Goal: Contribute content: Contribute content

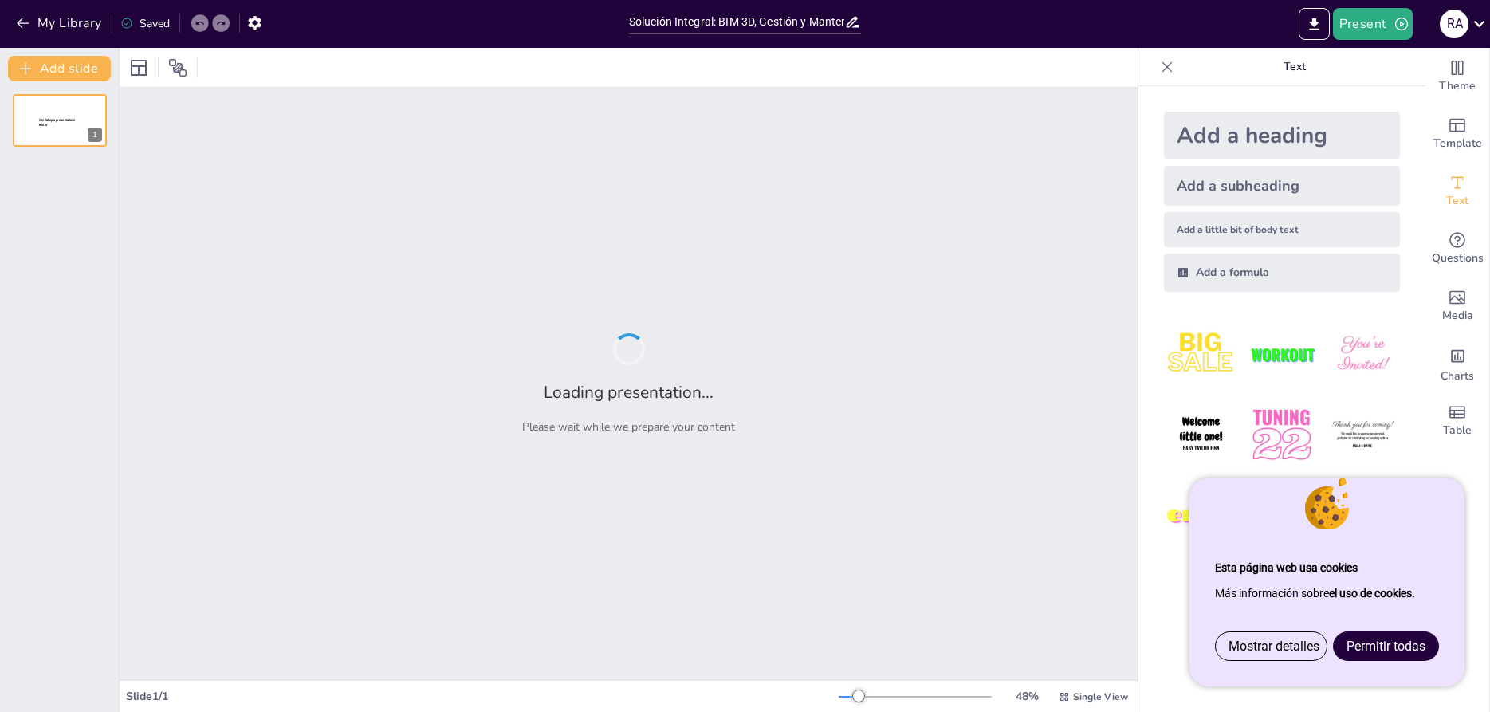
click at [1417, 643] on span "Permitir todas" at bounding box center [1385, 645] width 79 height 15
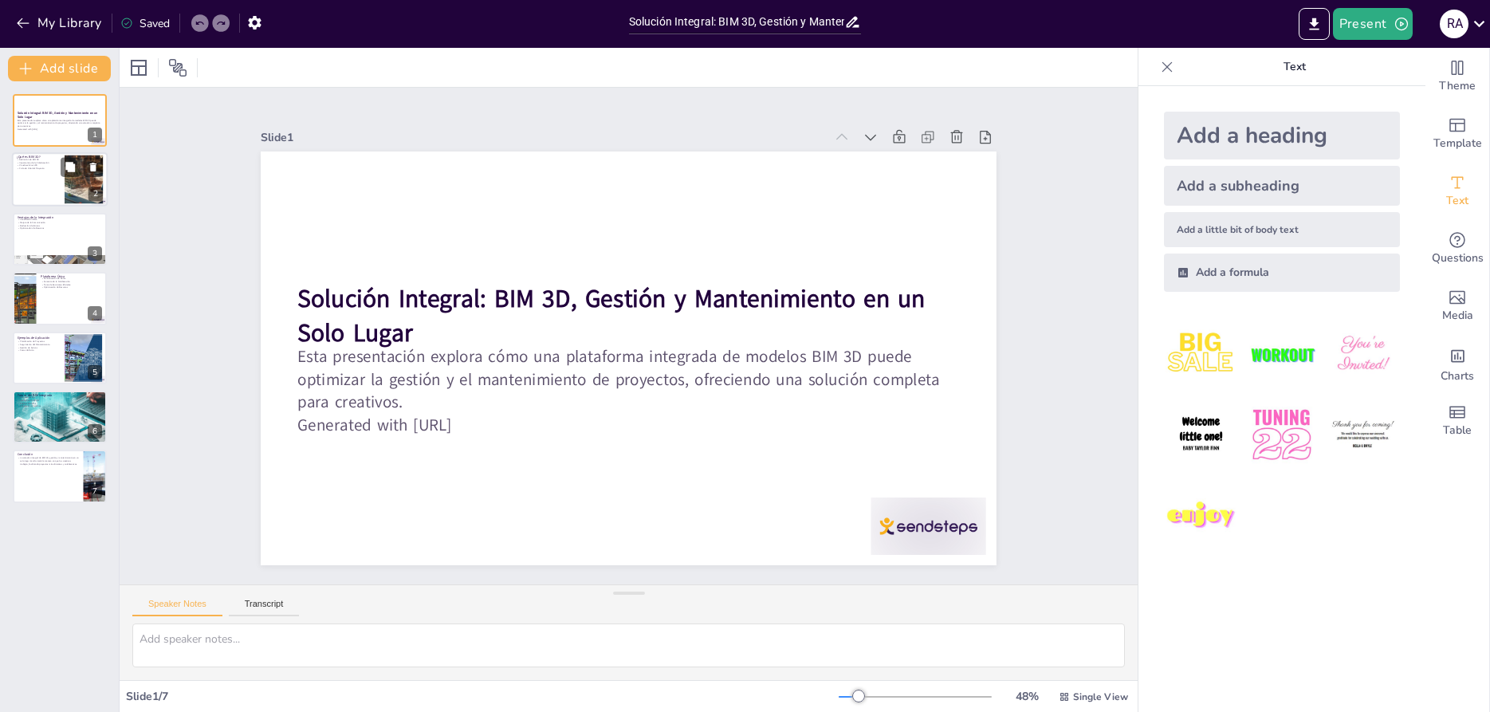
click at [34, 187] on div at bounding box center [60, 180] width 96 height 54
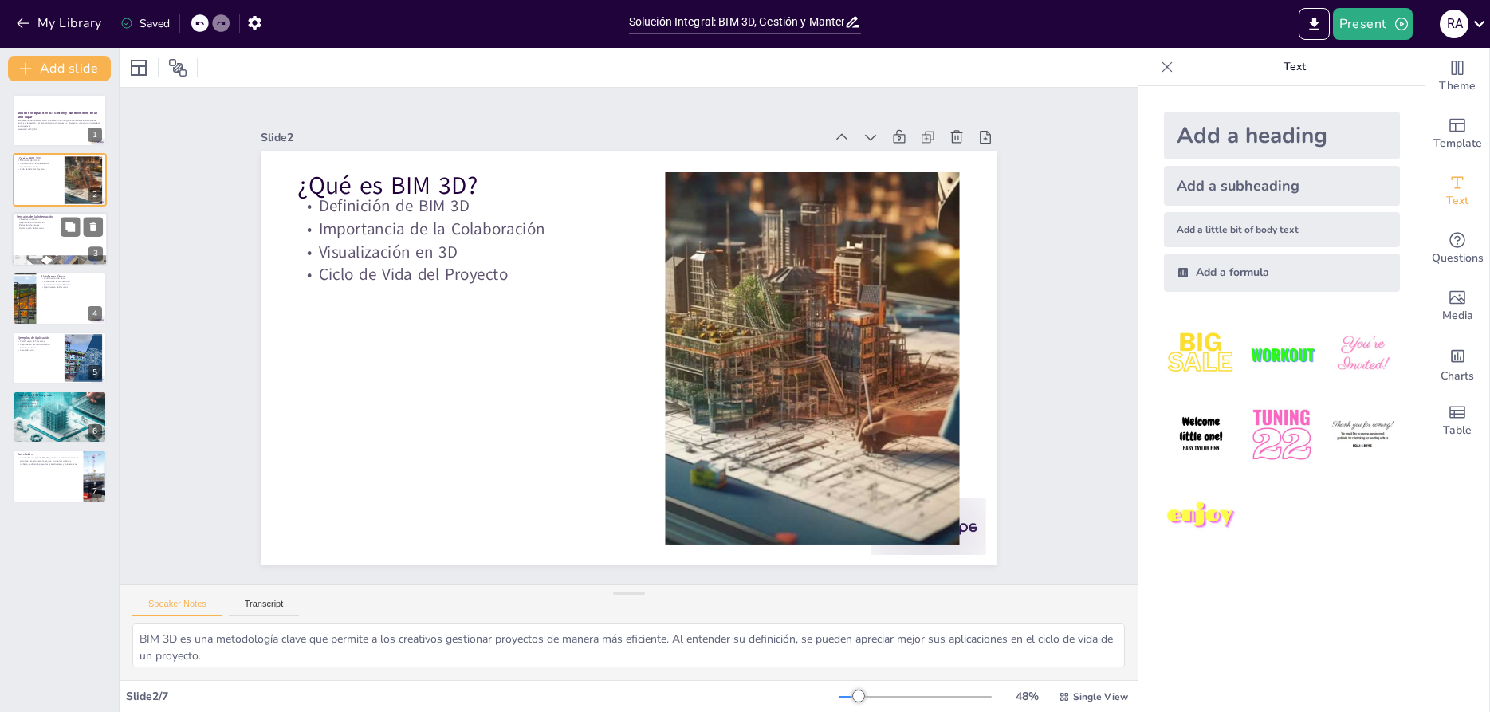
click at [30, 242] on div at bounding box center [60, 239] width 96 height 54
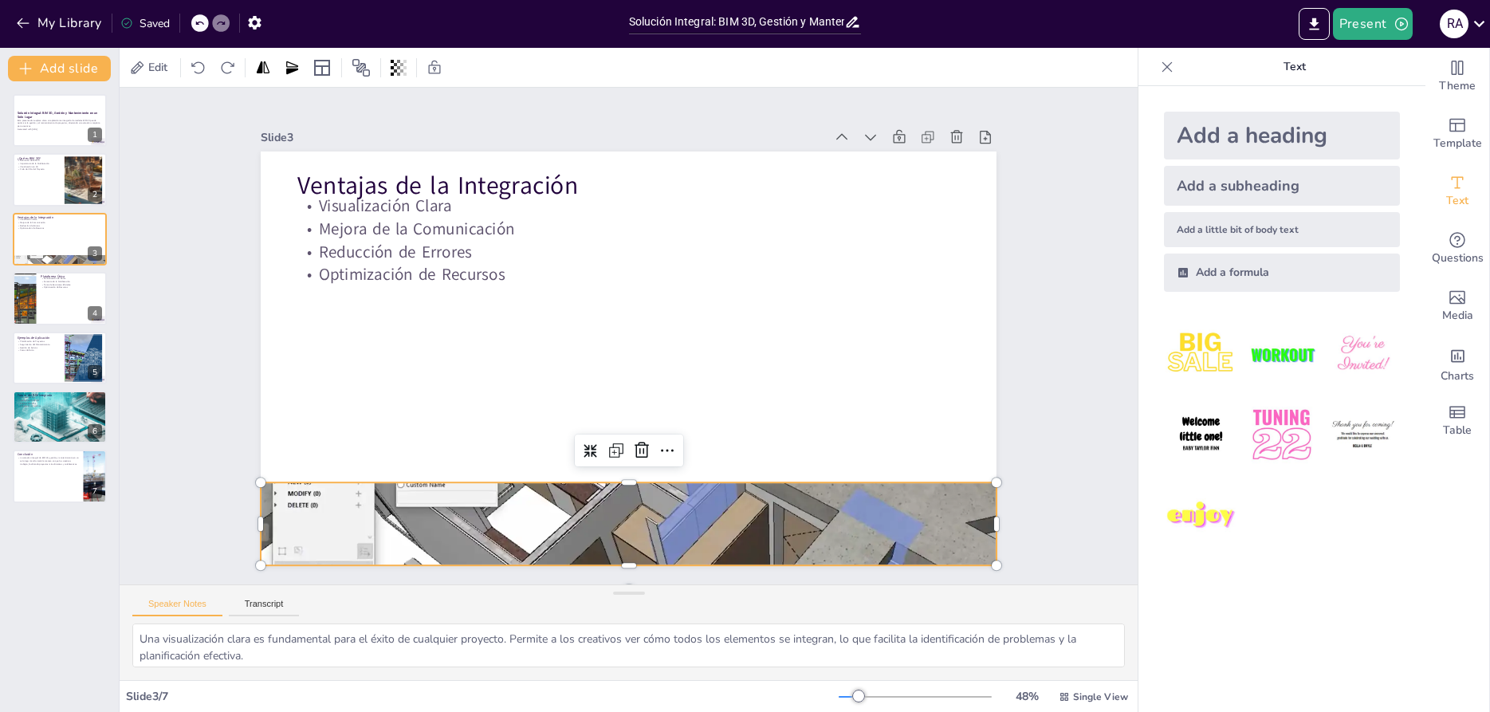
click at [594, 505] on div at bounding box center [629, 523] width 736 height 513
drag, startPoint x: 630, startPoint y: 481, endPoint x: 654, endPoint y: 485, distance: 25.0
click at [654, 485] on div at bounding box center [629, 479] width 736 height 13
click at [65, 300] on div at bounding box center [60, 298] width 96 height 54
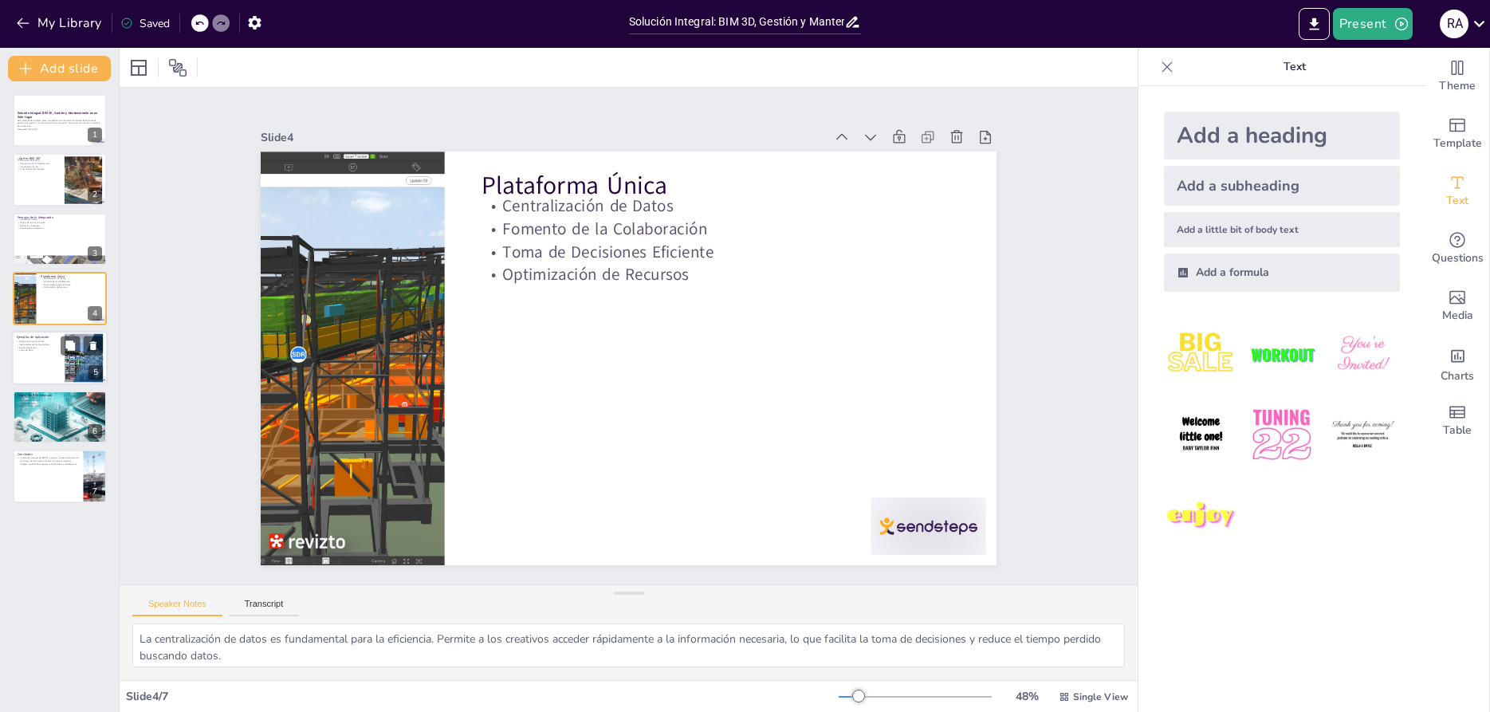
click at [47, 365] on div at bounding box center [60, 358] width 96 height 54
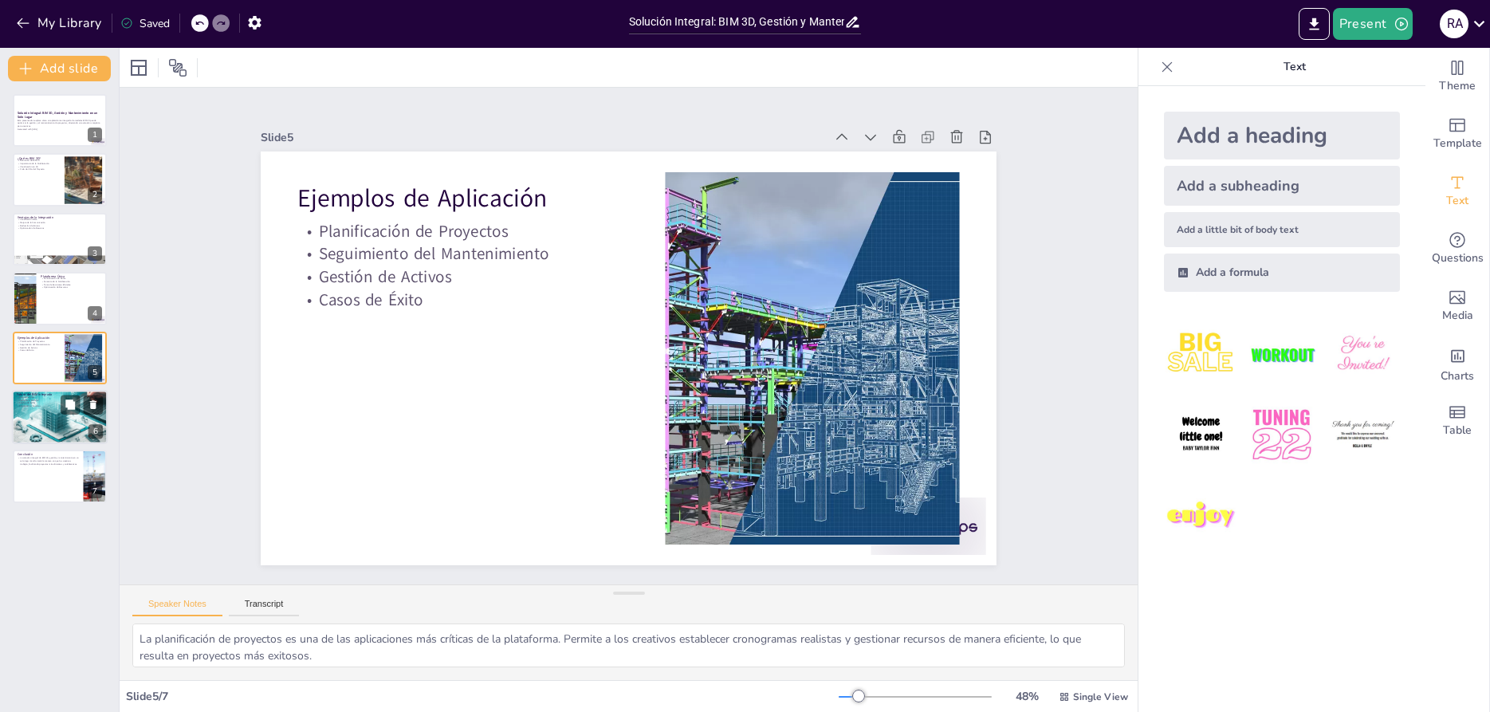
click at [49, 426] on div at bounding box center [60, 417] width 96 height 64
type textarea "La automatización es una tendencia clave en el futuro del BIM. Permite a los cr…"
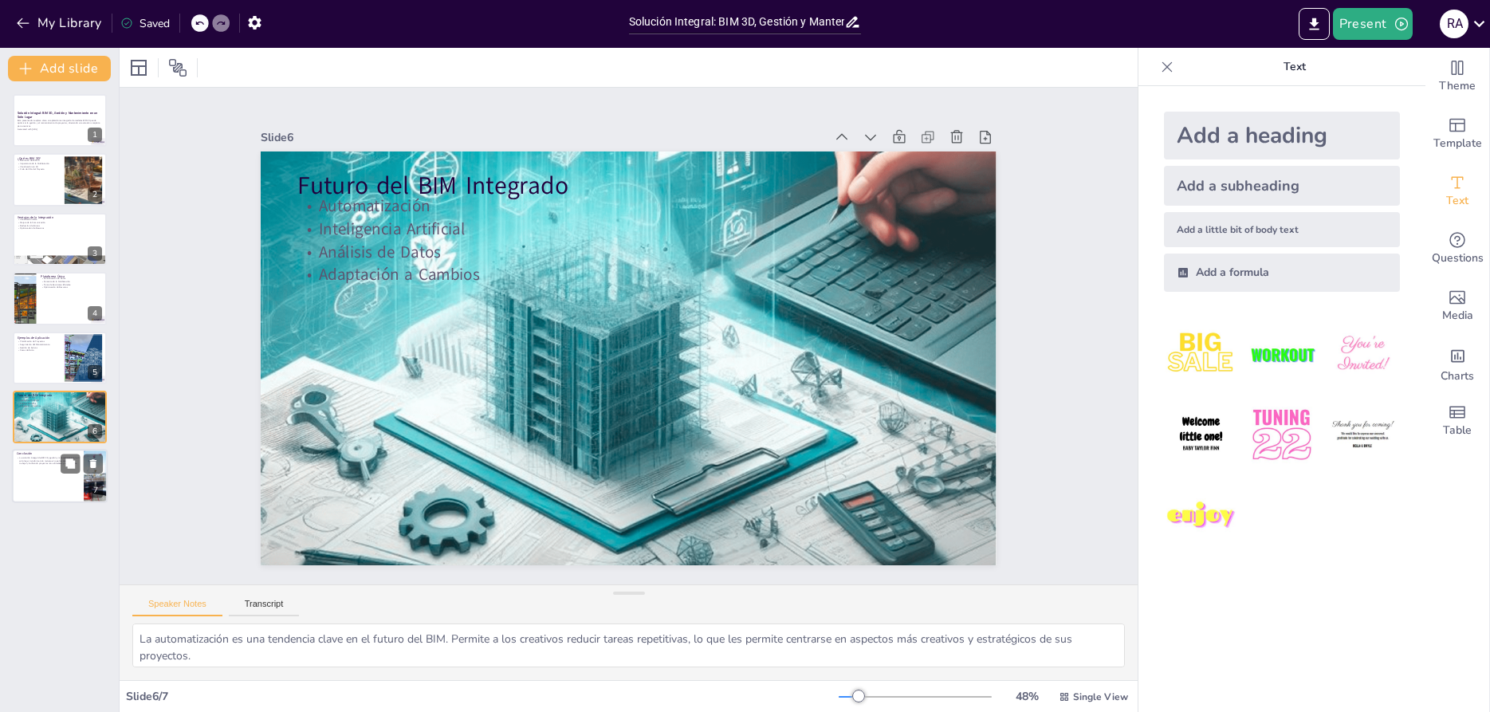
click at [53, 481] on div at bounding box center [60, 477] width 96 height 54
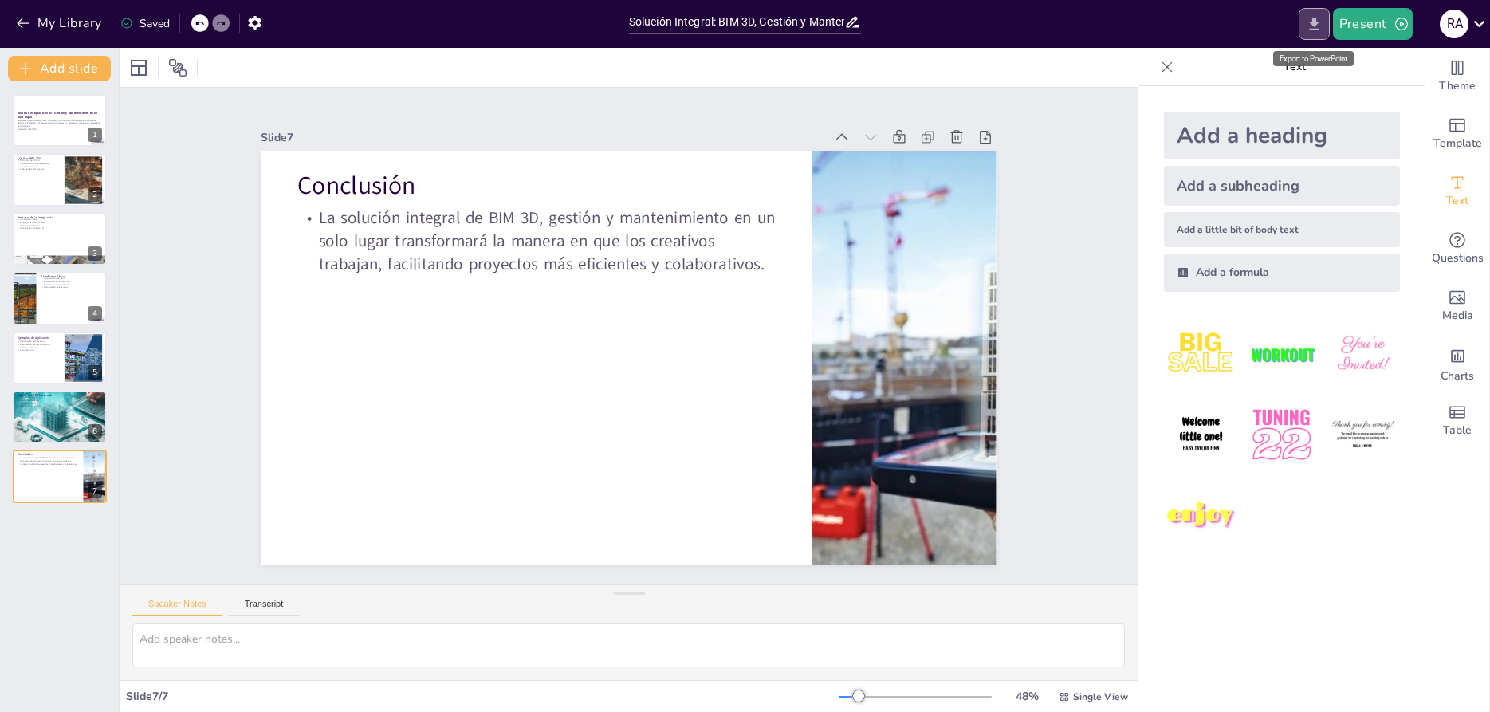
click at [1314, 25] on icon "Export to PowerPoint" at bounding box center [1314, 24] width 10 height 12
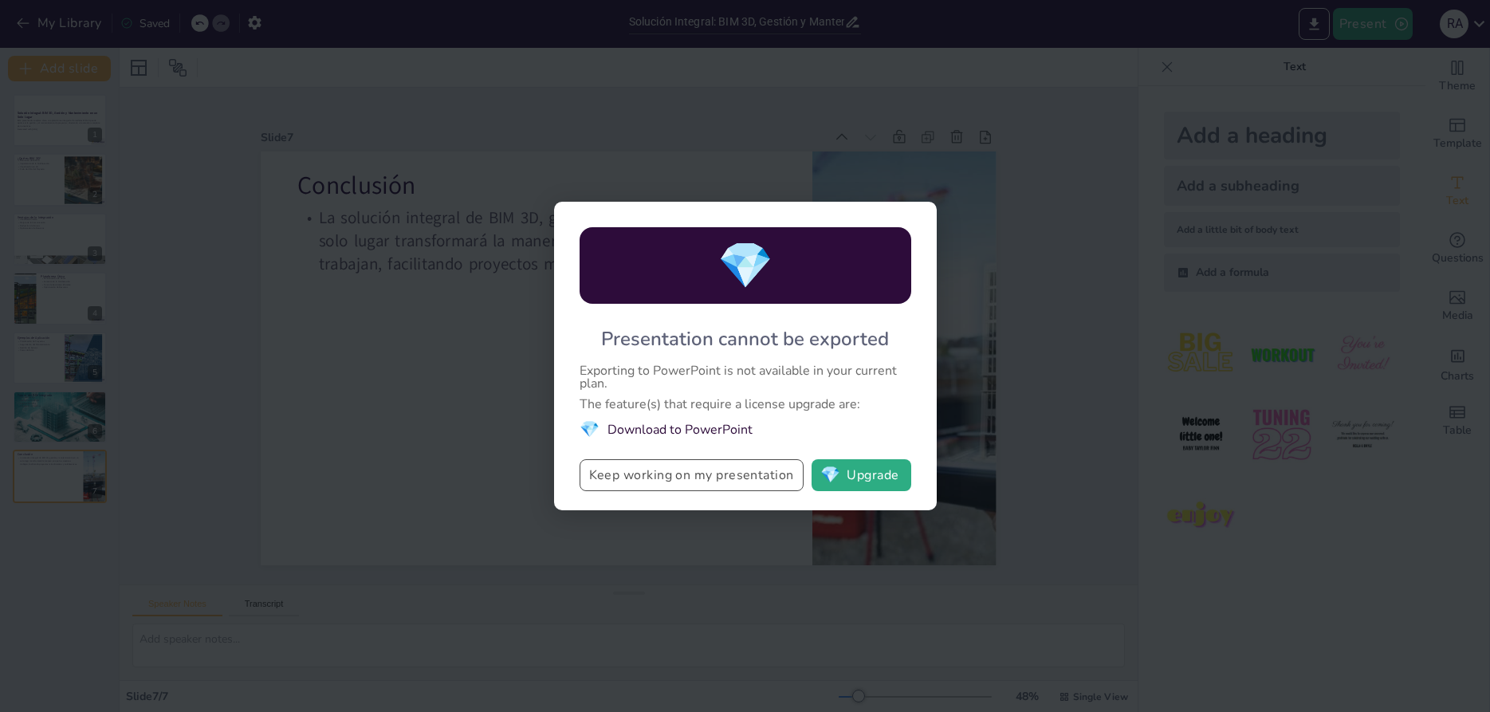
click at [635, 480] on button "Keep working on my presentation" at bounding box center [691, 475] width 224 height 32
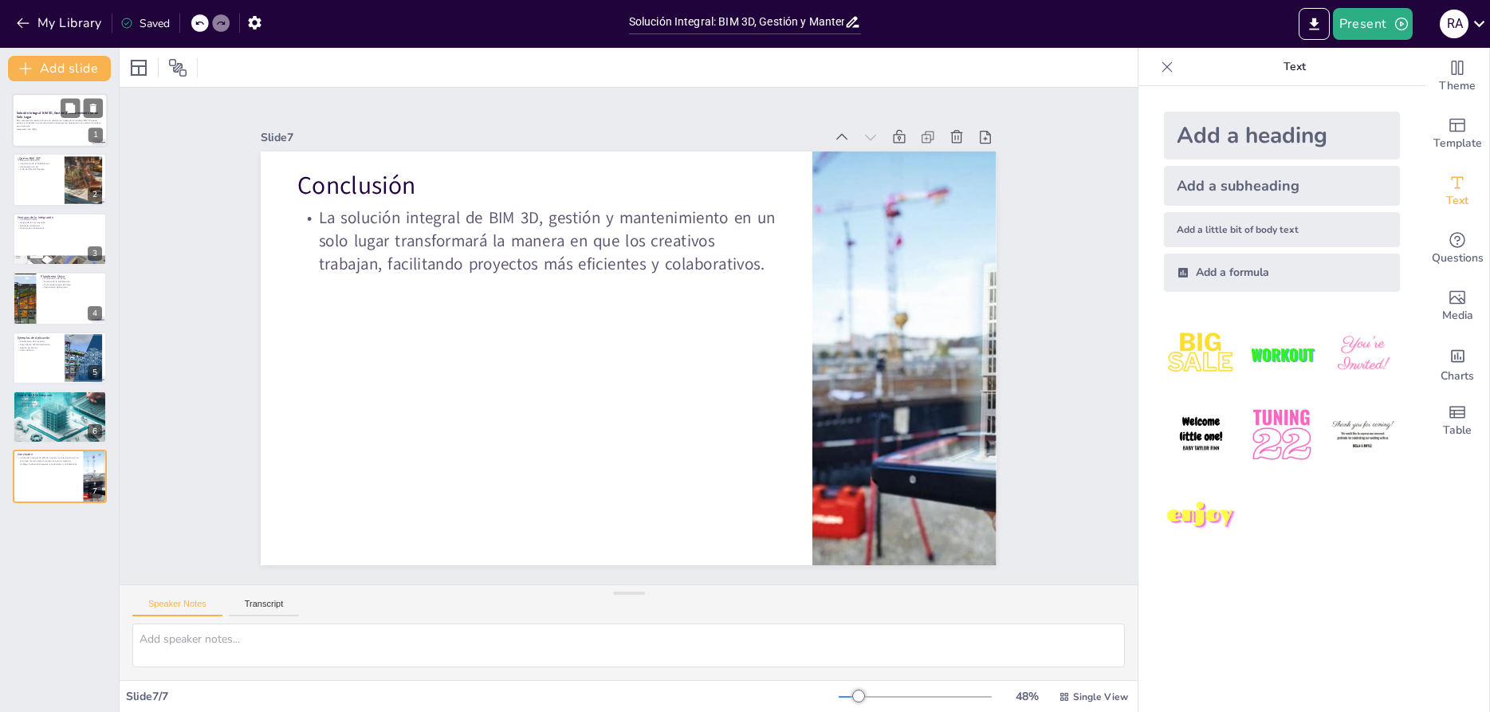
click at [69, 120] on p "Esta presentación explora cómo una plataforma integrada de modelos BIM 3D puede…" at bounding box center [60, 123] width 86 height 9
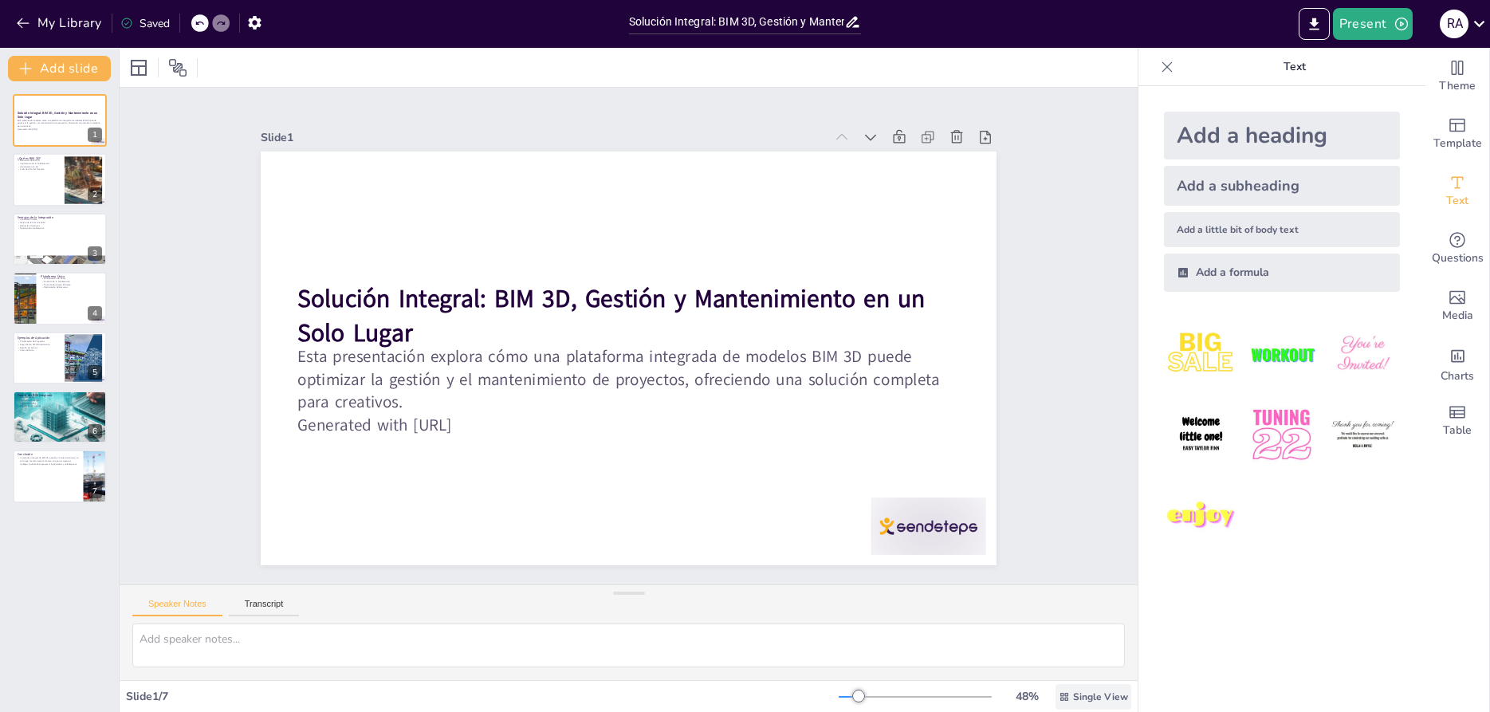
click at [1117, 695] on span "Single View" at bounding box center [1100, 696] width 55 height 13
click at [1054, 406] on div "Slide 1 Solución Integral: BIM 3D, Gestión y Mantenimiento en un Solo Lugar Est…" at bounding box center [628, 336] width 1115 height 1000
click at [469, 112] on div "Slide 1 Solución Integral: BIM 3D, Gestión y Mantenimiento en un Solo Lugar Est…" at bounding box center [628, 335] width 833 height 853
click at [257, 27] on icon "button" at bounding box center [254, 23] width 13 height 14
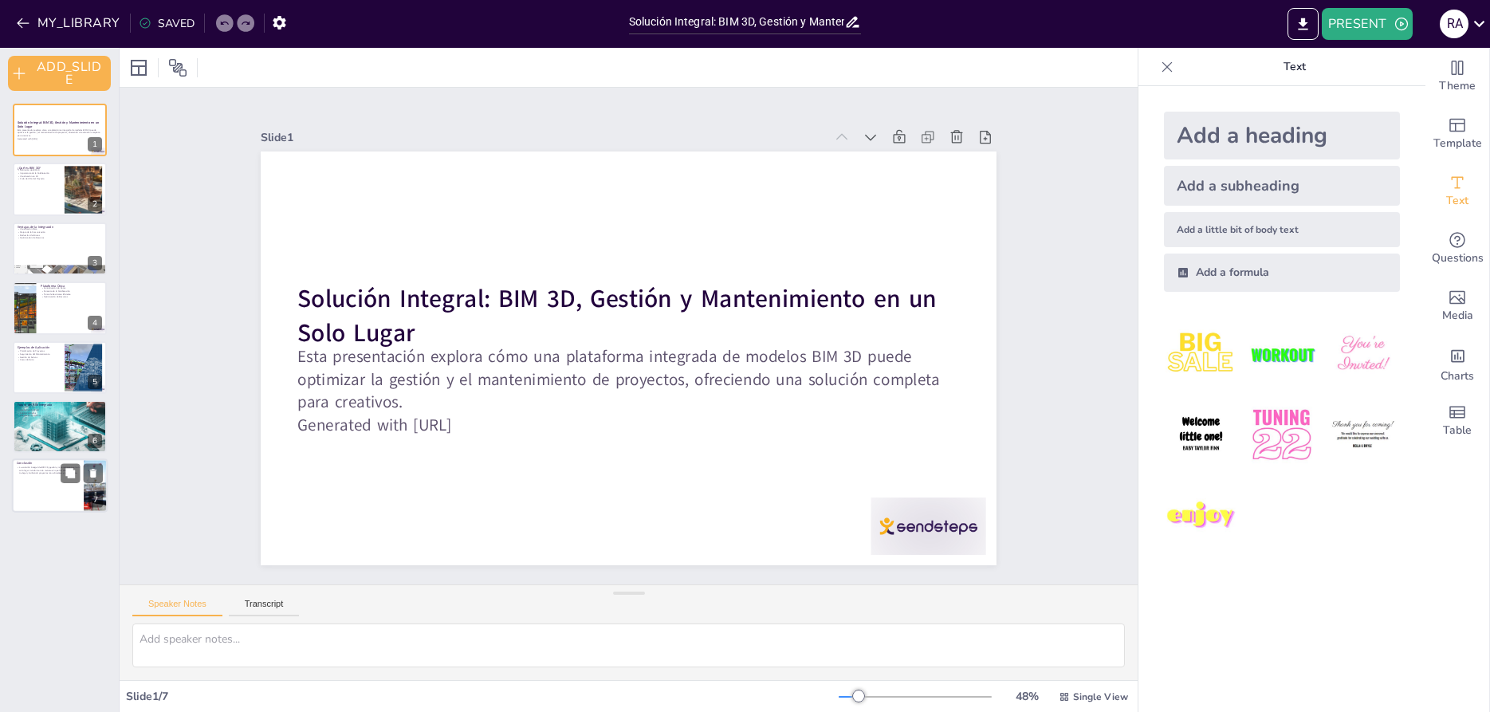
click at [50, 469] on p "La solución integral de BIM 3D, gestión y mantenimiento en un solo lugar transf…" at bounding box center [48, 470] width 62 height 9
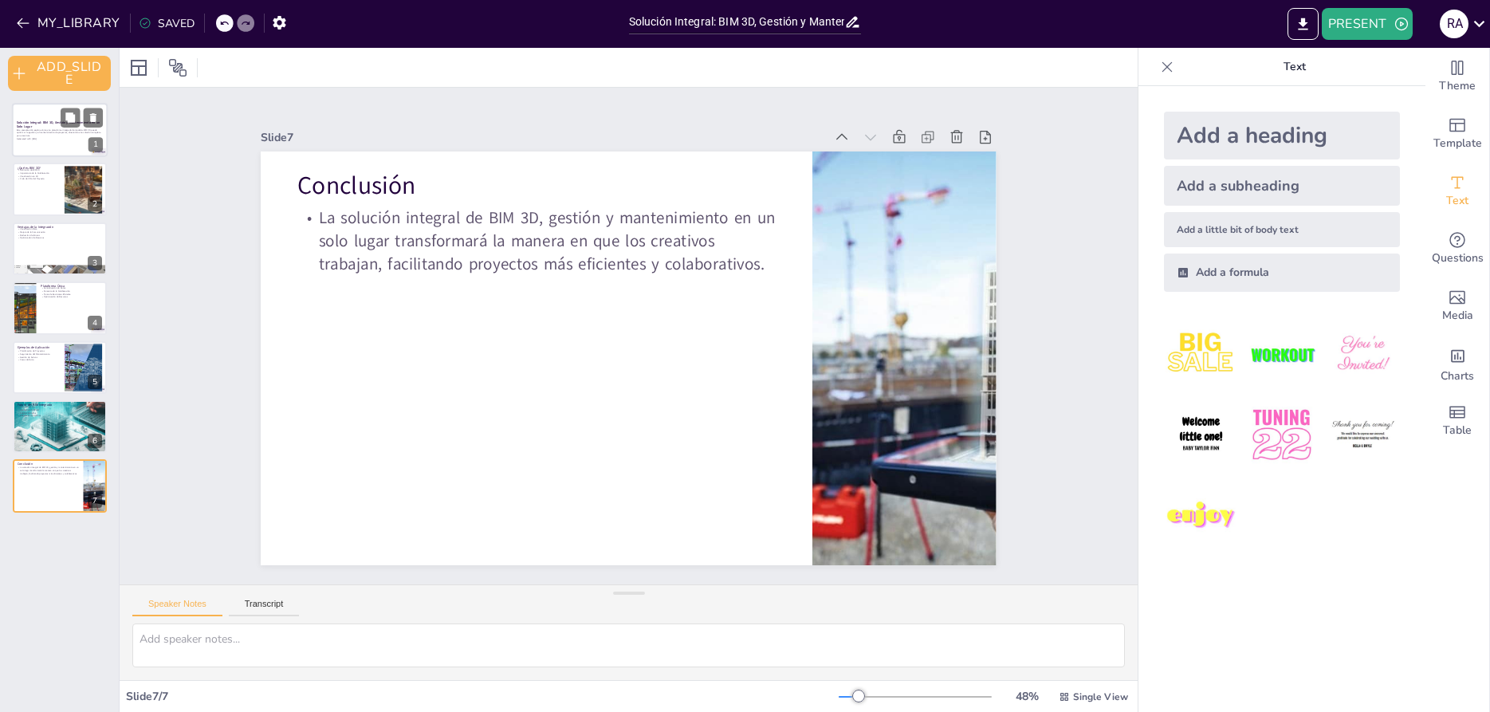
click at [28, 143] on div at bounding box center [60, 130] width 96 height 54
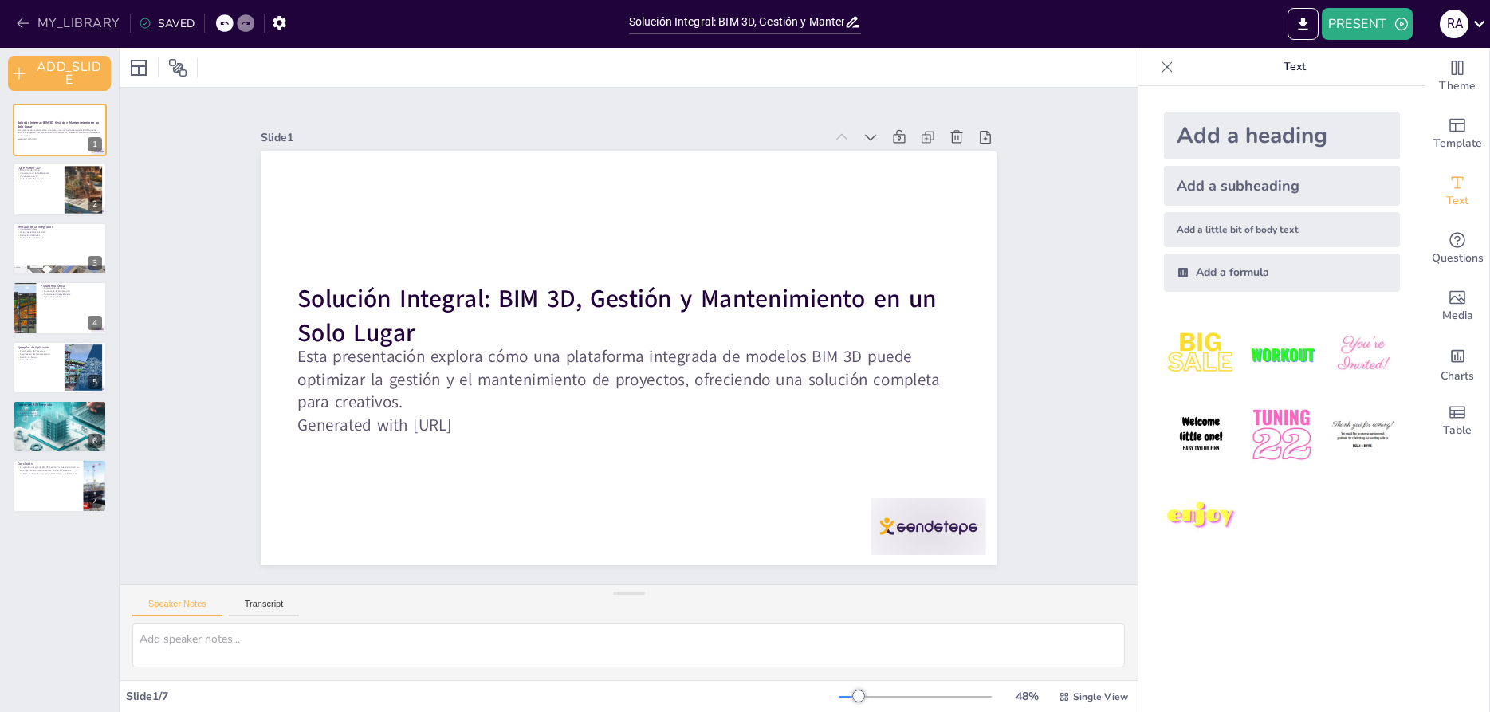
click at [29, 18] on icon "button" at bounding box center [23, 23] width 16 height 16
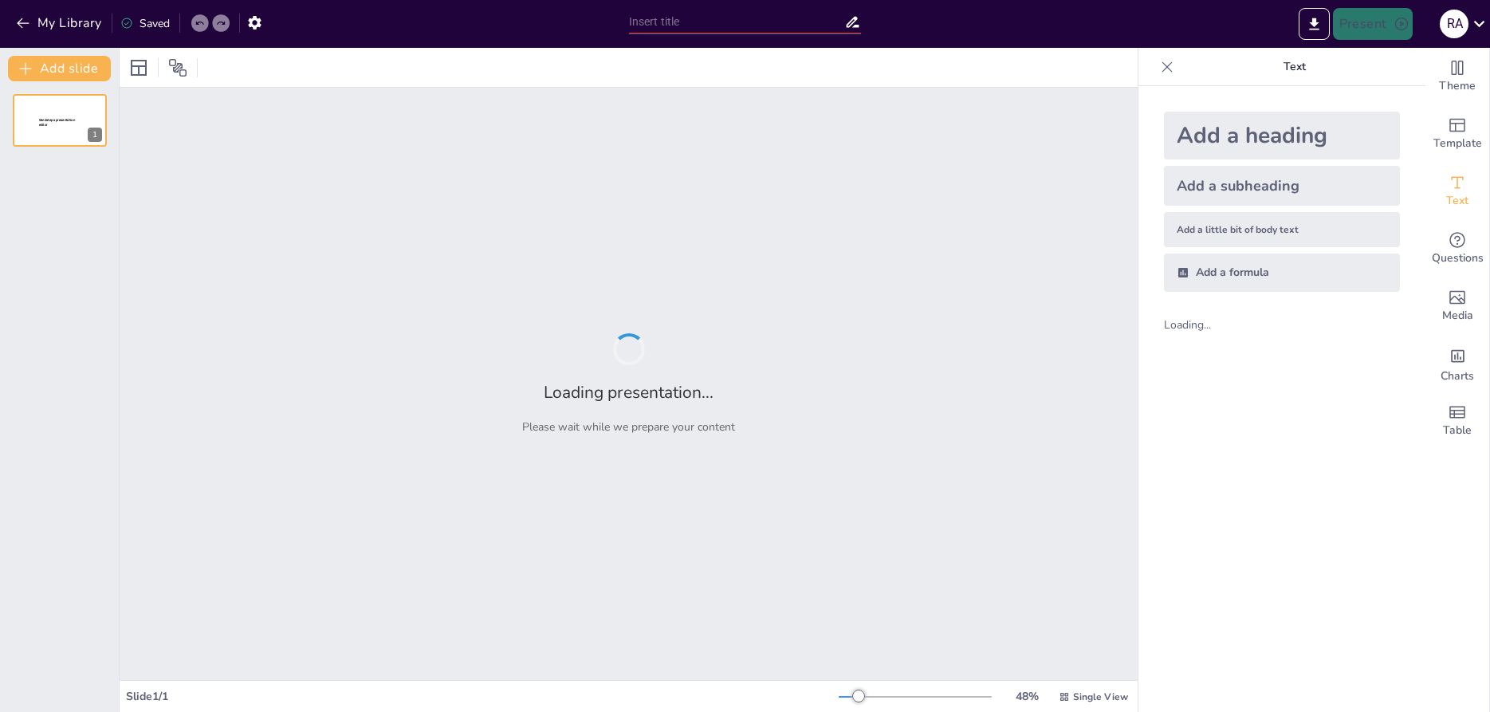
type input "Solución Integral: BIM 3D, Gestión y Mantenimiento en un Solo Lugar"
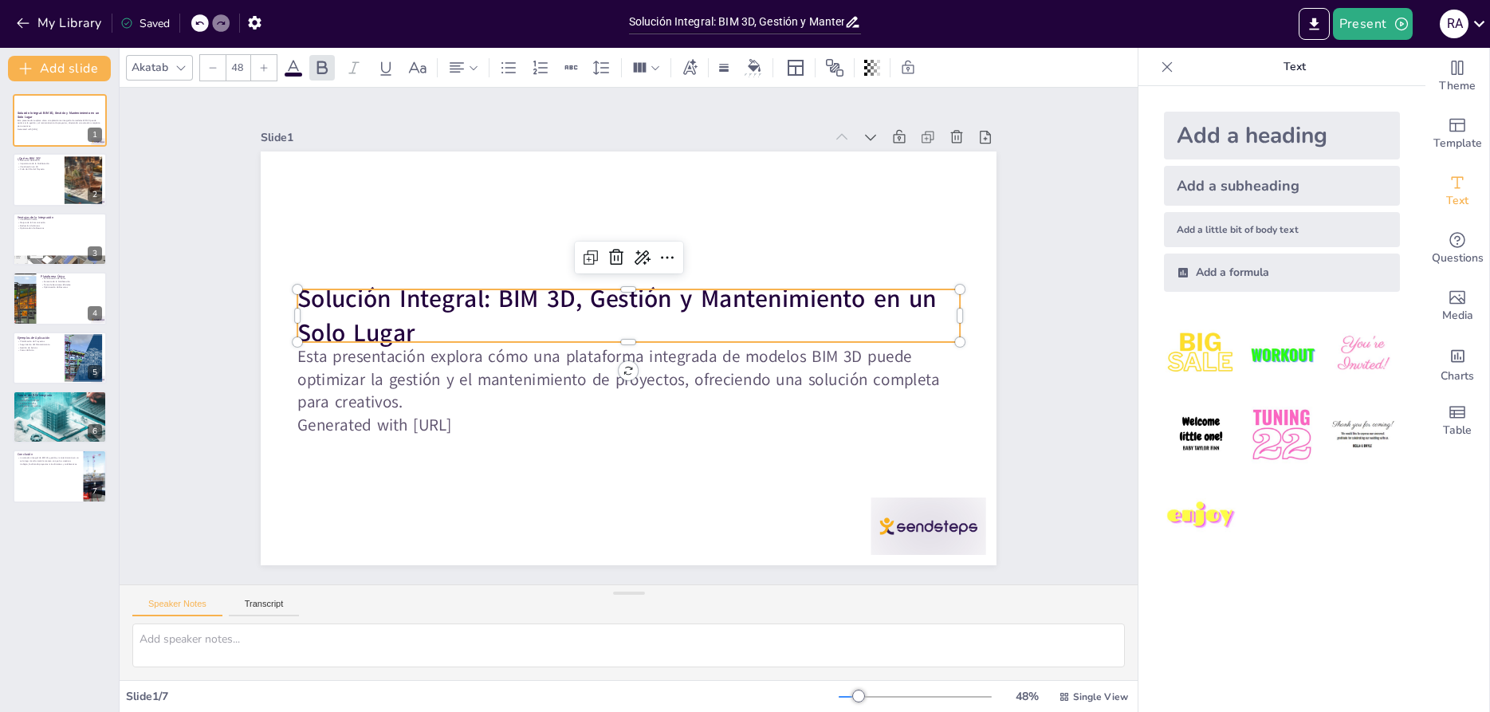
click at [306, 302] on strong "Solución Integral: BIM 3D, Gestión y Mantenimiento en un Solo Lugar" at bounding box center [616, 315] width 639 height 68
click at [374, 335] on strong "Solución Integral: BIM 3D, Gestión y Mantenimiento en un Solo Lugar" at bounding box center [634, 300] width 520 height 452
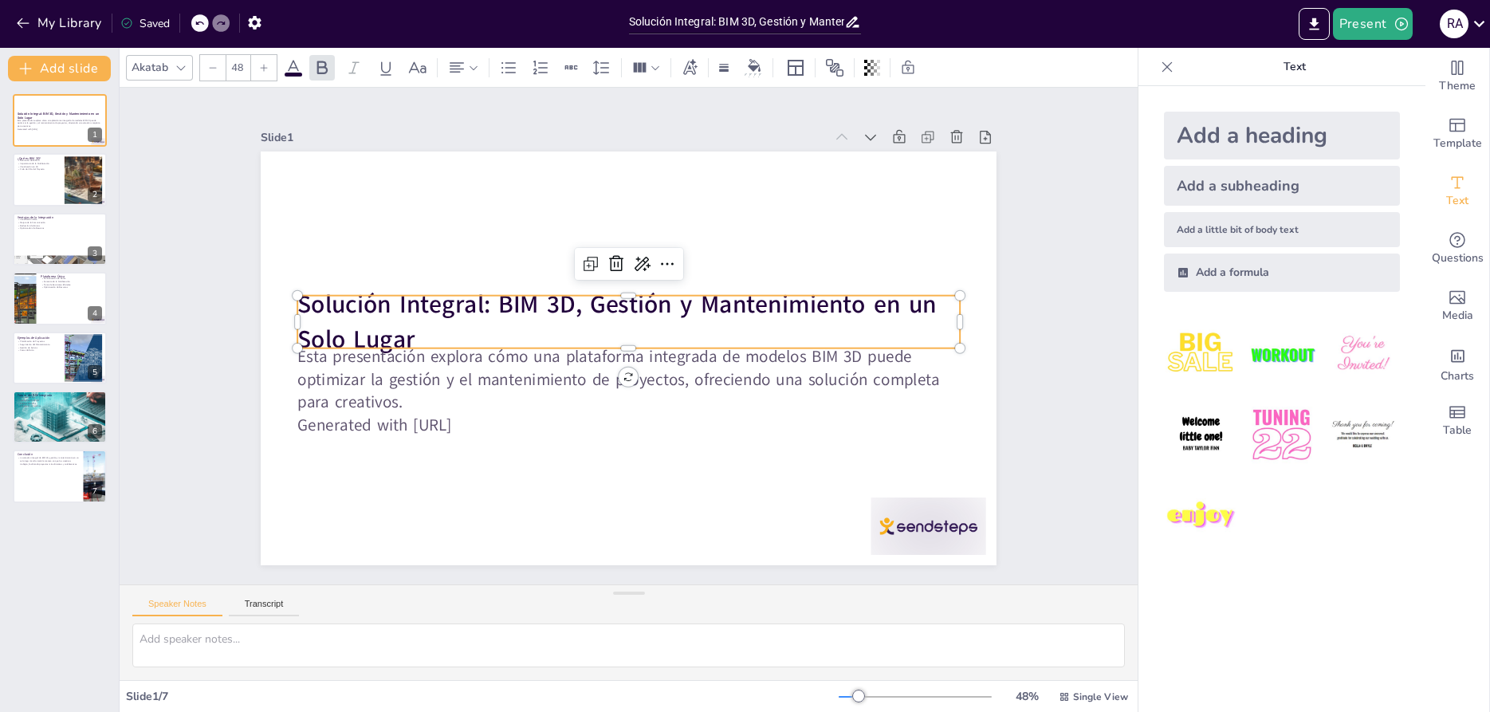
click at [359, 334] on strong "Solución Integral: BIM 3D, Gestión y Mantenimiento en un Solo Lugar" at bounding box center [618, 303] width 642 height 100
click at [359, 332] on strong "Solución Integral: BIM 3D, Gestión y Mantenimiento en un Solo Lugar" at bounding box center [616, 322] width 639 height 68
click at [364, 304] on strong "Solución Integral: BIM 3D, Gestión y Mantenimiento en un Solo Lugar" at bounding box center [618, 303] width 642 height 100
click at [364, 304] on strong "Solución Integral: BIM 3D, Gestión y Mantenimiento en un Solo Lugar" at bounding box center [616, 322] width 639 height 68
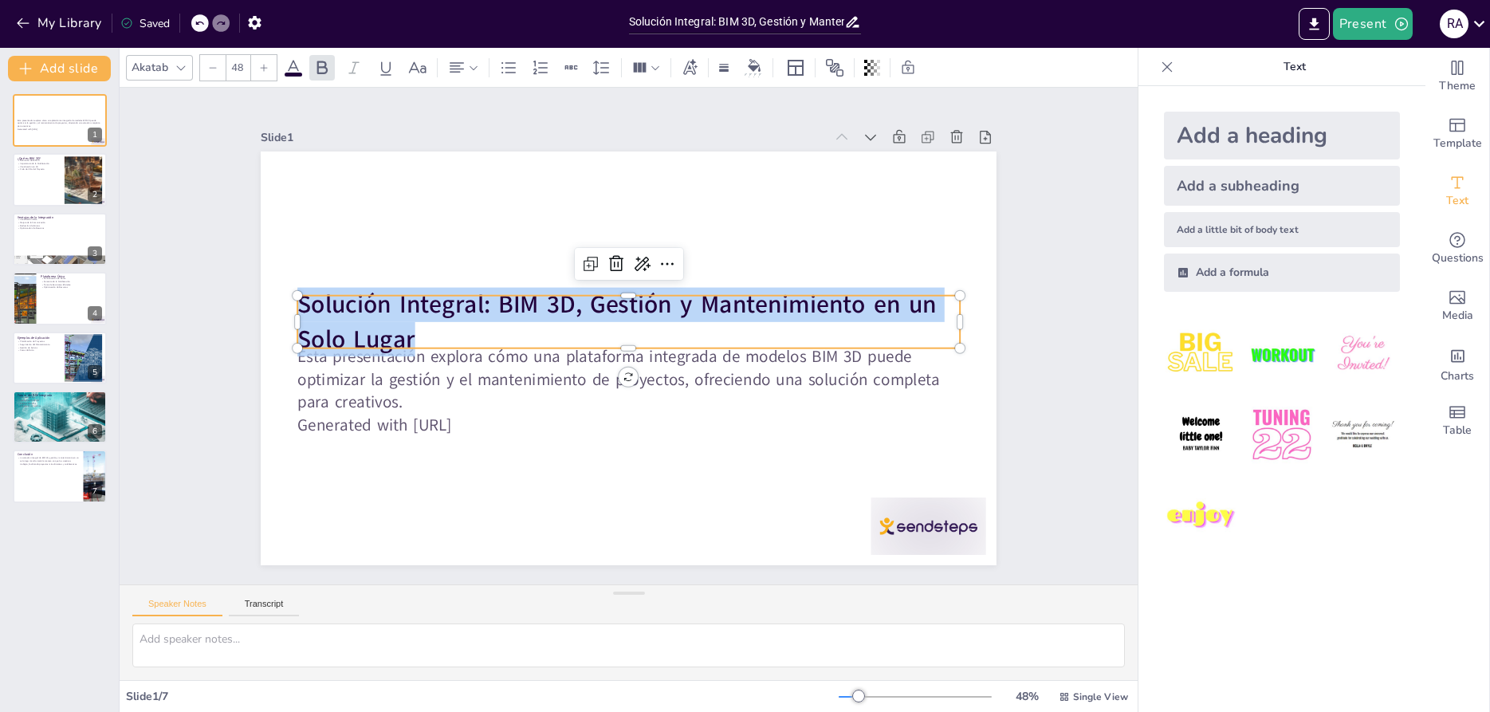
click at [364, 304] on strong "Solución Integral: BIM 3D, Gestión y Mantenimiento en un Solo Lugar" at bounding box center [616, 322] width 639 height 68
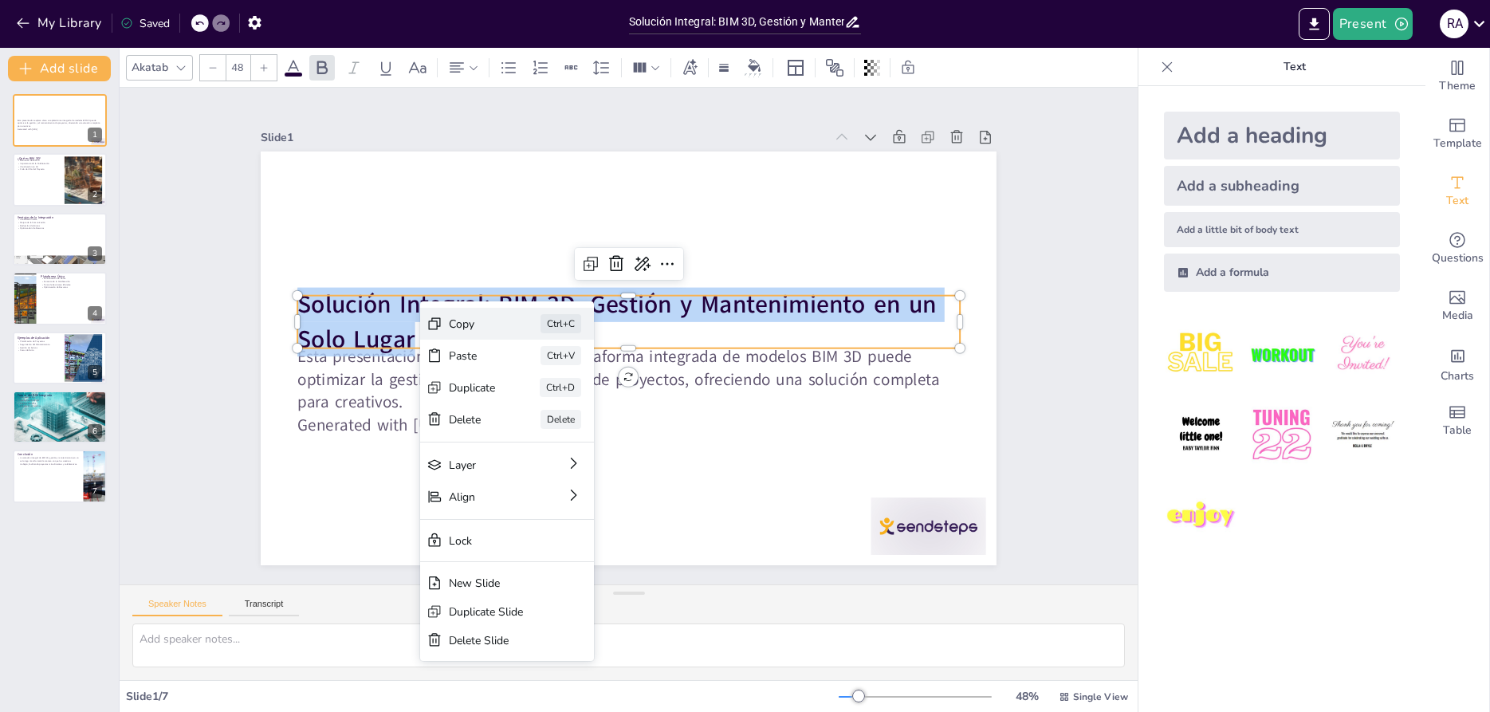
click at [560, 397] on div "Copy" at bounding box center [584, 407] width 49 height 20
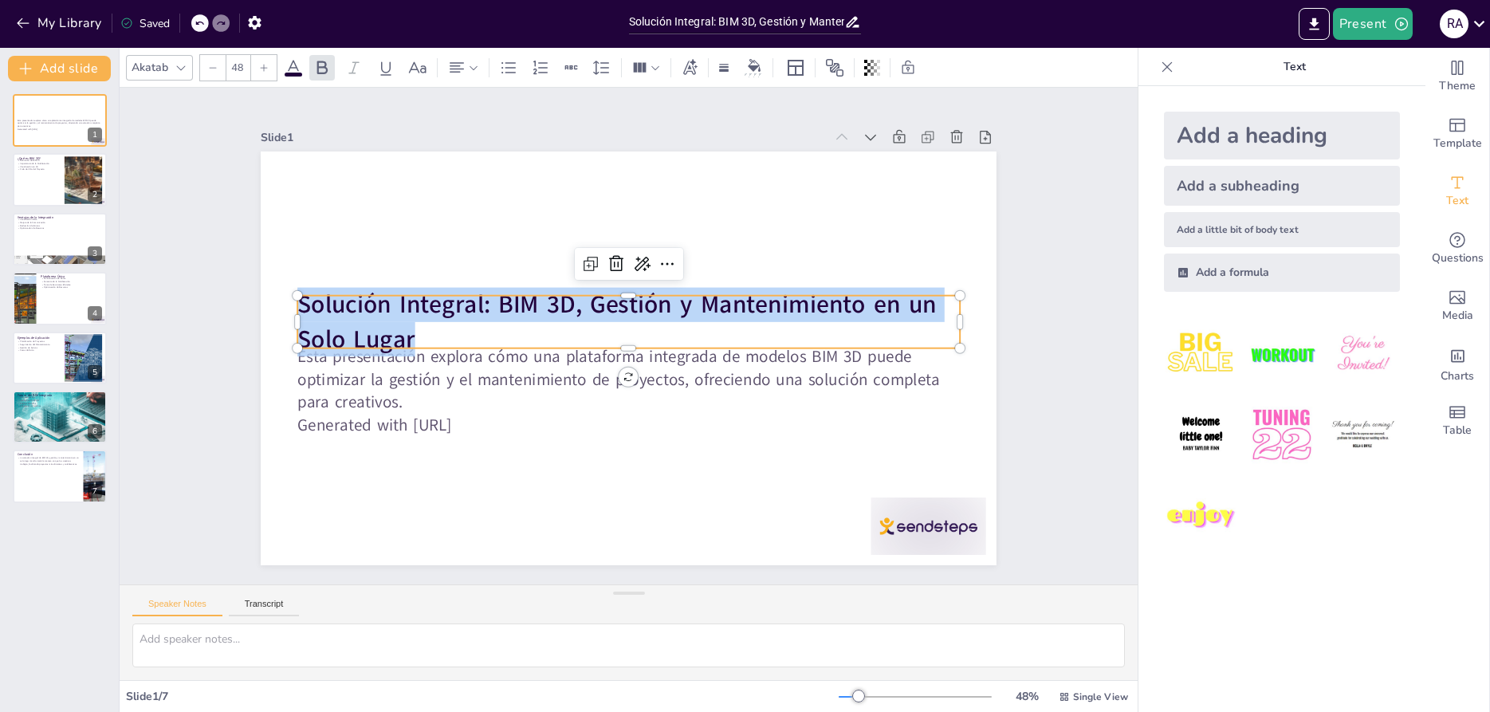
click at [432, 348] on div "Esta presentación explora cómo una plataforma integrada de modelos BIM 3D puede…" at bounding box center [629, 358] width 736 height 414
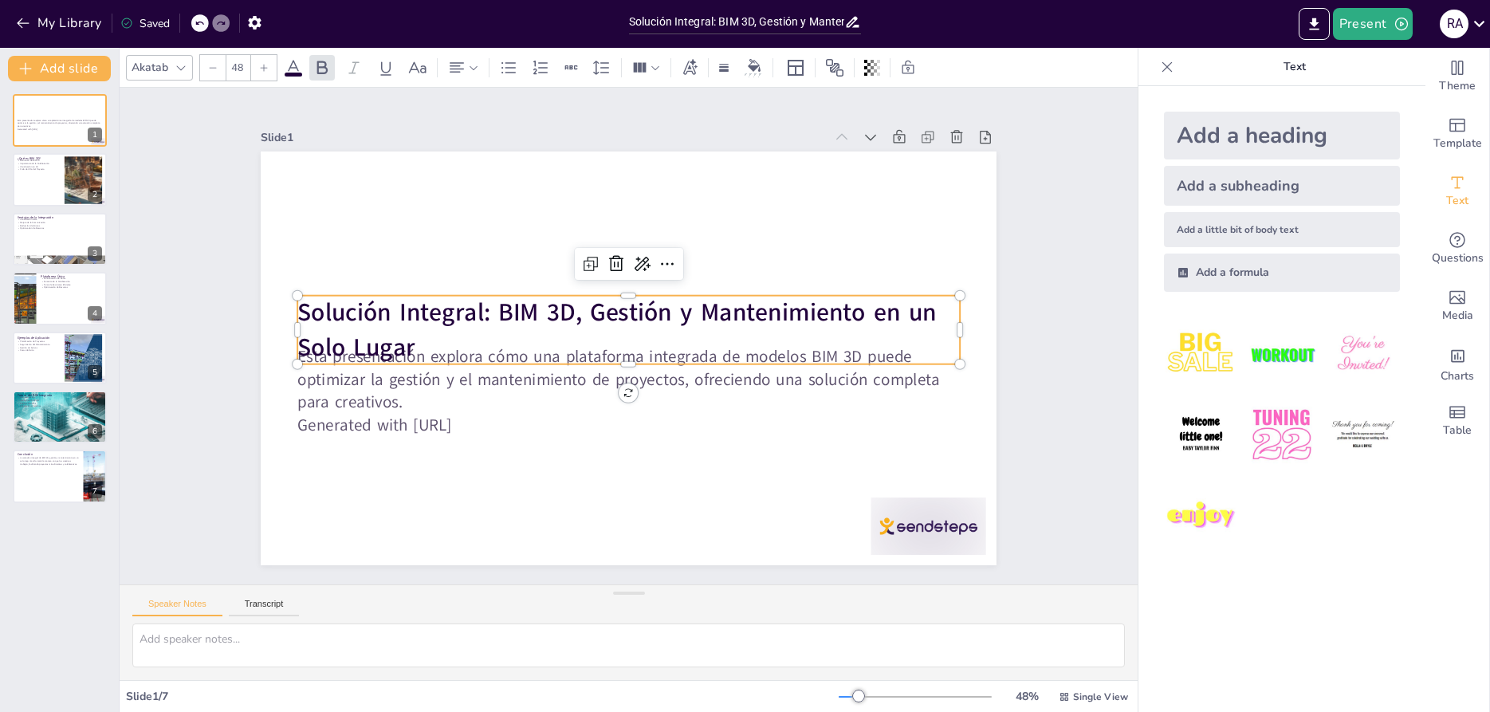
click at [418, 344] on p "Solución Integral: BIM 3D, Gestión y Mantenimiento en un Solo Lugar" at bounding box center [628, 330] width 662 height 69
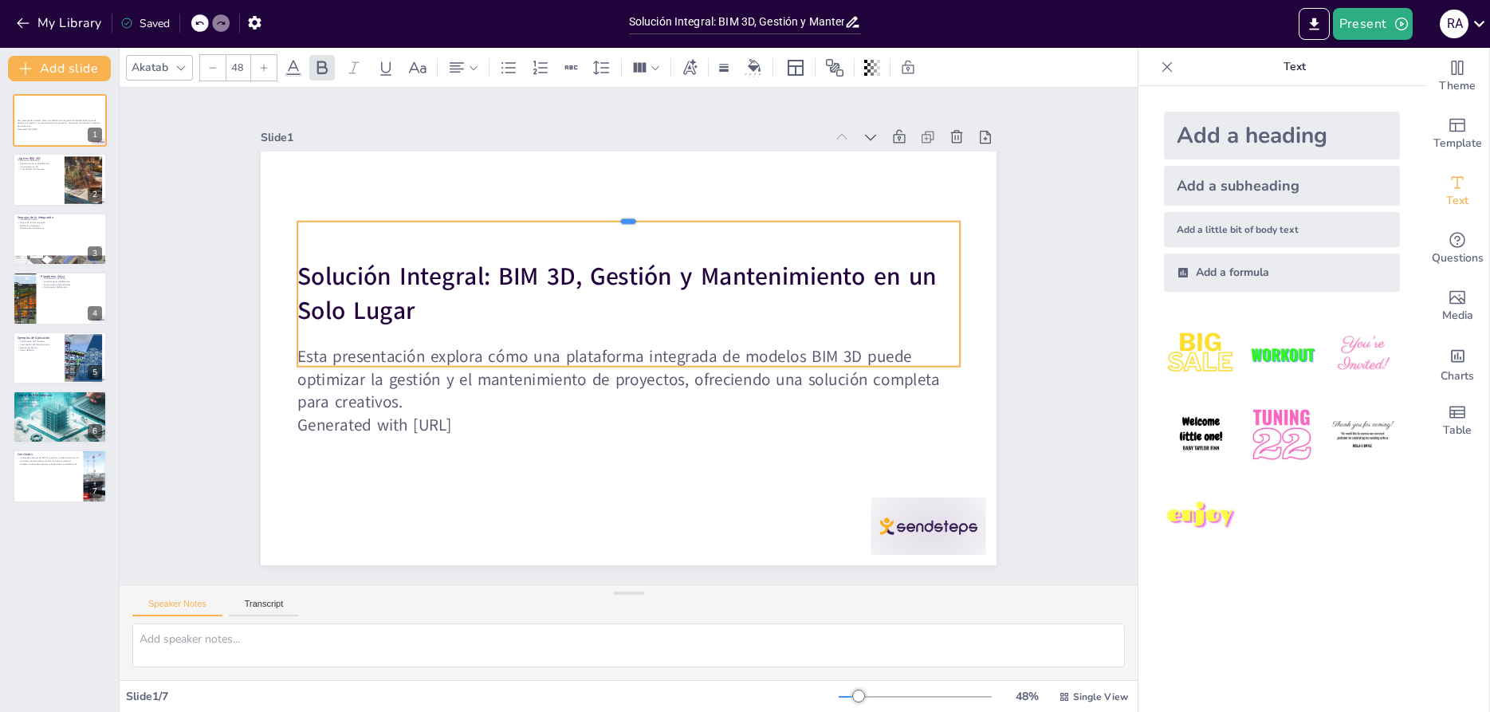
drag, startPoint x: 452, startPoint y: 296, endPoint x: 453, endPoint y: 212, distance: 84.5
click at [453, 212] on div at bounding box center [628, 215] width 662 height 13
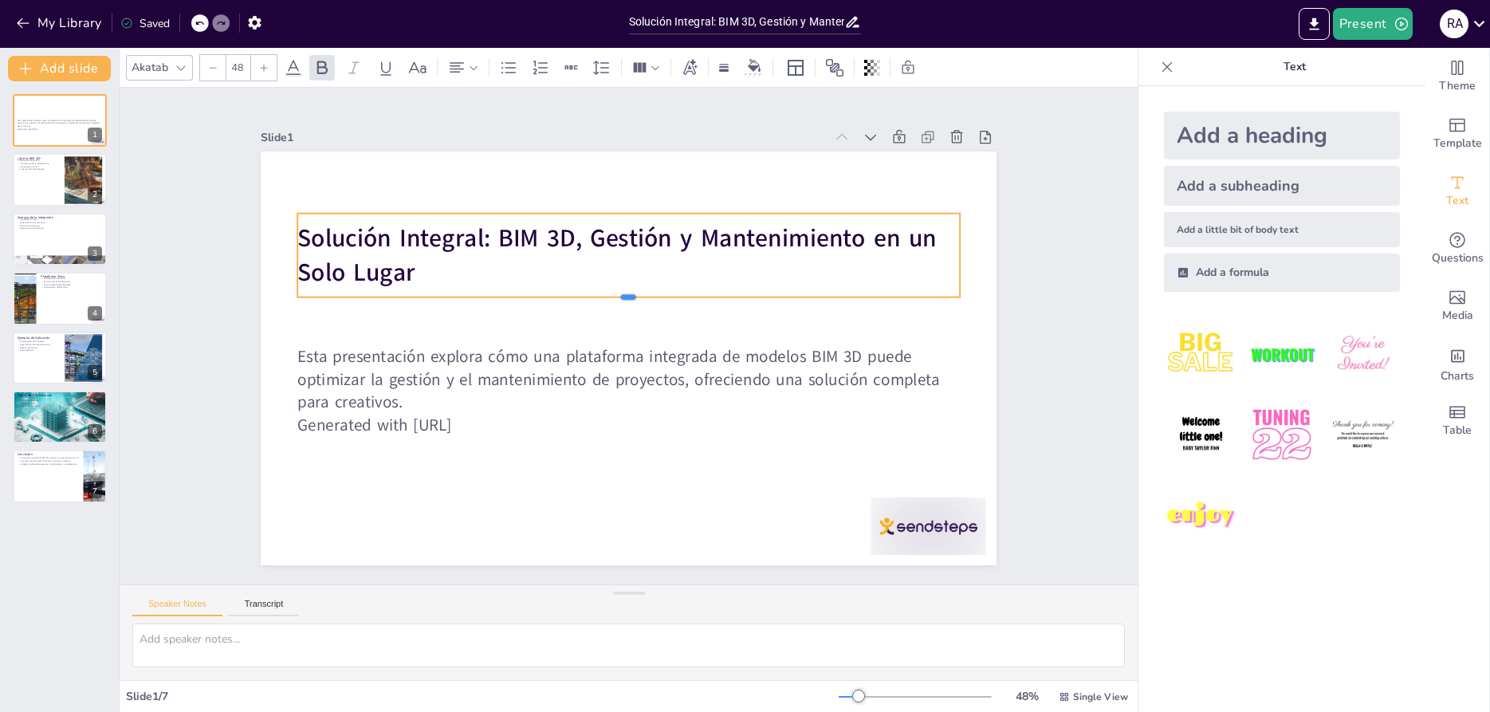
drag, startPoint x: 448, startPoint y: 371, endPoint x: 442, endPoint y: 291, distance: 79.9
click at [443, 300] on div at bounding box center [650, 311] width 501 height 453
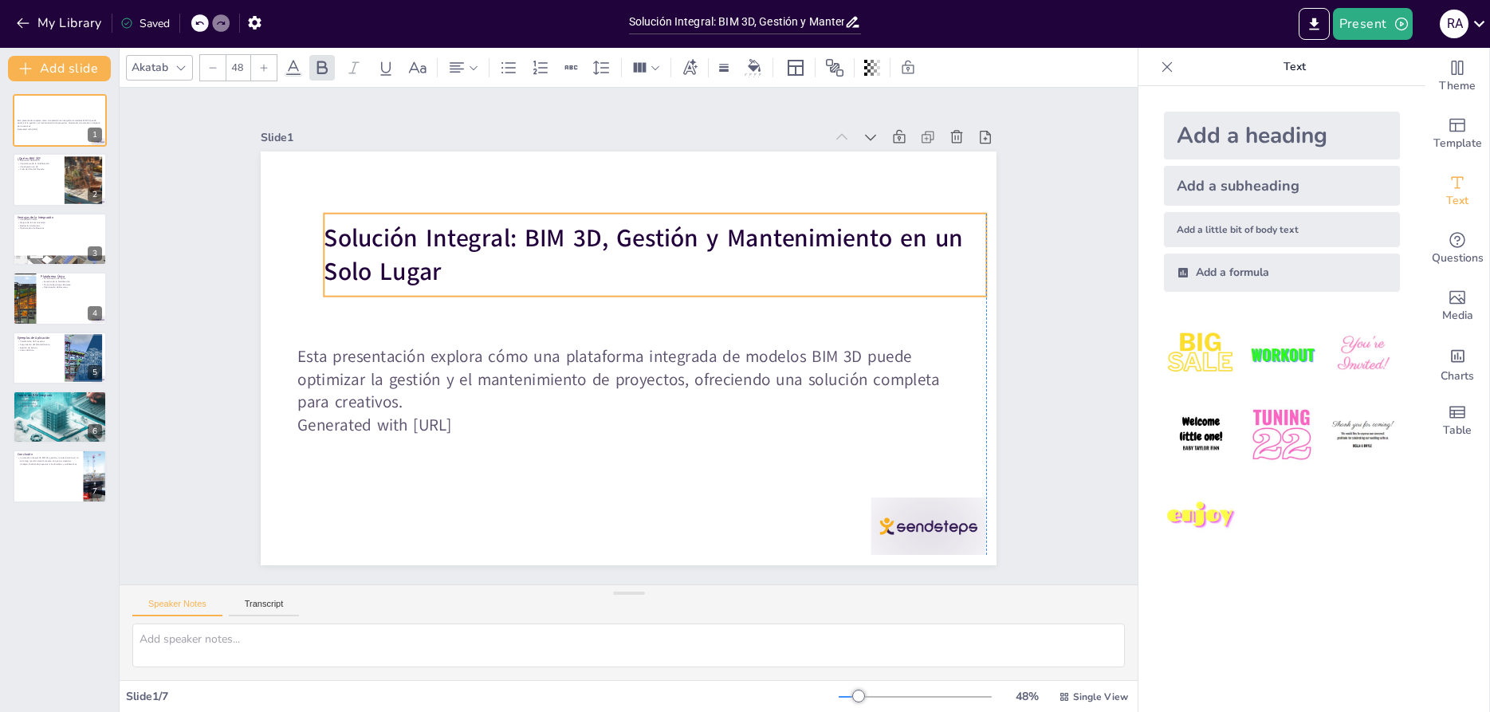
drag, startPoint x: 419, startPoint y: 275, endPoint x: 435, endPoint y: 277, distance: 16.0
click at [435, 277] on p "Solución Integral: BIM 3D, Gestión y Mantenimiento en un Solo Lugar" at bounding box center [655, 255] width 662 height 69
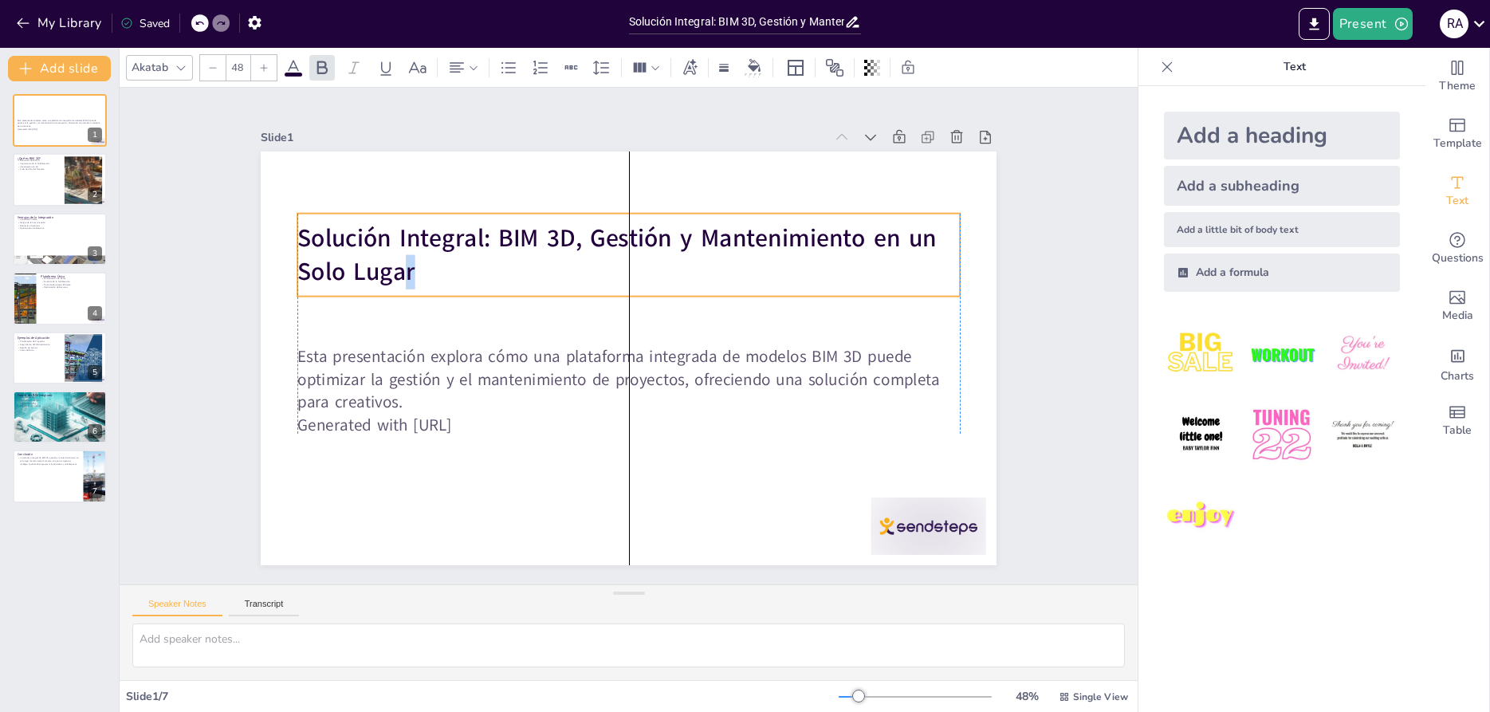
drag, startPoint x: 424, startPoint y: 274, endPoint x: 410, endPoint y: 273, distance: 14.4
click at [410, 273] on strong "Solución Integral: BIM 3D, Gestión y Mantenimiento en un Solo Lugar" at bounding box center [616, 255] width 639 height 68
click at [387, 273] on strong "Solución Integral: BIM 3D, Gestión y Mantenimiento en un Solo Lugar" at bounding box center [616, 256] width 639 height 68
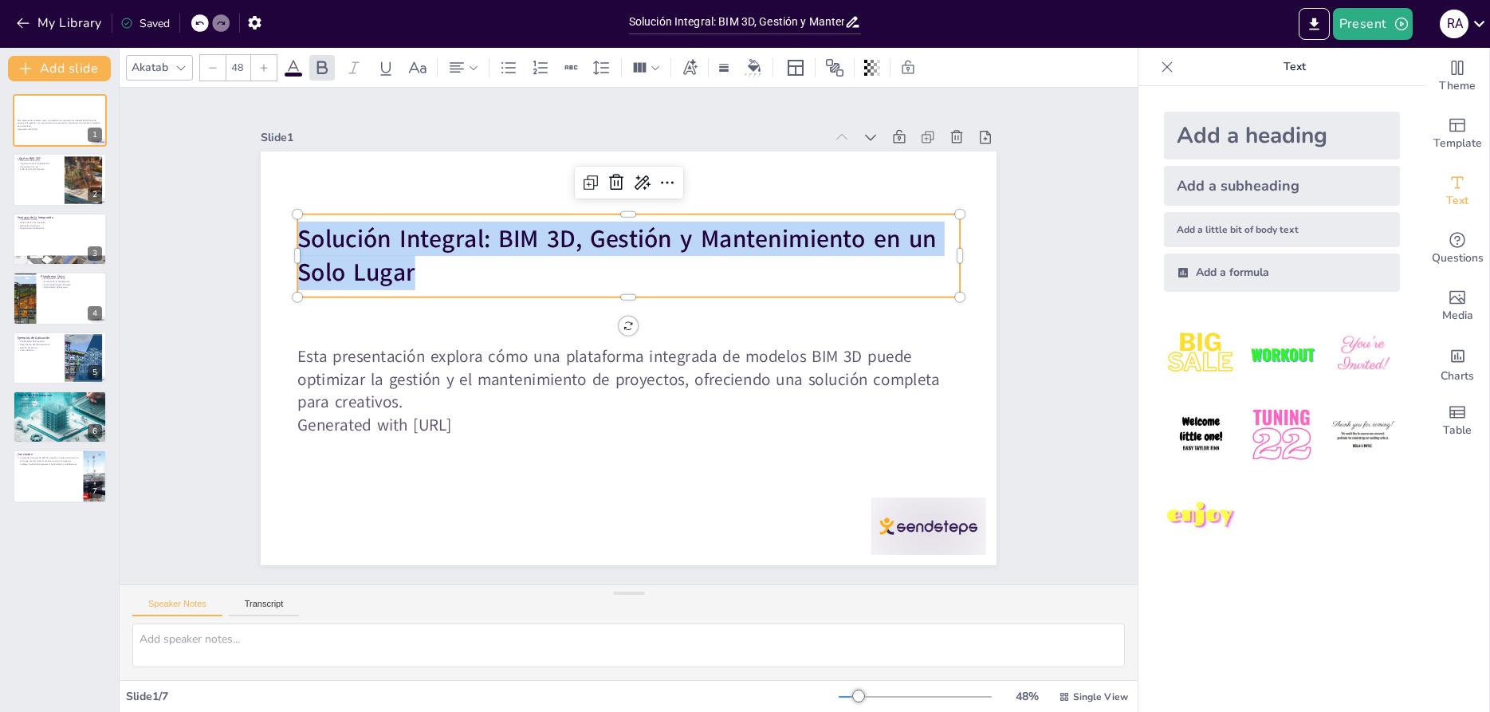
click at [387, 273] on strong "Solución Integral: BIM 3D, Gestión y Mantenimiento en un Solo Lugar" at bounding box center [625, 237] width 642 height 100
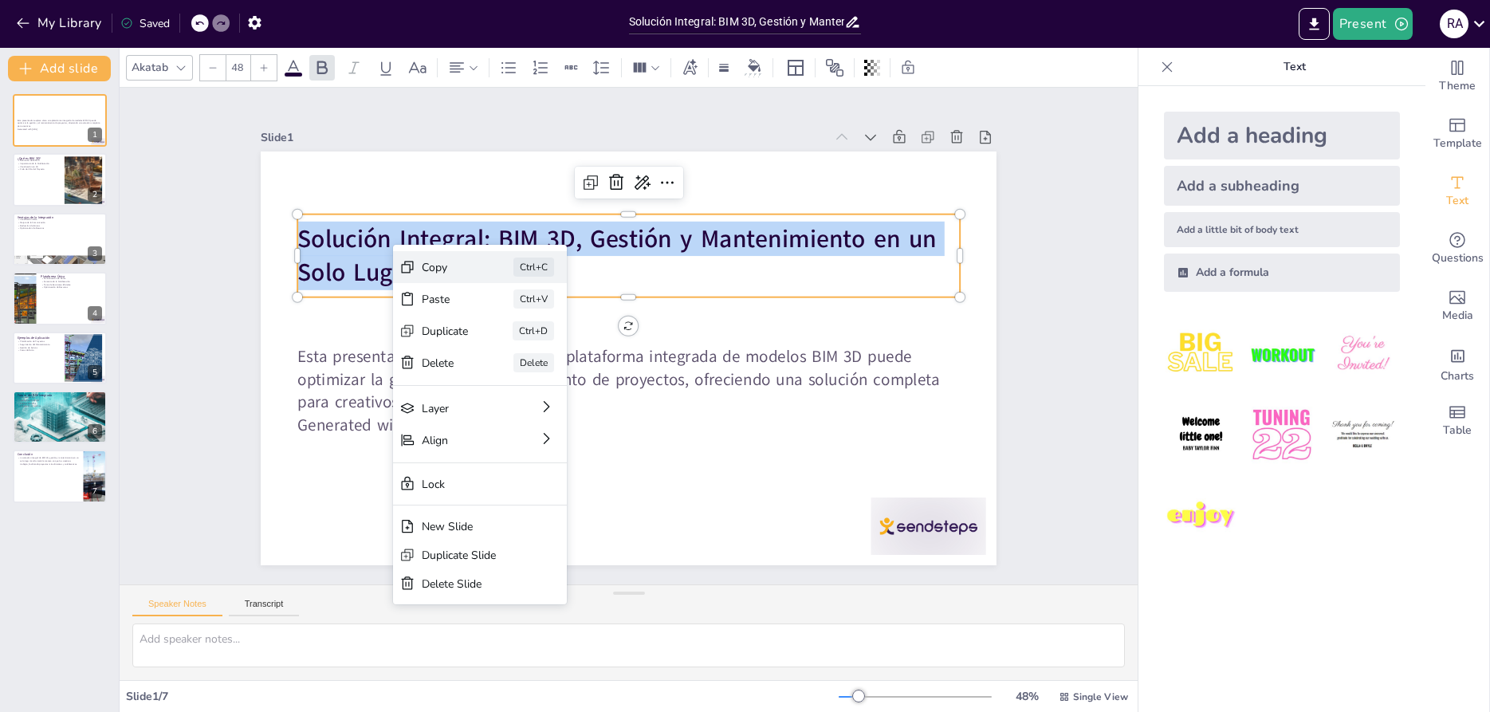
click at [541, 348] on div "Copy" at bounding box center [564, 355] width 47 height 15
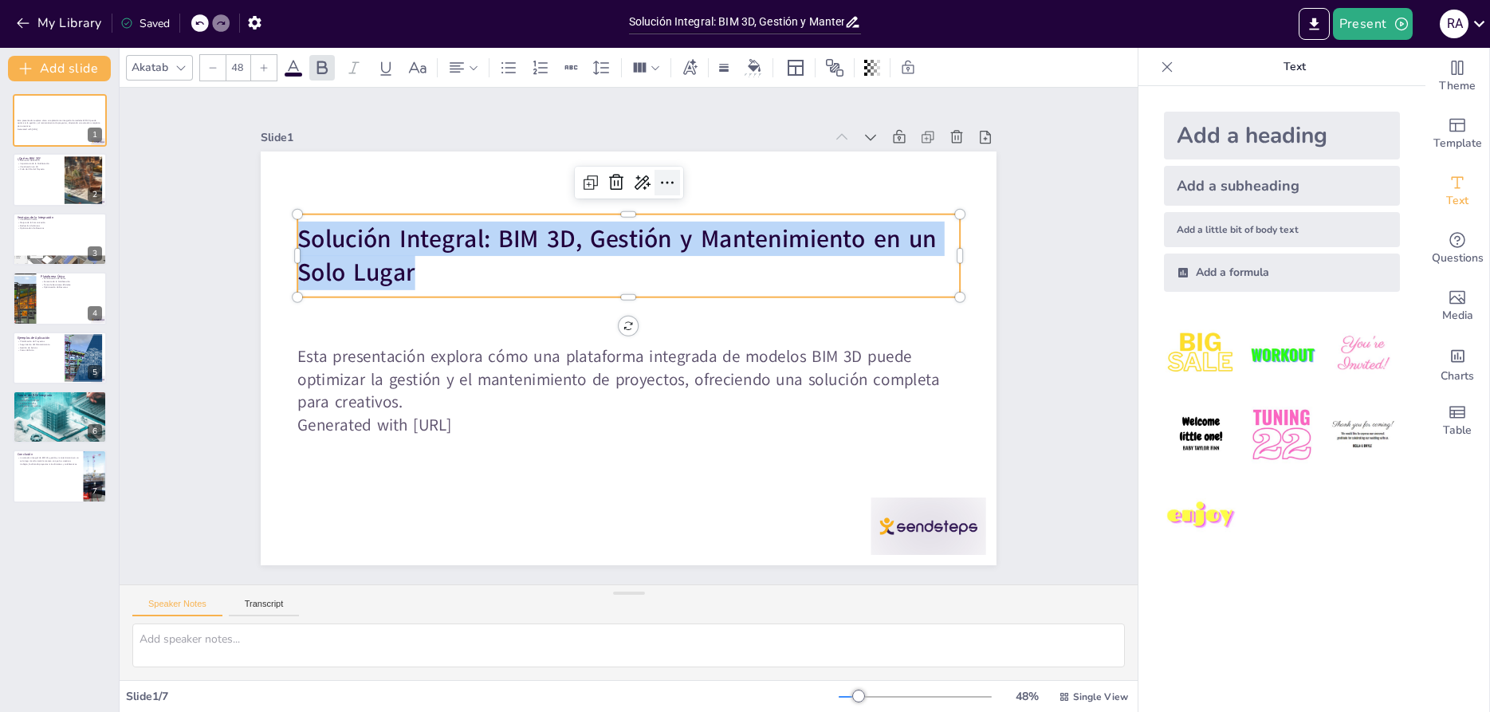
click at [665, 183] on icon at bounding box center [667, 182] width 19 height 19
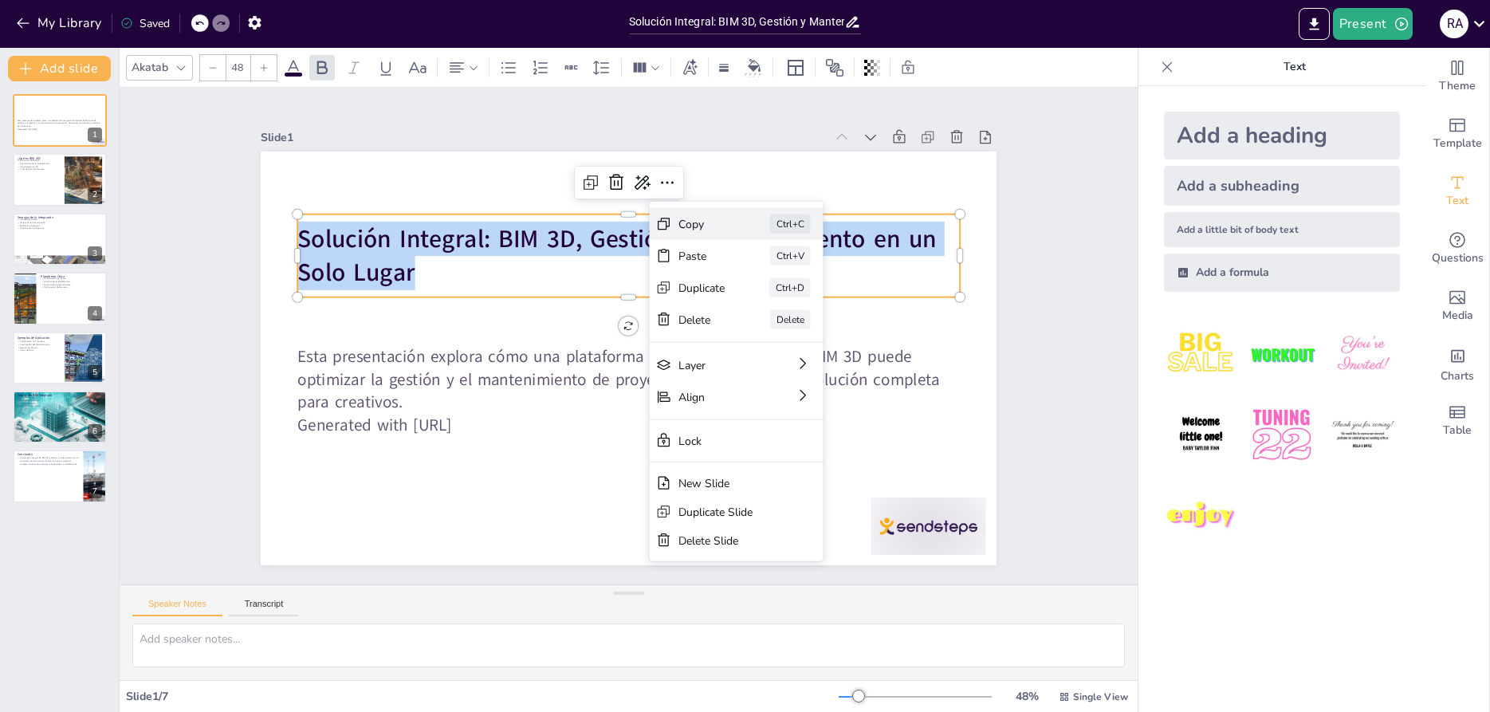
click at [798, 304] on div "Copy" at bounding box center [821, 311] width 47 height 15
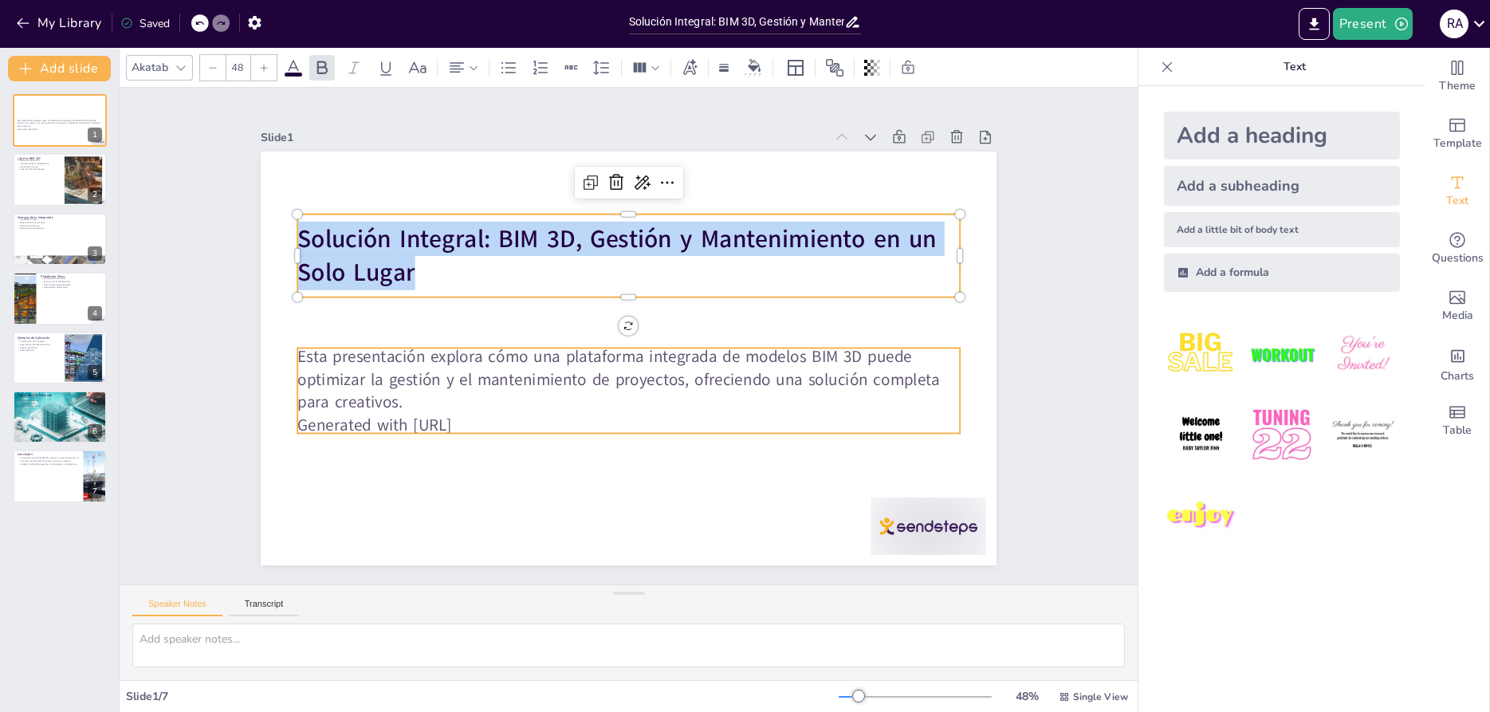
type input "32"
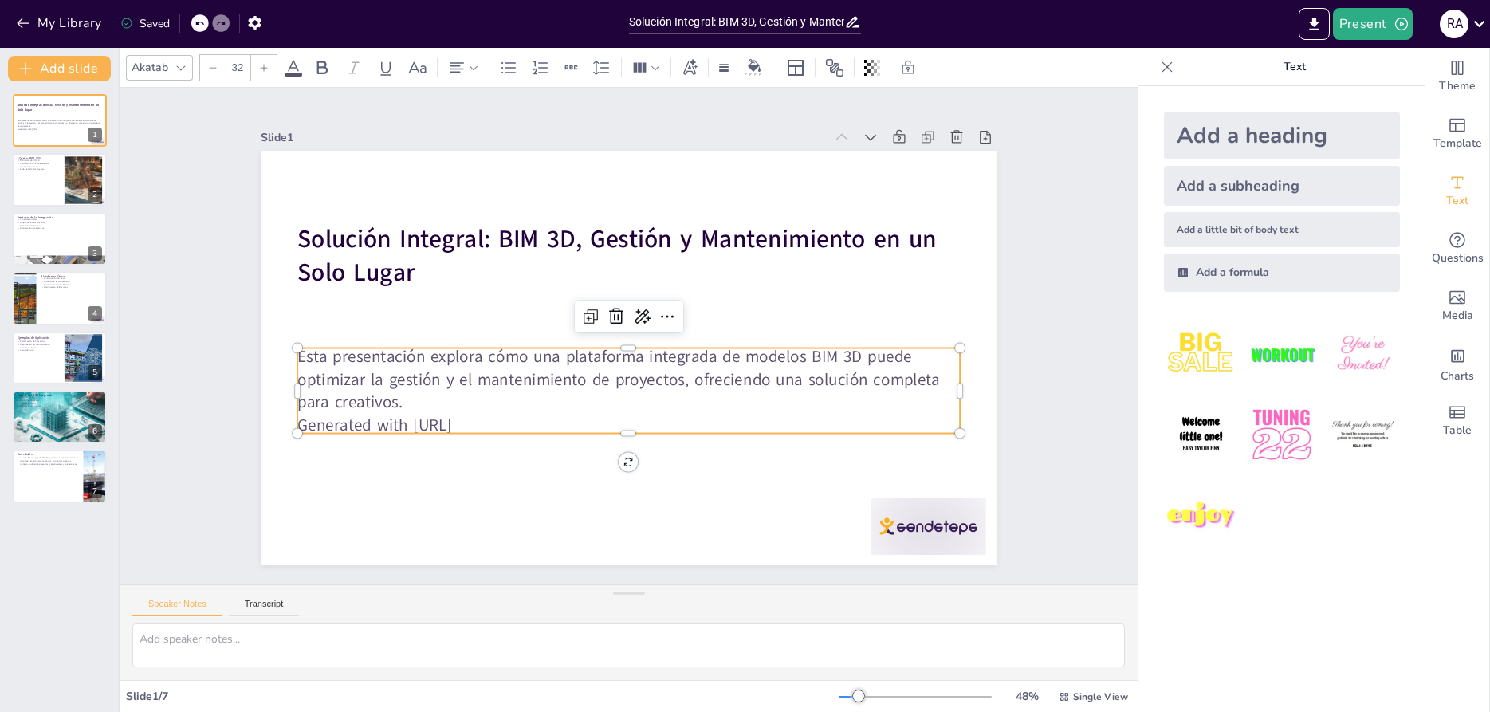
click at [522, 364] on p "Esta presentación explora cómo una plataforma integrada de modelos BIM 3D puede…" at bounding box center [624, 379] width 666 height 138
click at [529, 417] on p "Generated with [URL]" at bounding box center [628, 425] width 662 height 23
click at [404, 408] on p "Esta presentación explora cómo una plataforma integrada de modelos BIM 3D puede…" at bounding box center [628, 379] width 662 height 69
drag, startPoint x: 406, startPoint y: 401, endPoint x: 420, endPoint y: 400, distance: 14.4
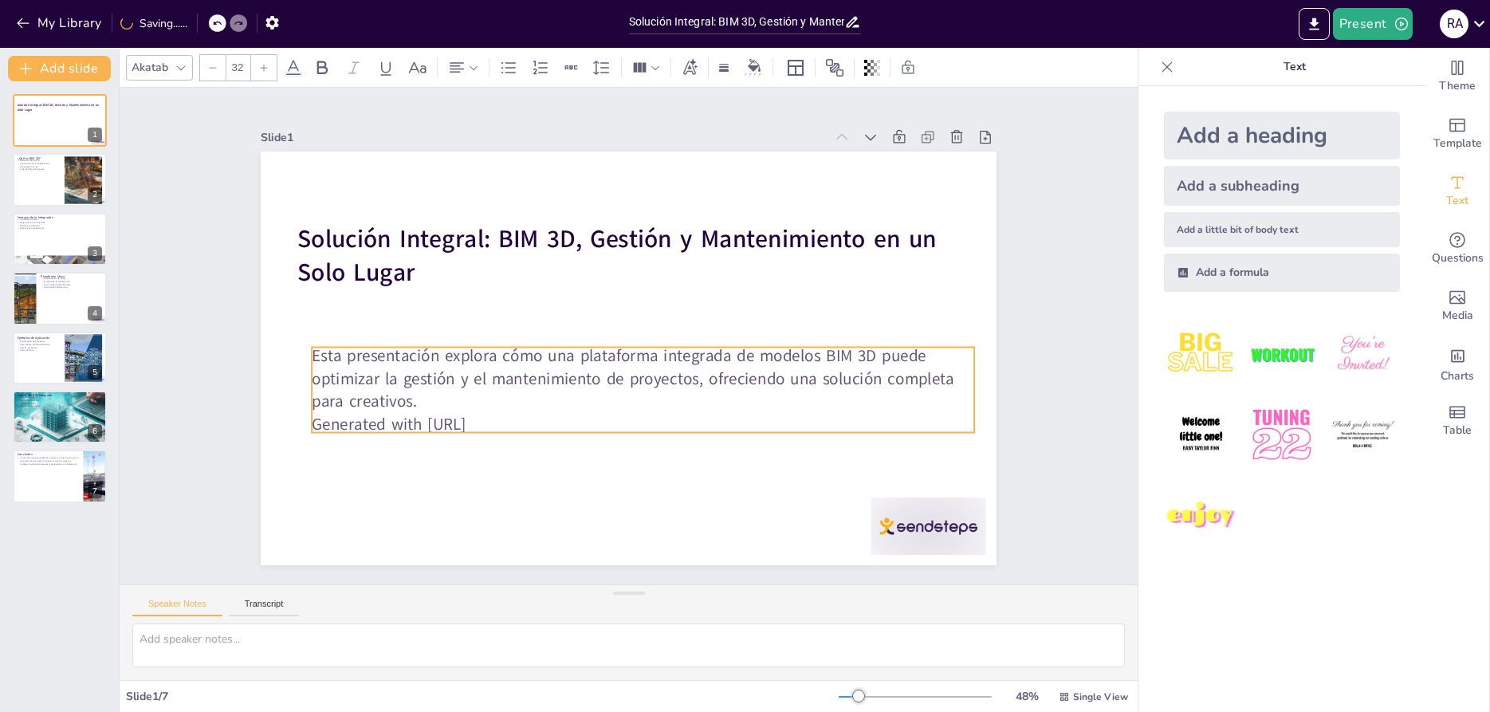
click at [420, 400] on p "Esta presentación explora cómo una plataforma integrada de modelos BIM 3D puede…" at bounding box center [643, 378] width 662 height 69
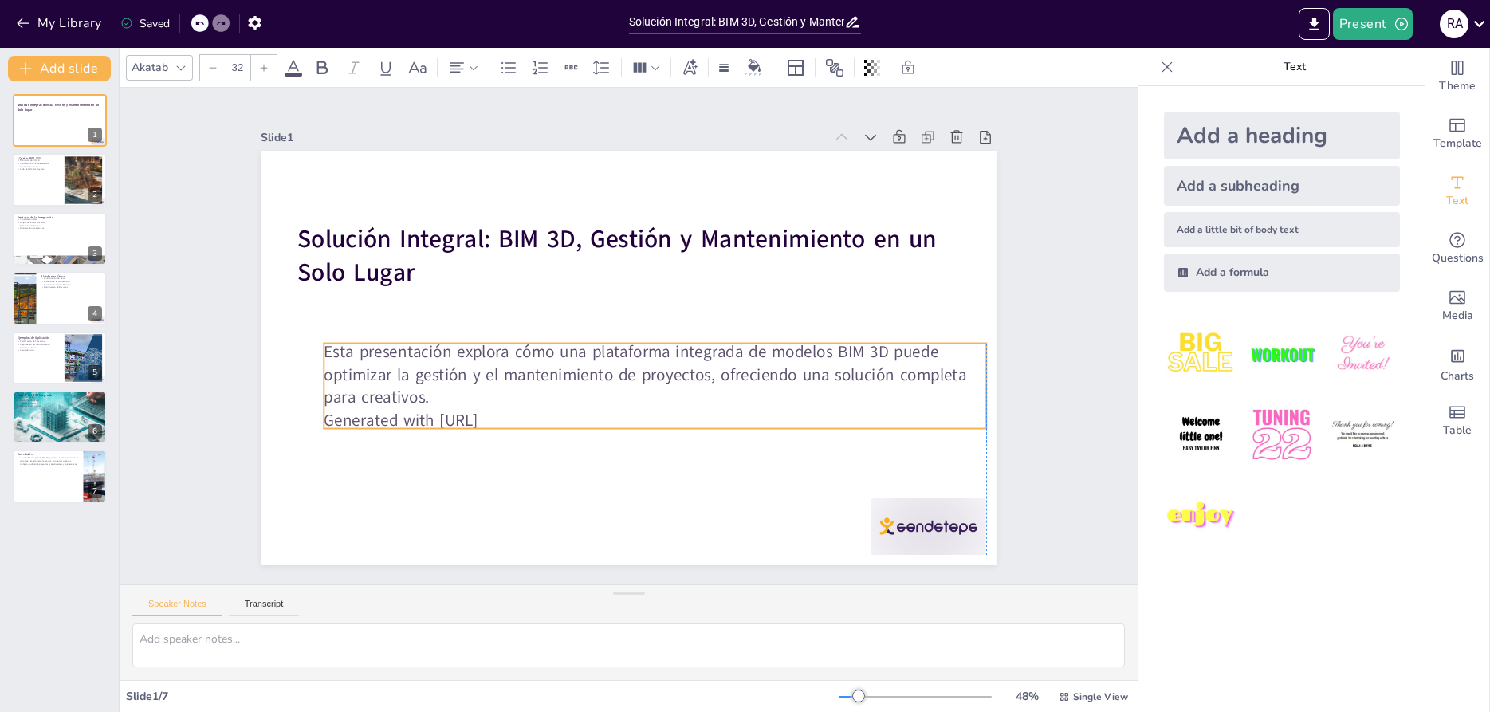
drag, startPoint x: 410, startPoint y: 403, endPoint x: 423, endPoint y: 402, distance: 13.6
click at [423, 402] on p "Esta presentación explora cómo una plataforma integrada de modelos BIM 3D puede…" at bounding box center [655, 374] width 662 height 69
click at [392, 379] on p "Esta presentación explora cómo una plataforma integrada de modelos BIM 3D puede…" at bounding box center [655, 375] width 662 height 69
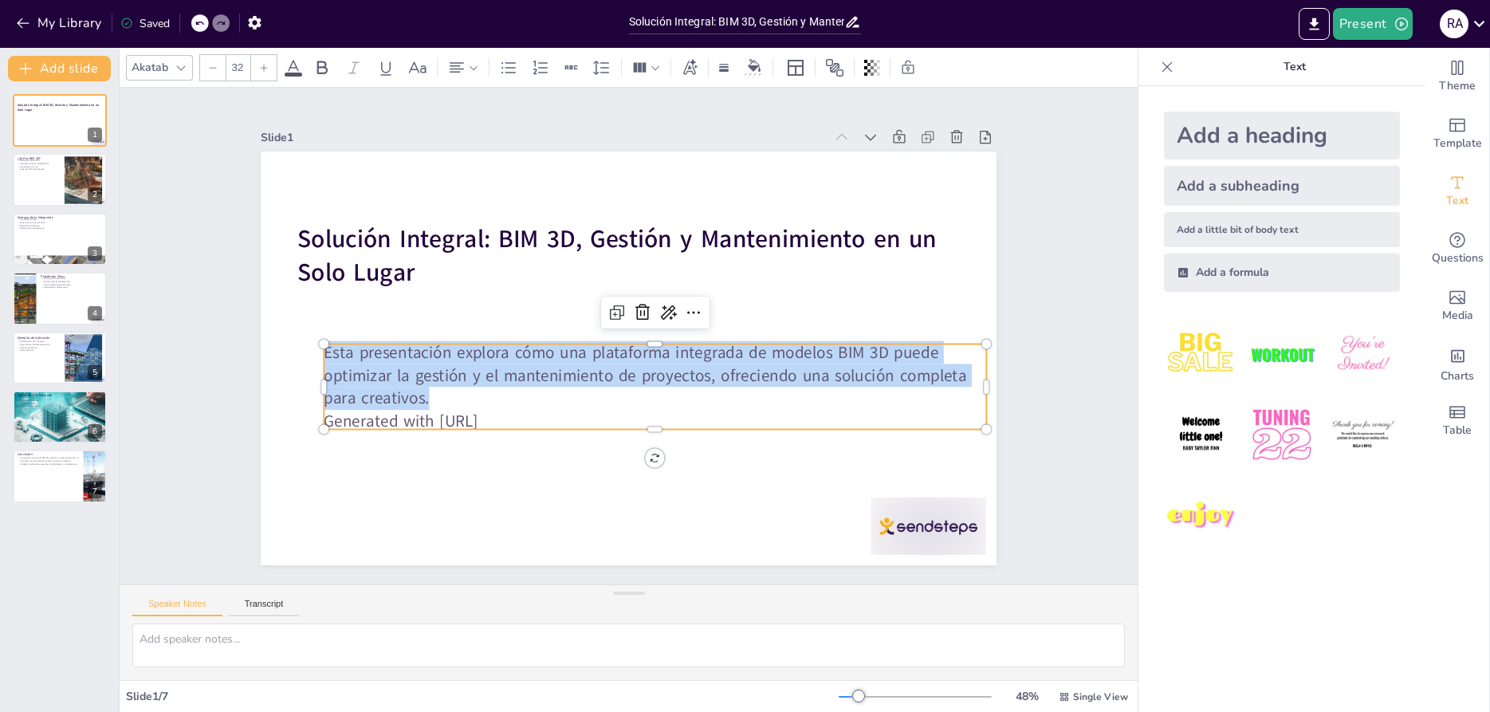
click at [392, 379] on p "Esta presentación explora cómo una plataforma integrada de modelos BIM 3D puede…" at bounding box center [651, 377] width 666 height 137
click at [49, 187] on div at bounding box center [60, 180] width 96 height 54
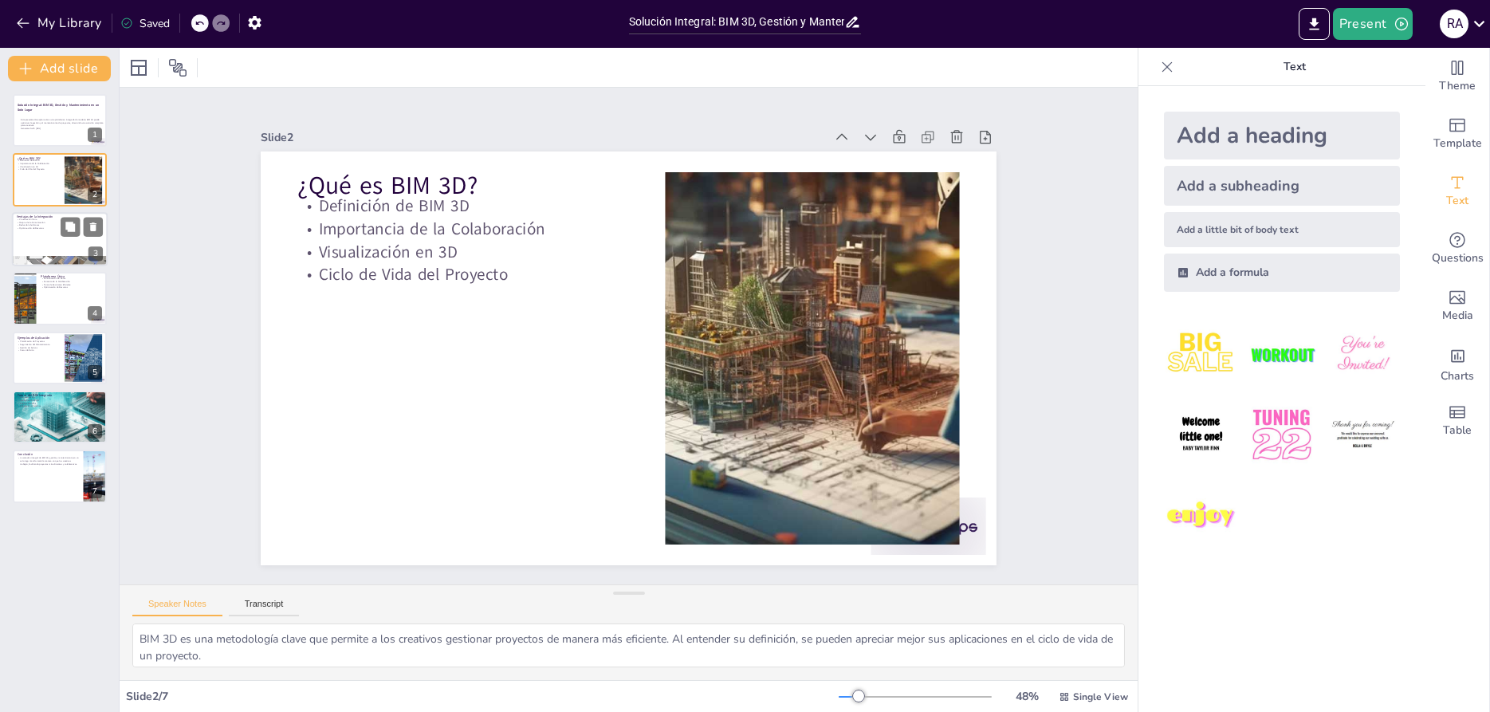
click at [33, 241] on div at bounding box center [60, 239] width 96 height 54
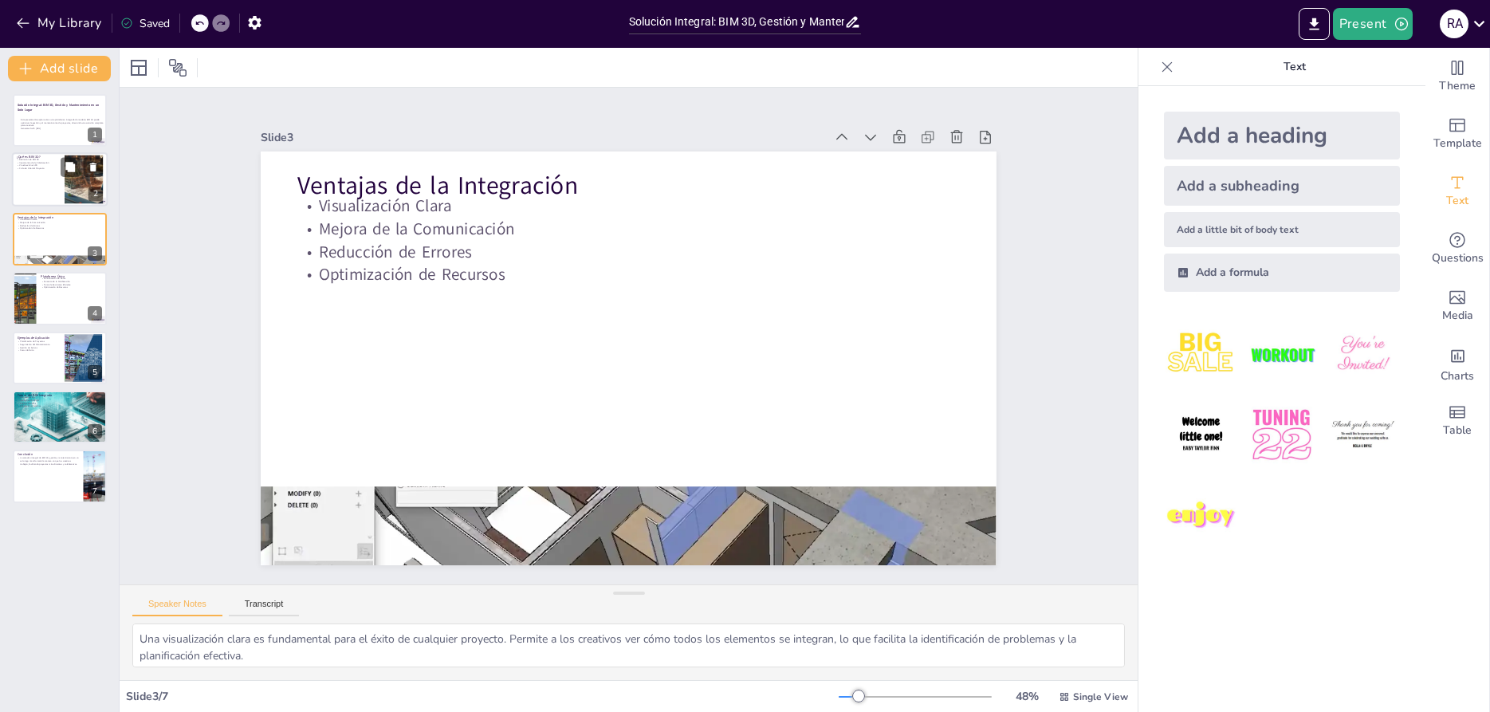
click at [33, 163] on p "Importancia de la Colaboración" at bounding box center [38, 163] width 43 height 3
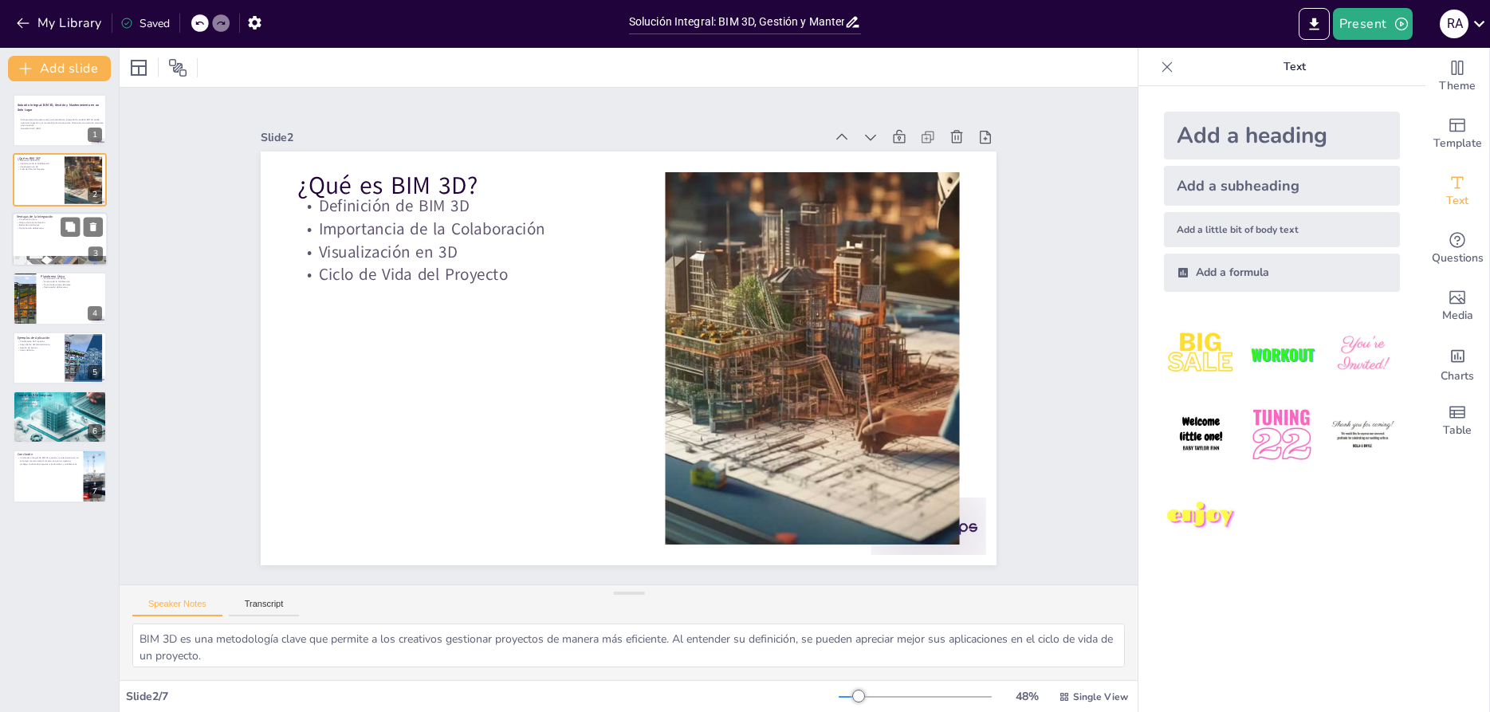
click at [69, 238] on div at bounding box center [60, 239] width 96 height 54
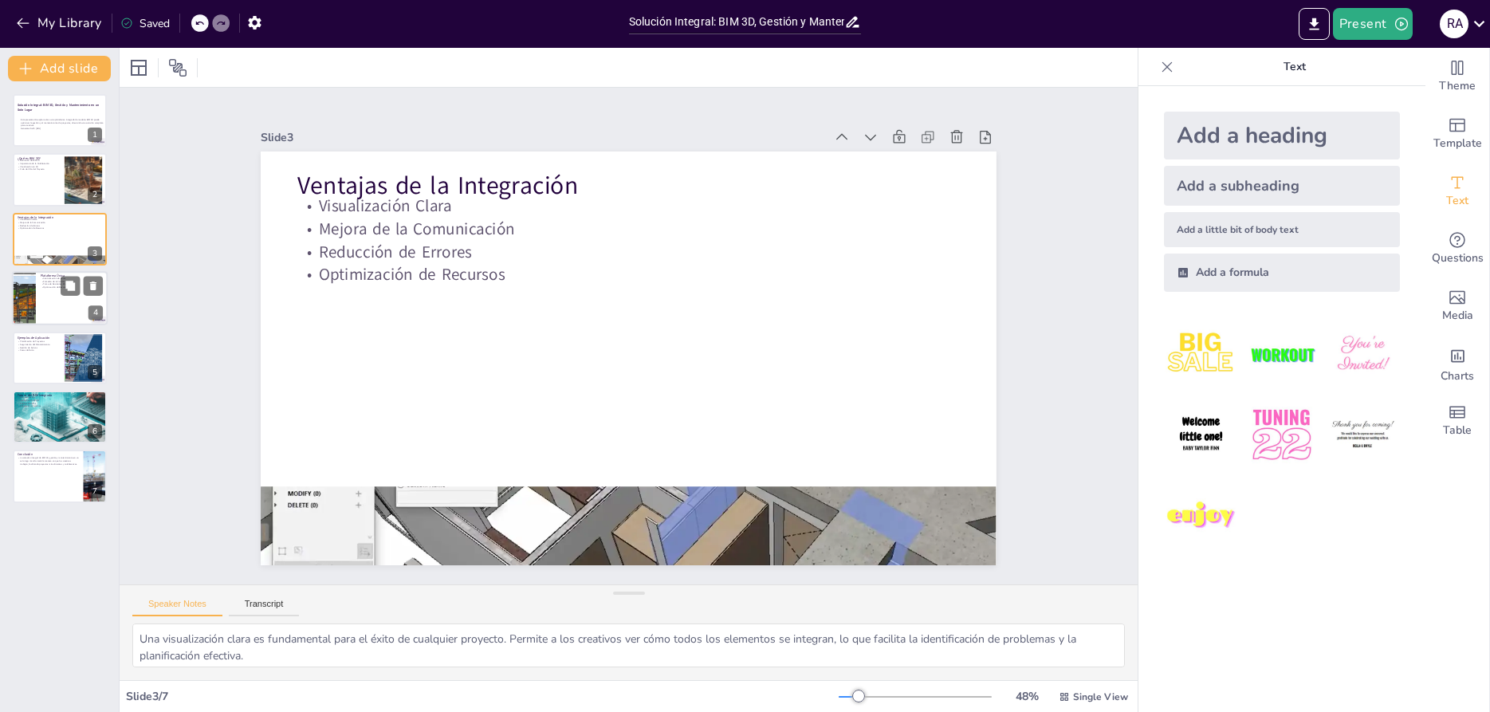
click at [58, 304] on div at bounding box center [60, 298] width 96 height 54
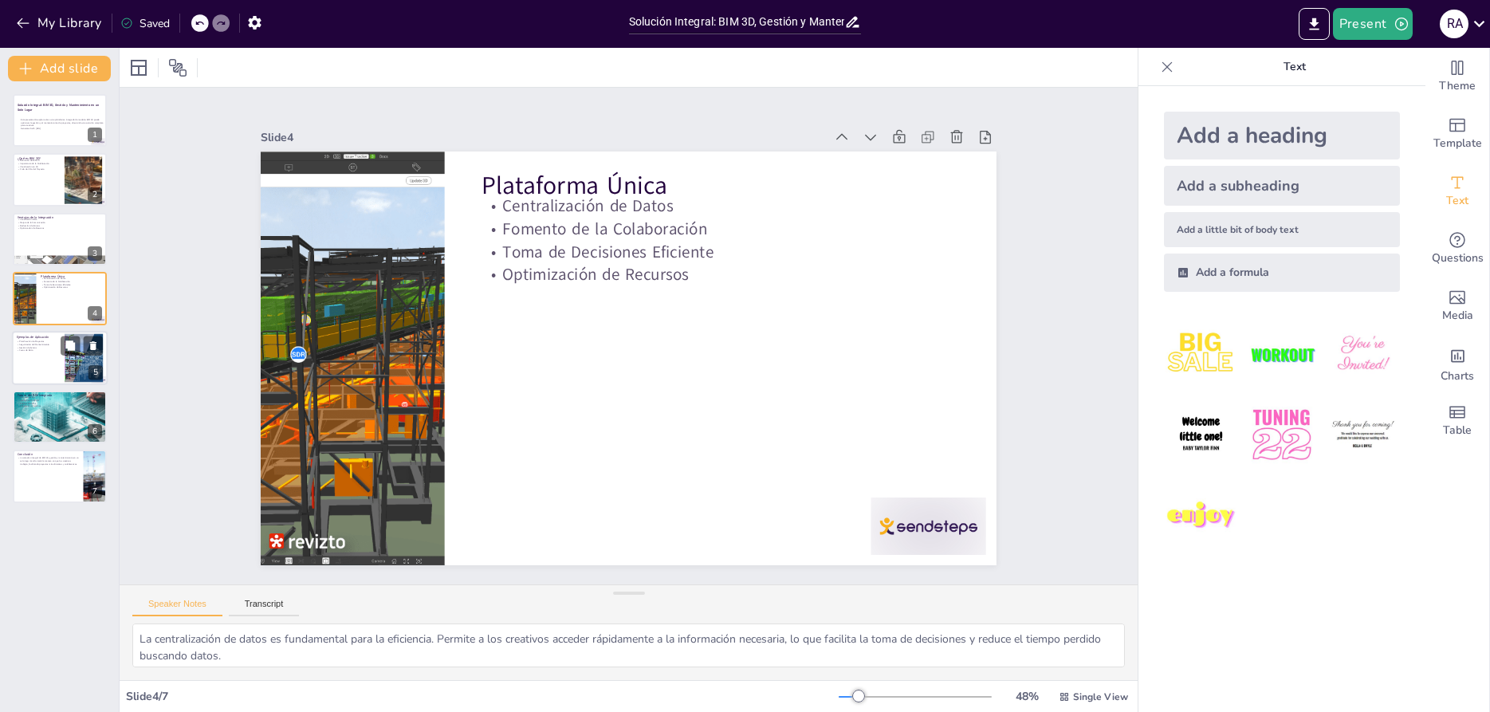
click at [49, 364] on div at bounding box center [60, 358] width 96 height 54
type textarea "La planificación de proyectos es una de las aplicaciones más críticas de la pla…"
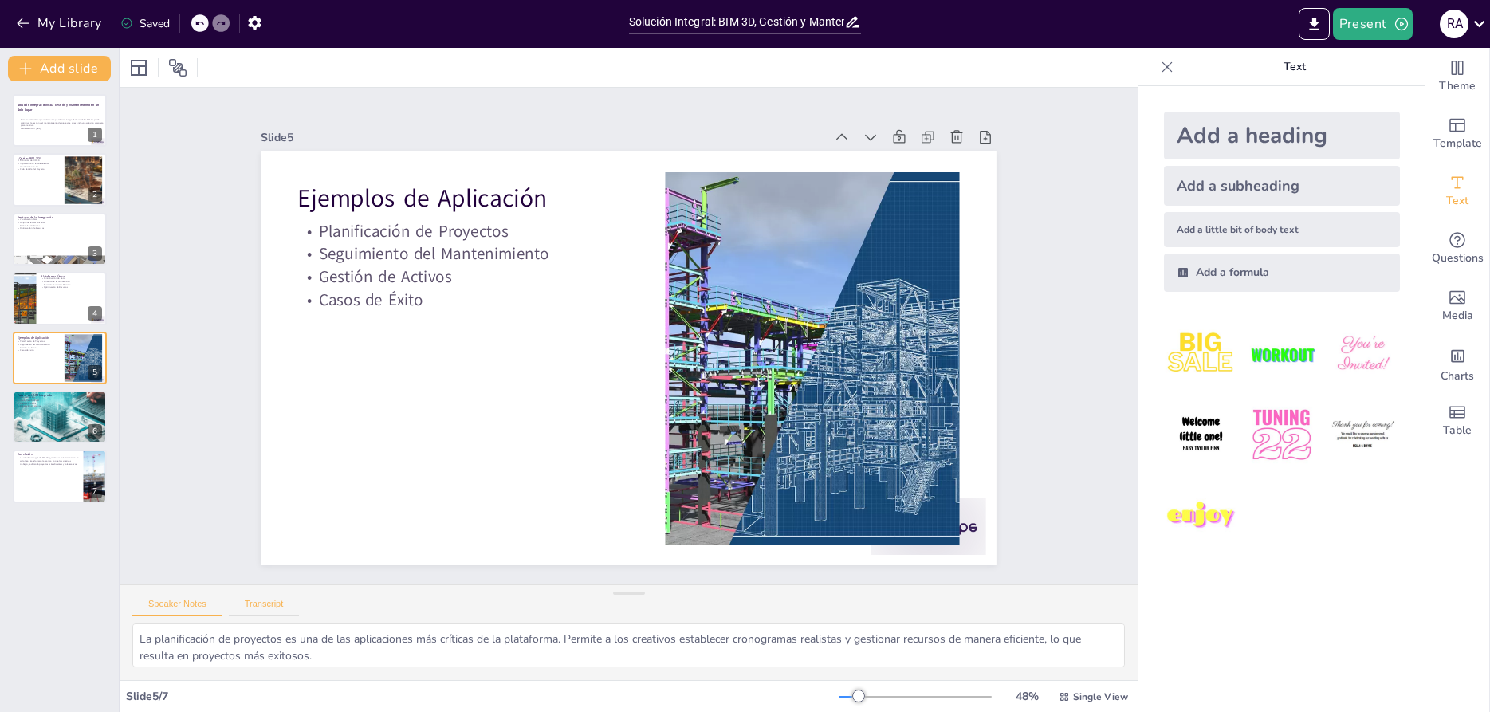
click at [275, 605] on button "Transcript" at bounding box center [264, 608] width 71 height 18
click at [183, 602] on button "Speaker Notes" at bounding box center [177, 608] width 90 height 18
click at [265, 602] on button "Transcript" at bounding box center [264, 608] width 71 height 18
click at [213, 626] on textarea "Ejemplos de cómo las empresas están utilizando esta plataforma incluyen la plan…" at bounding box center [628, 645] width 992 height 44
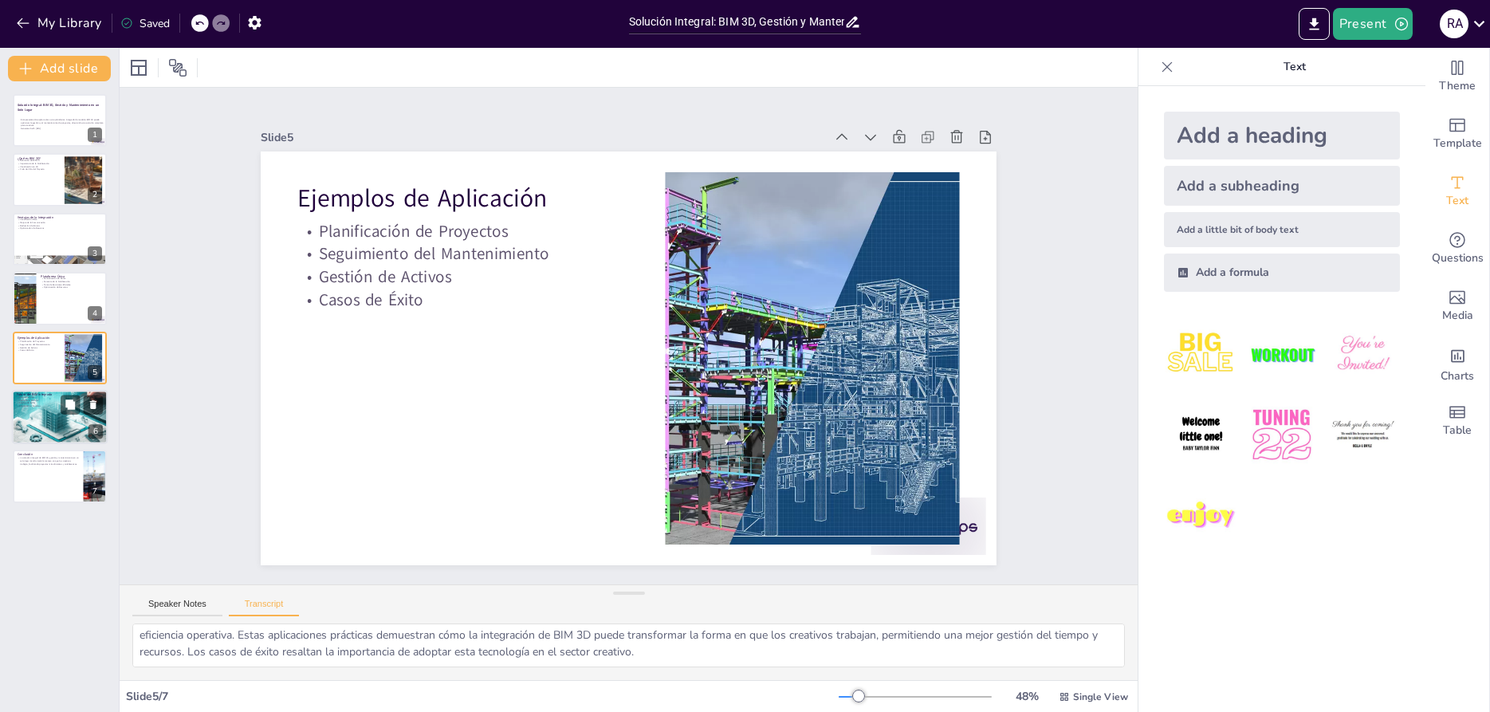
click at [47, 414] on div at bounding box center [60, 417] width 96 height 64
type textarea "El futuro del BIM integrado se centra en la automatización, la inteligencia art…"
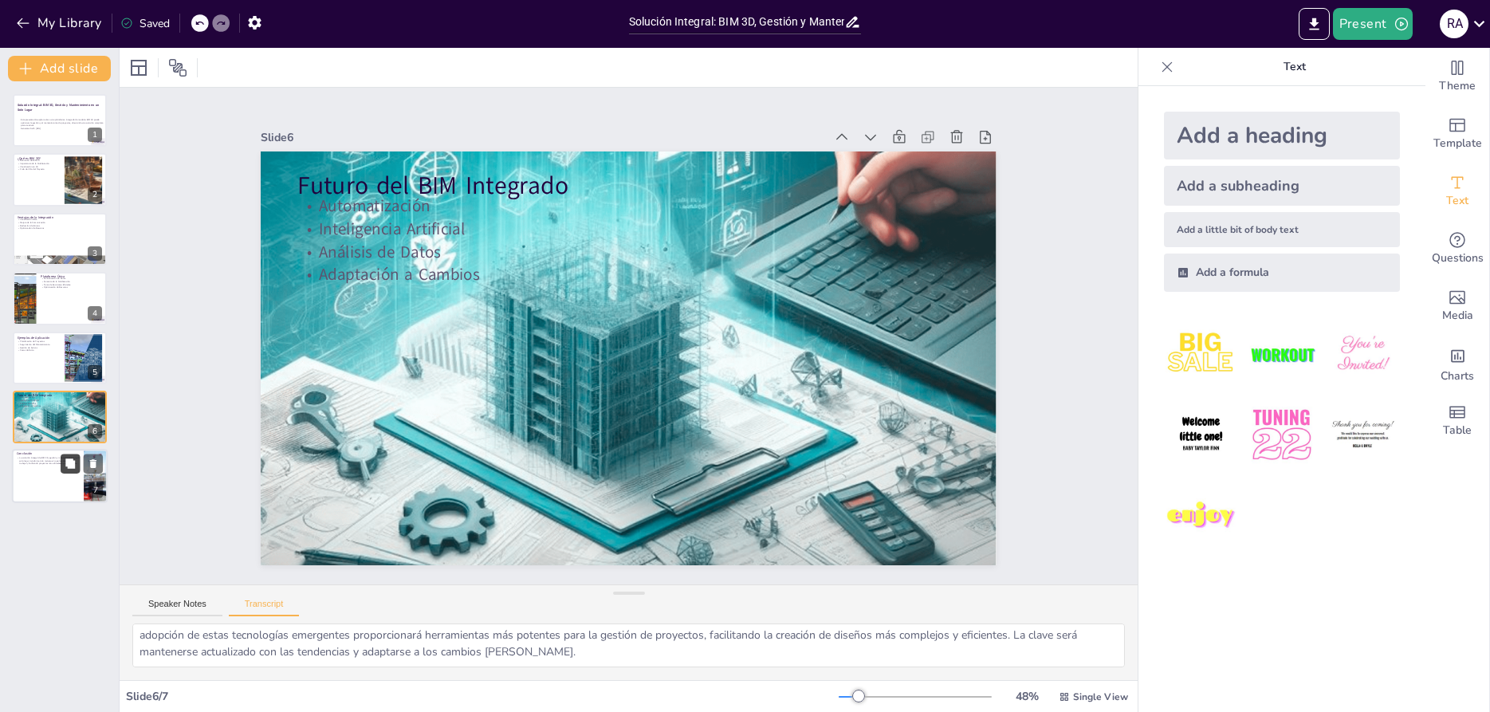
click at [64, 469] on button at bounding box center [70, 463] width 19 height 19
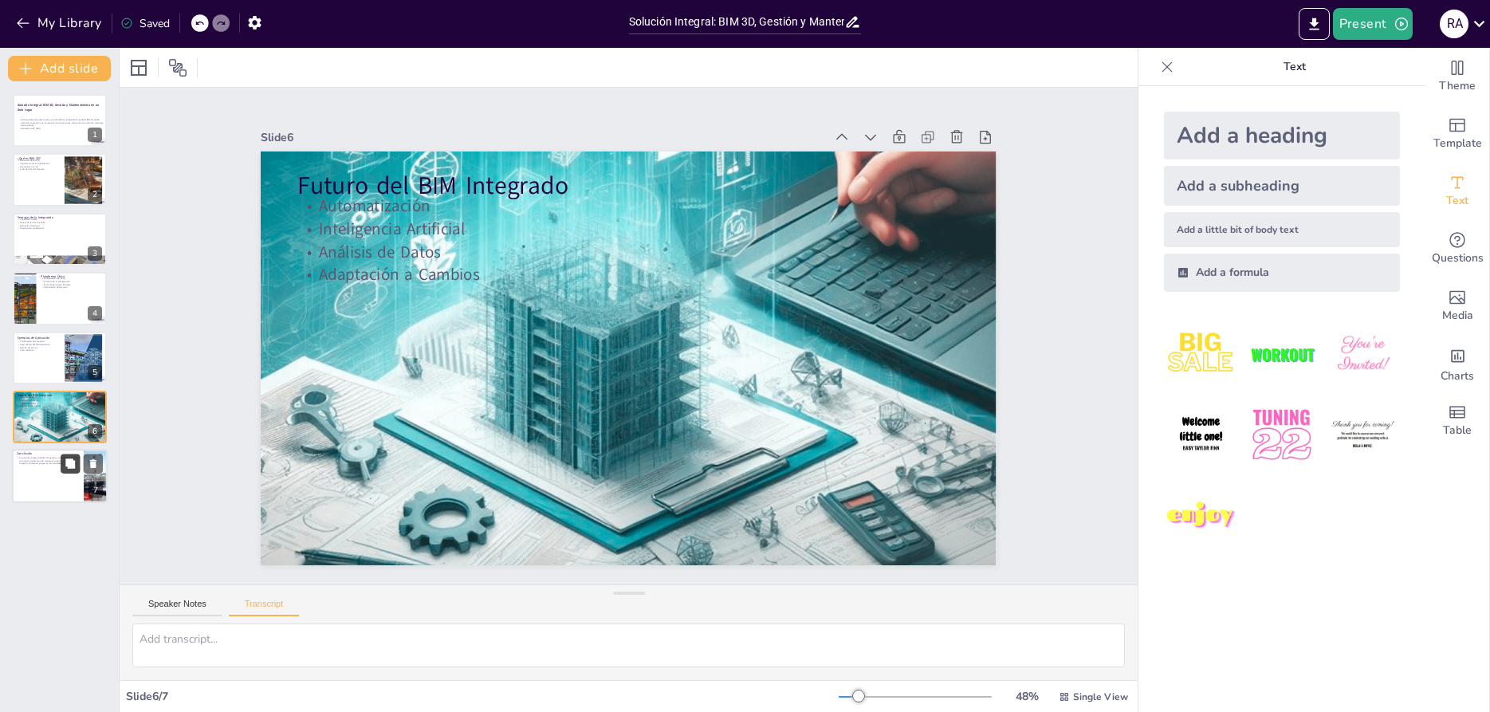
scroll to position [0, 0]
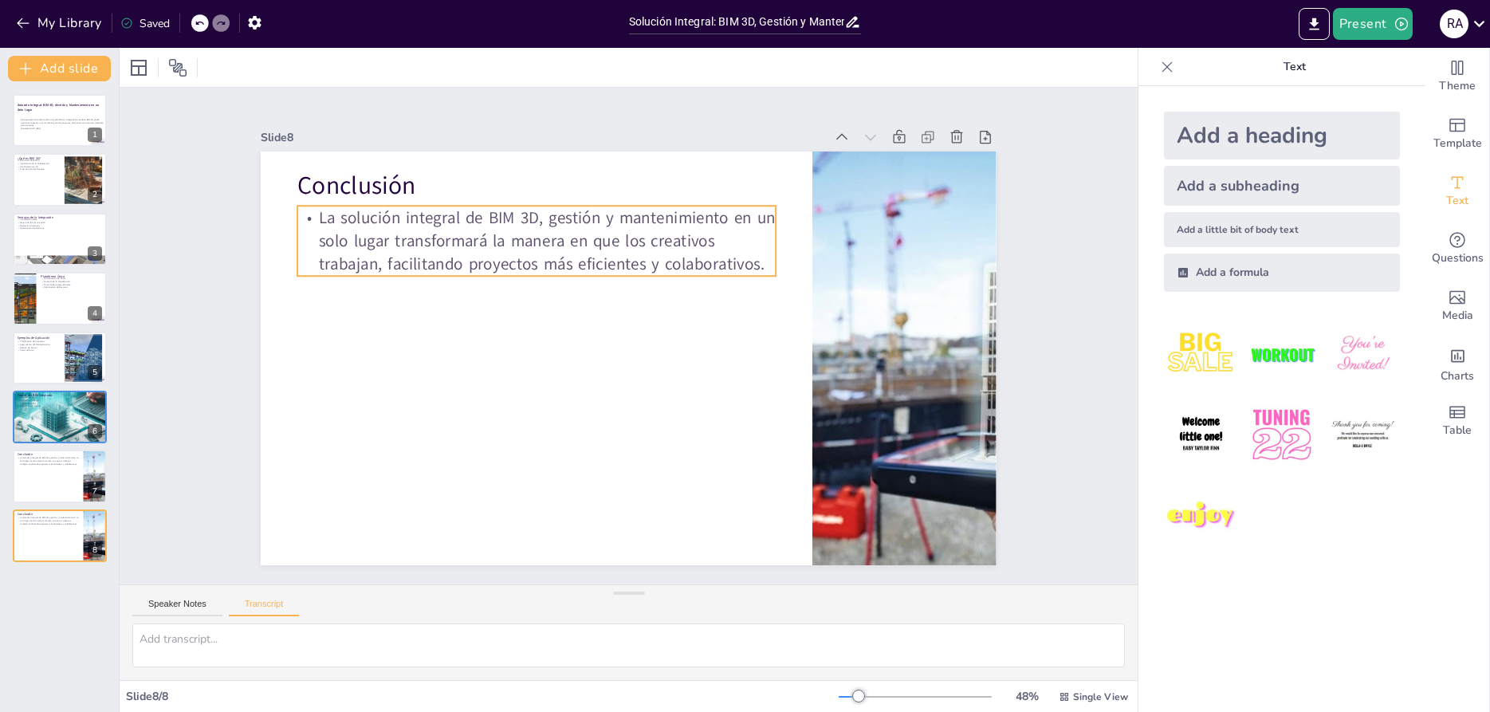
click at [627, 251] on p "La solución integral de BIM 3D, gestión y mantenimiento en un solo lugar transf…" at bounding box center [583, 211] width 465 height 257
click at [182, 606] on button "Speaker Notes" at bounding box center [177, 608] width 90 height 18
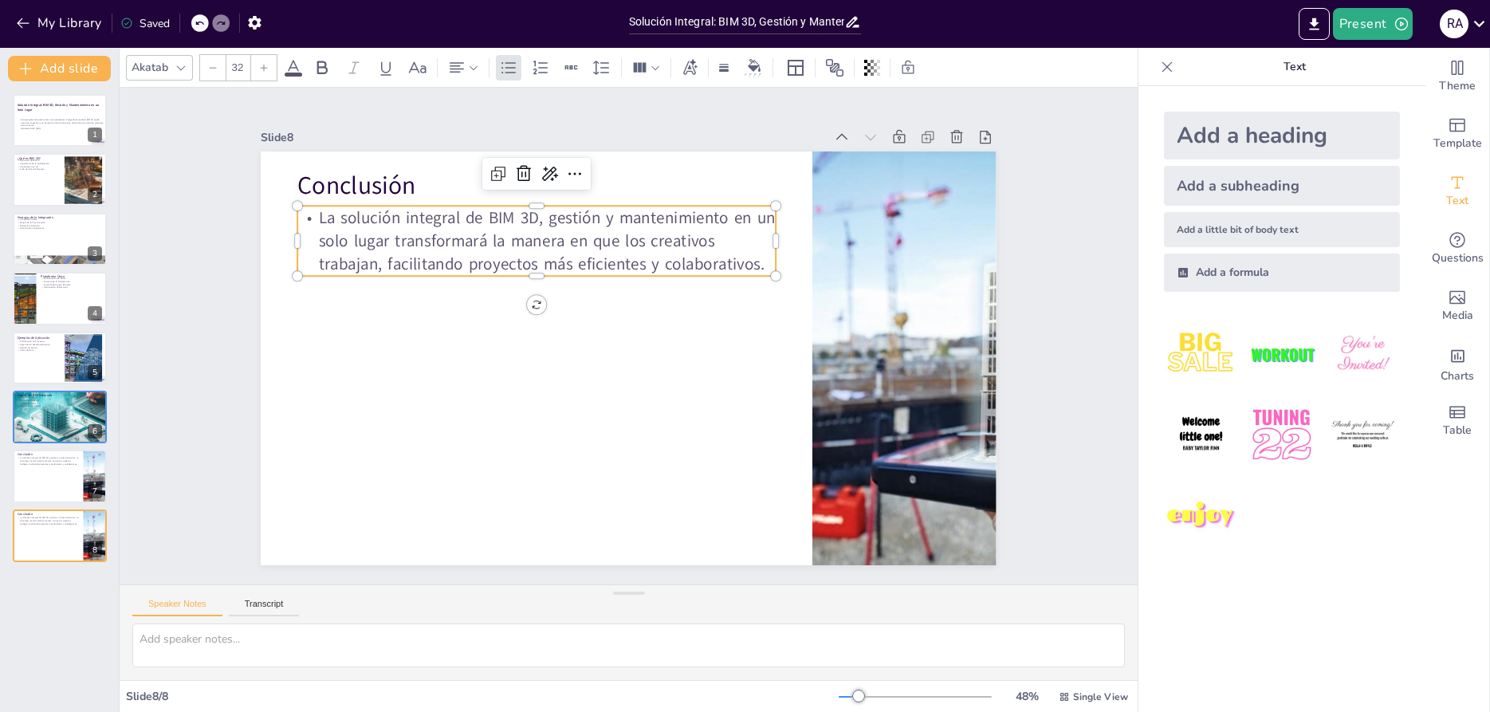
click at [595, 259] on p "La solución integral de BIM 3D, gestión y mantenimiento en un solo lugar transf…" at bounding box center [547, 232] width 482 height 118
click at [595, 259] on p "La solución integral de BIM 3D, gestión y mantenimiento en un solo lugar transf…" at bounding box center [536, 240] width 478 height 69
click at [53, 128] on p "Generated with [URL]" at bounding box center [63, 129] width 86 height 3
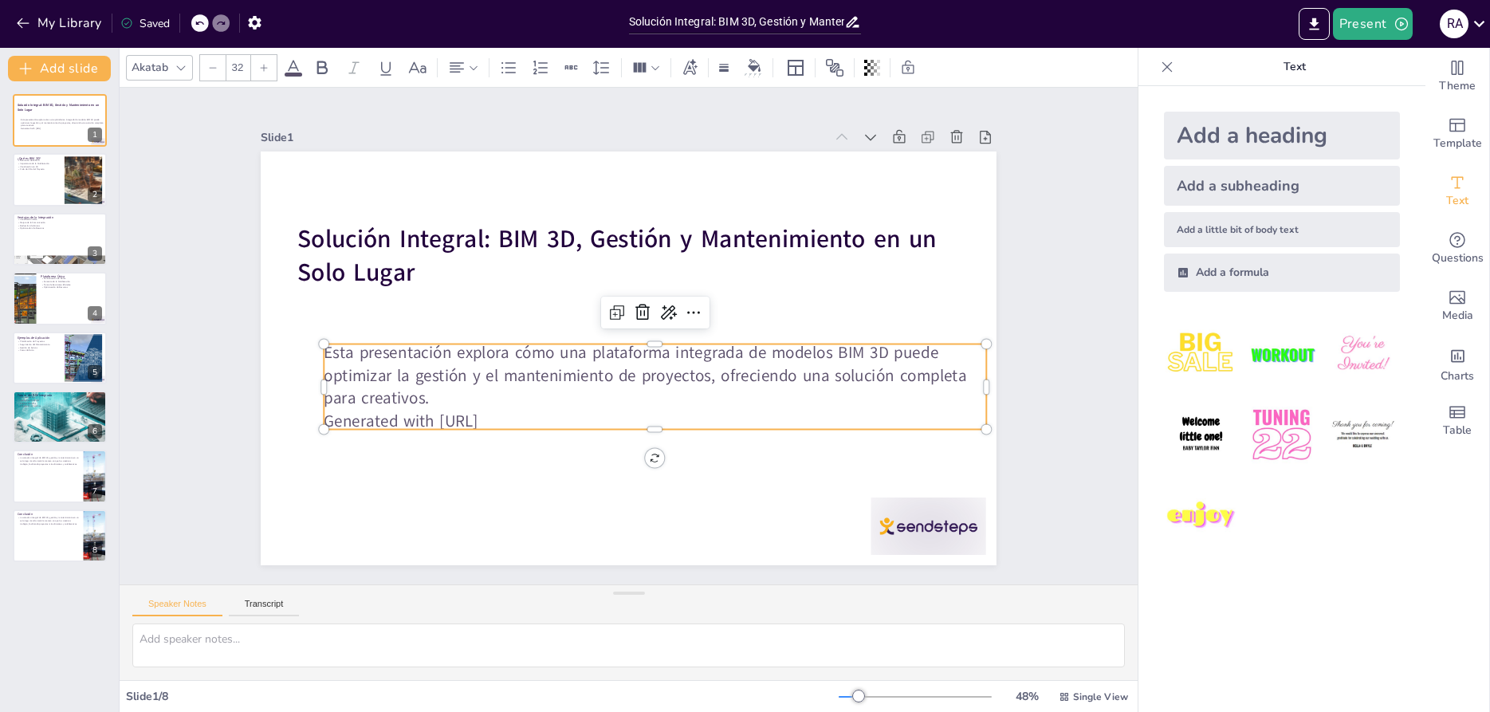
click at [467, 392] on p "Esta presentación explora cómo una plataforma integrada de modelos BIM 3D puede…" at bounding box center [655, 375] width 662 height 69
click at [252, 612] on button "Transcript" at bounding box center [264, 608] width 71 height 18
click at [175, 611] on button "Speaker Notes" at bounding box center [177, 608] width 90 height 18
click at [50, 184] on div at bounding box center [60, 180] width 96 height 54
type textarea "BIM 3D es una metodología clave que permite a los creativos gestionar proyectos…"
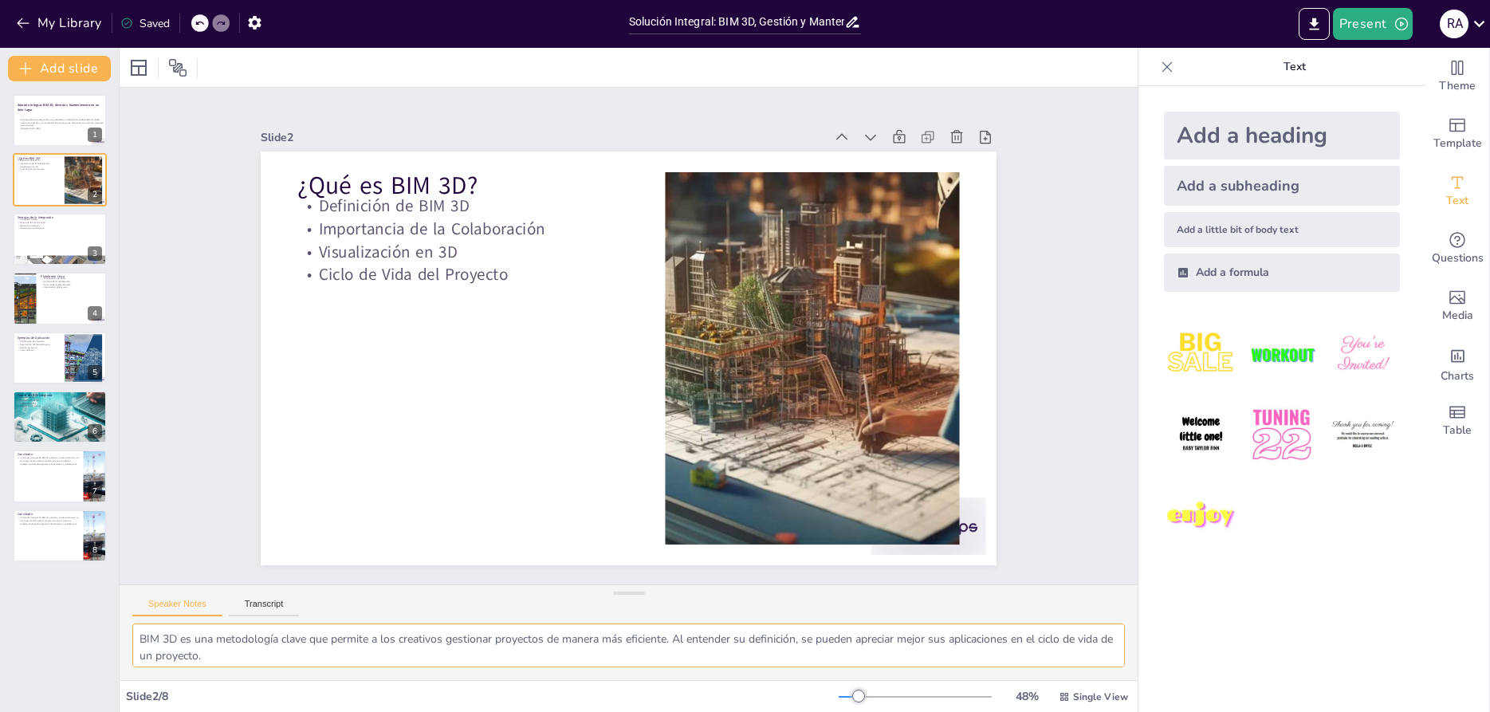
click at [225, 659] on textarea "BIM 3D es una metodología clave que permite a los creativos gestionar proyectos…" at bounding box center [628, 645] width 992 height 44
drag, startPoint x: 234, startPoint y: 658, endPoint x: 139, endPoint y: 642, distance: 95.5
click at [139, 642] on textarea "BIM 3D es una metodología clave que permite a los creativos gestionar proyectos…" at bounding box center [628, 645] width 992 height 44
click at [255, 611] on button "Transcript" at bounding box center [264, 608] width 71 height 18
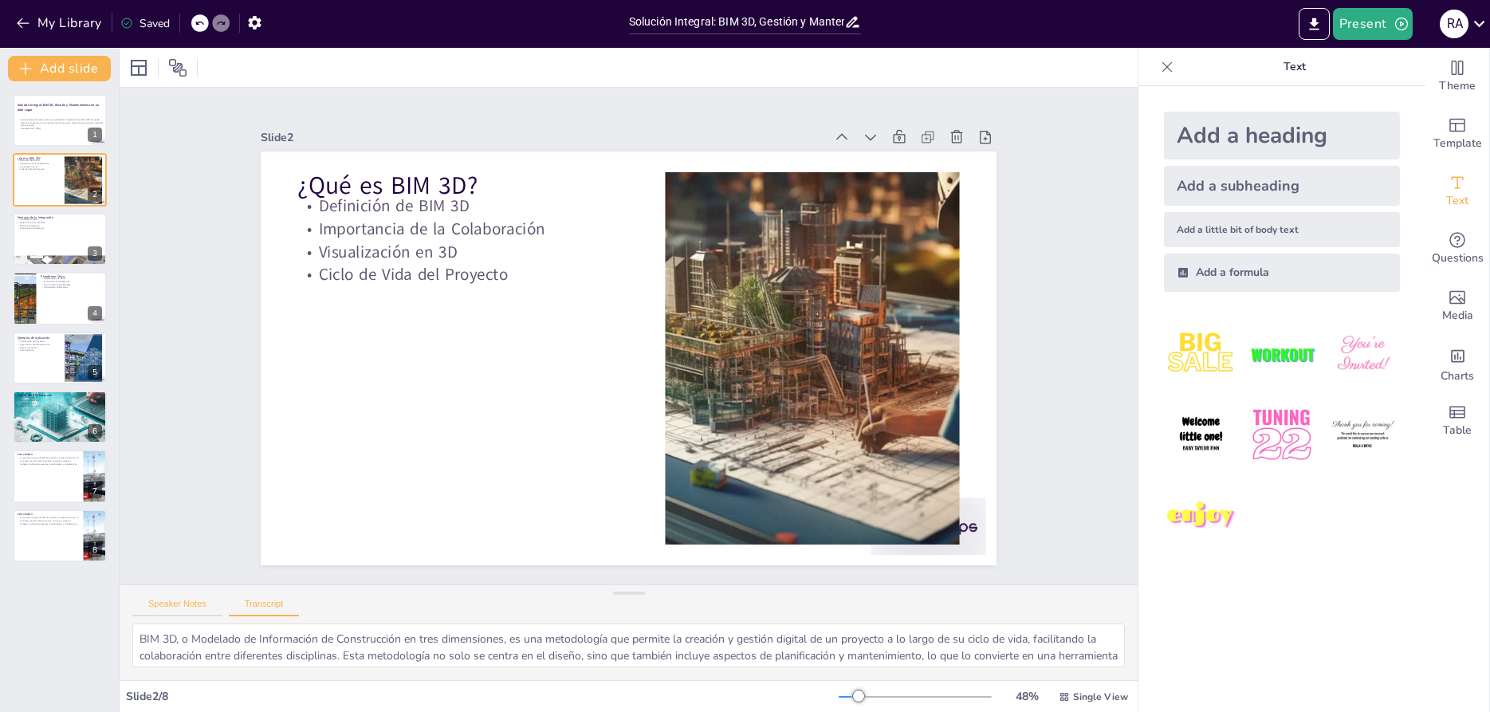
click at [189, 614] on button "Speaker Notes" at bounding box center [177, 608] width 90 height 18
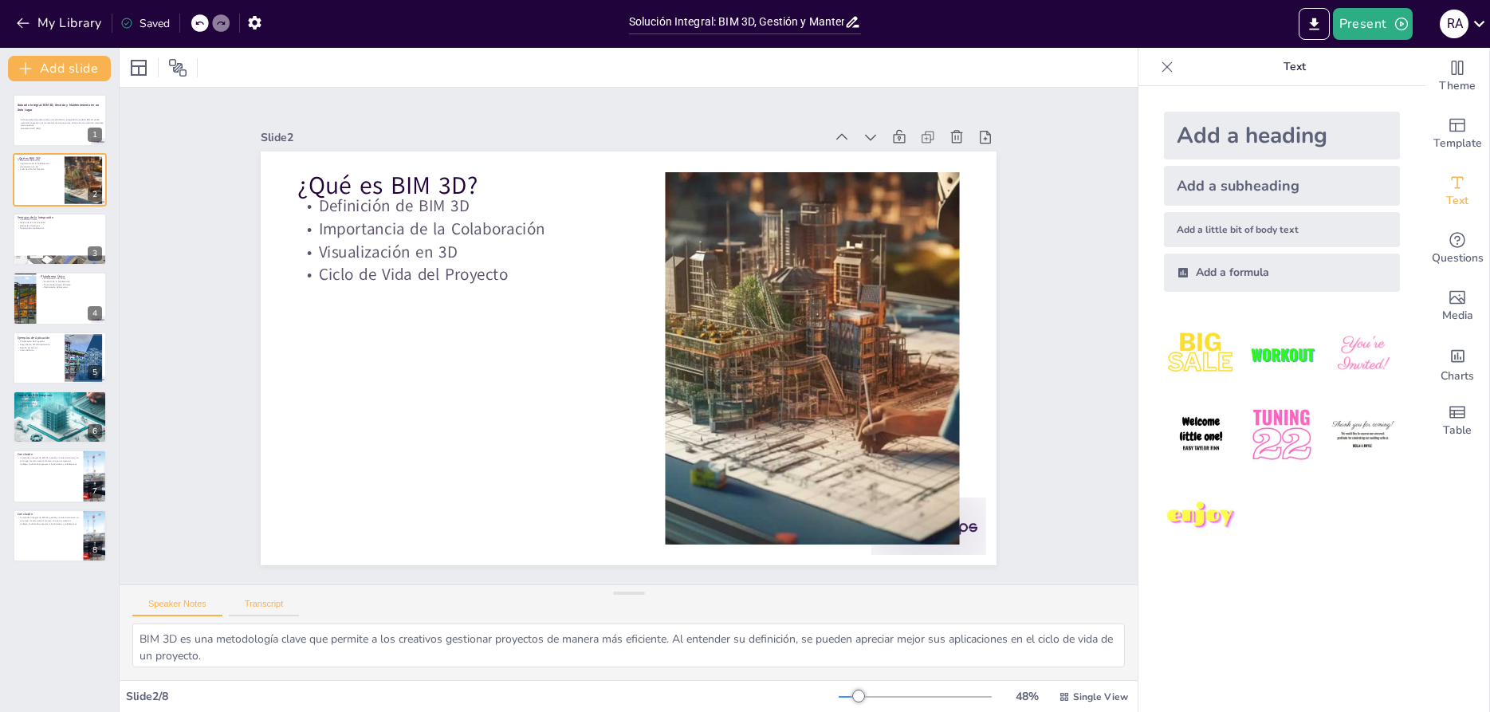
click at [272, 607] on button "Transcript" at bounding box center [264, 608] width 71 height 18
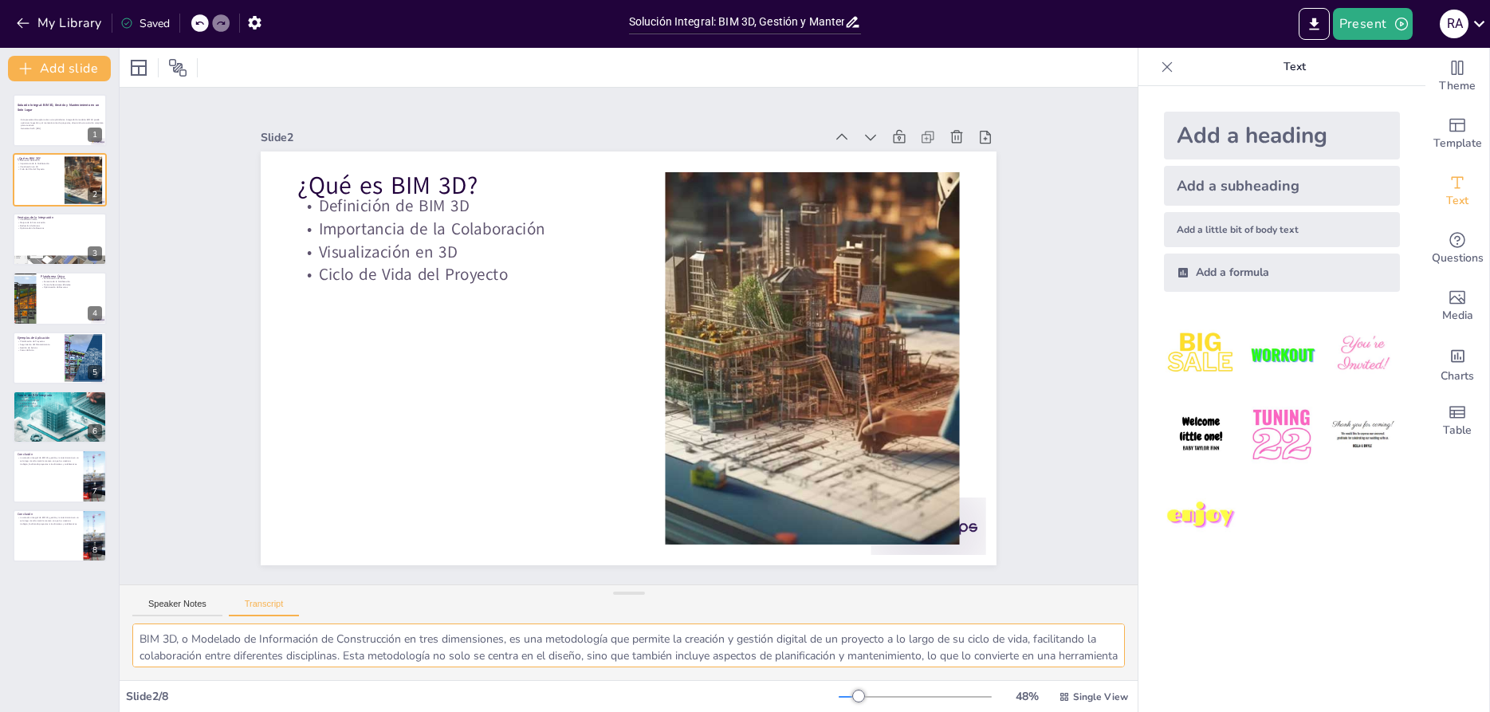
scroll to position [22, 0]
drag, startPoint x: 1082, startPoint y: 657, endPoint x: 1082, endPoint y: 671, distance: 14.3
click at [1082, 667] on textarea "BIM 3D, o Modelado de Información de Construcción en tres dimensiones, es una m…" at bounding box center [628, 645] width 992 height 44
click at [1077, 646] on textarea "BIM 3D, o Modelado de Información de Construcción en tres dimensiones, es una m…" at bounding box center [628, 645] width 992 height 44
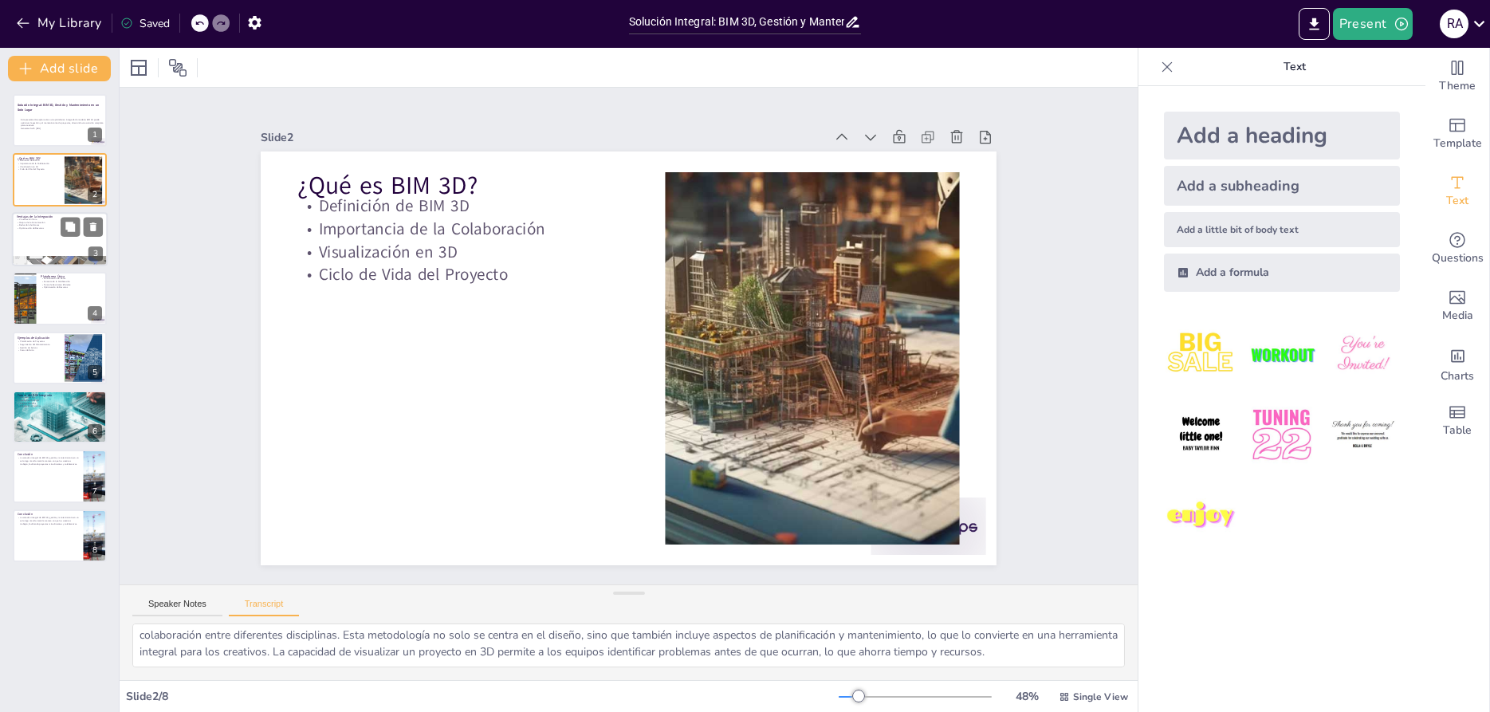
click at [44, 221] on div "Visualización Clara Mejora de la Comunicación Reducción de Errores Optimización…" at bounding box center [60, 224] width 86 height 12
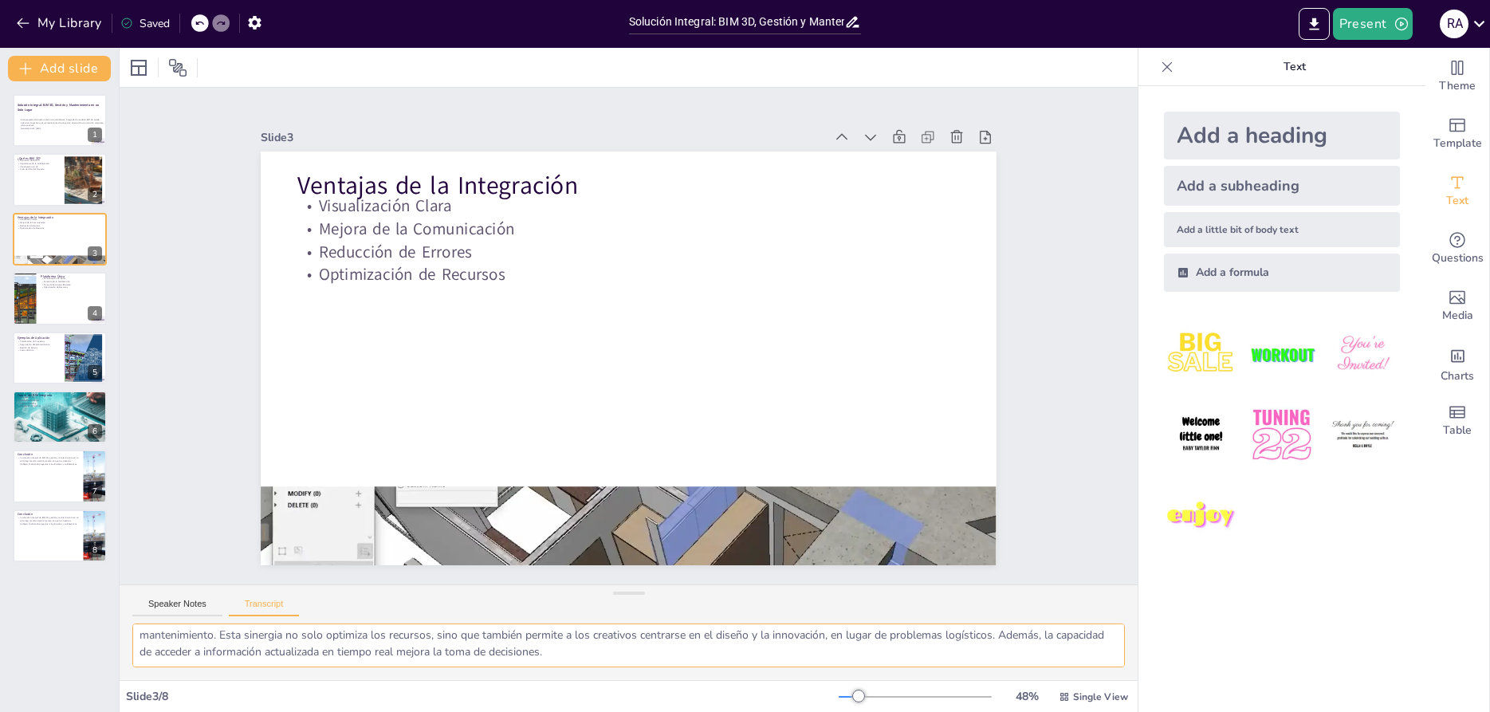
click at [216, 655] on textarea "La integración de BIM 3D con gestión y mantenimiento permite una visualización …" at bounding box center [628, 645] width 992 height 44
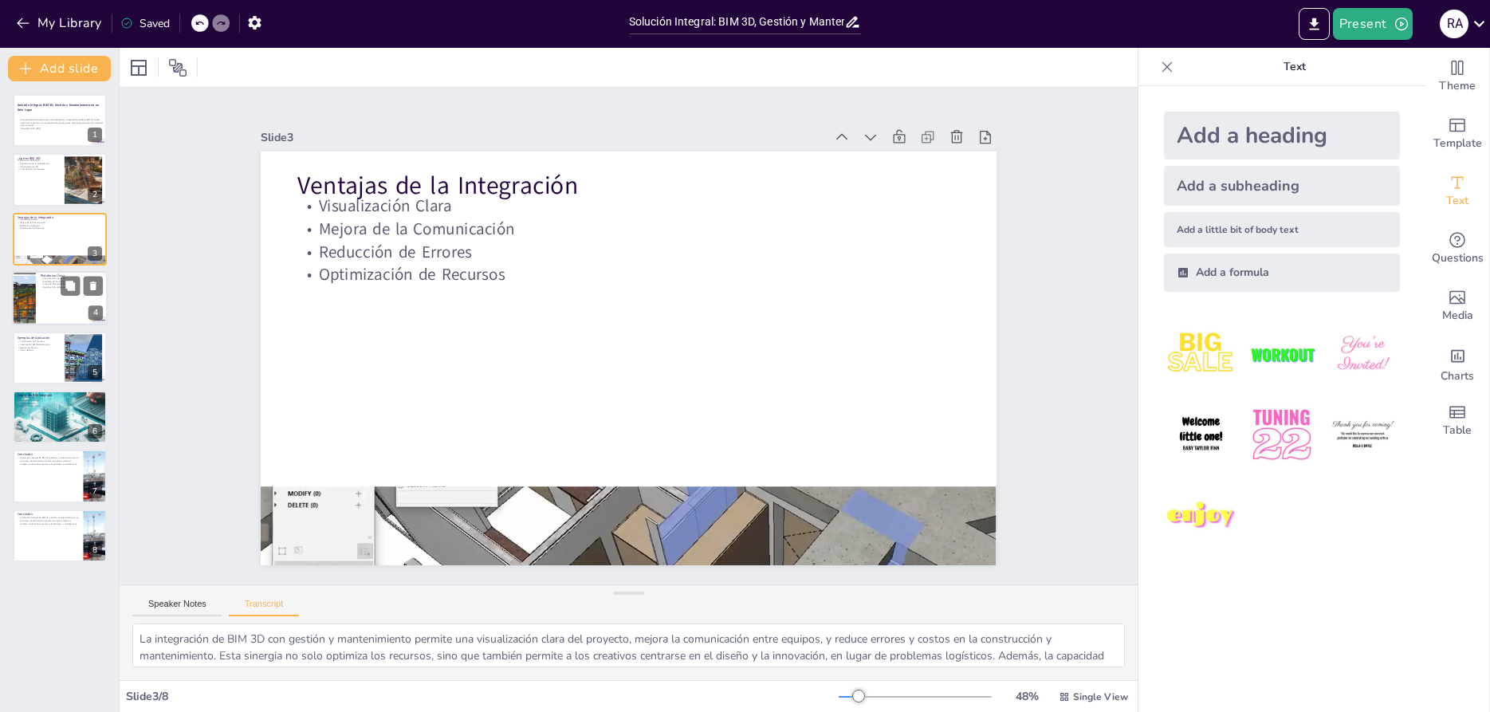
click at [64, 302] on div at bounding box center [60, 298] width 96 height 54
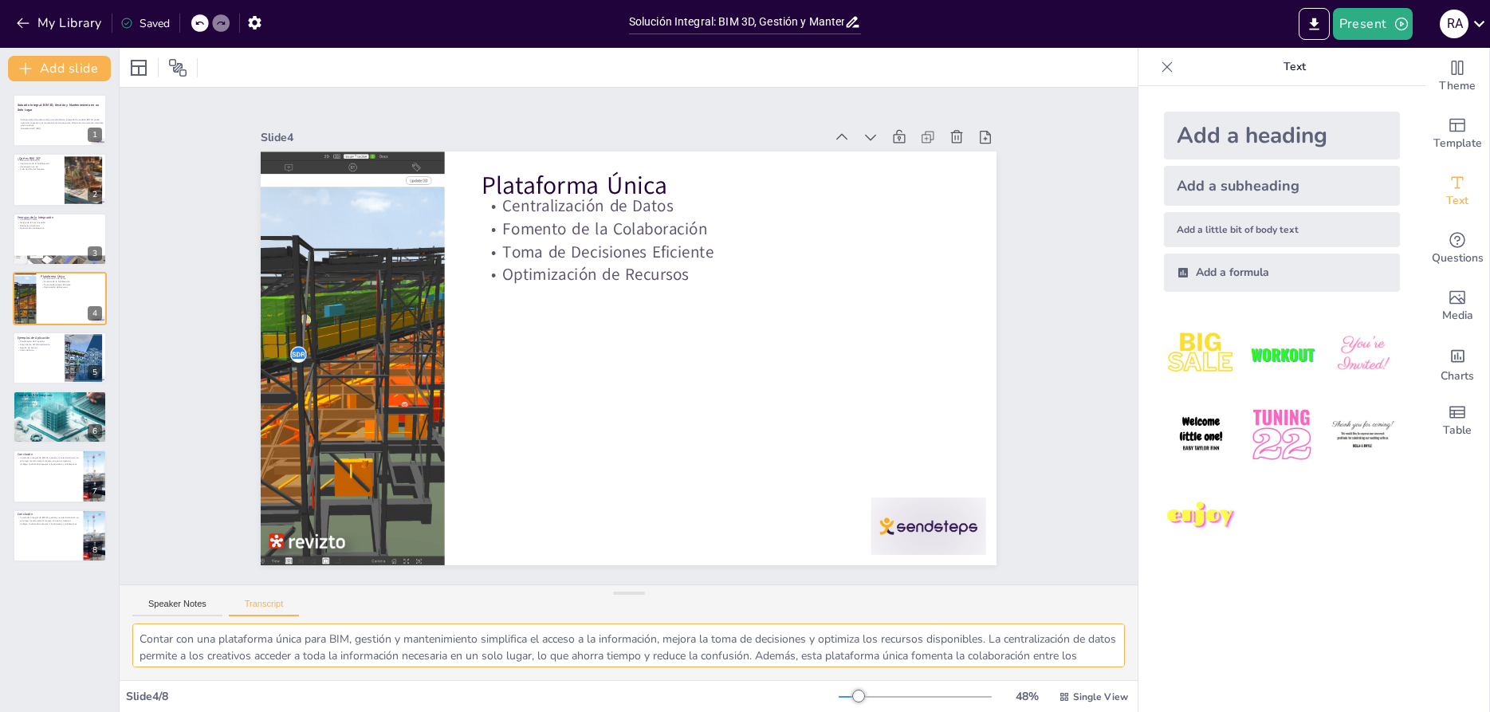
click at [306, 658] on textarea "Contar con una plataforma única para BIM, gestión y mantenimiento simplifica el…" at bounding box center [628, 645] width 992 height 44
click at [41, 358] on div at bounding box center [60, 358] width 96 height 54
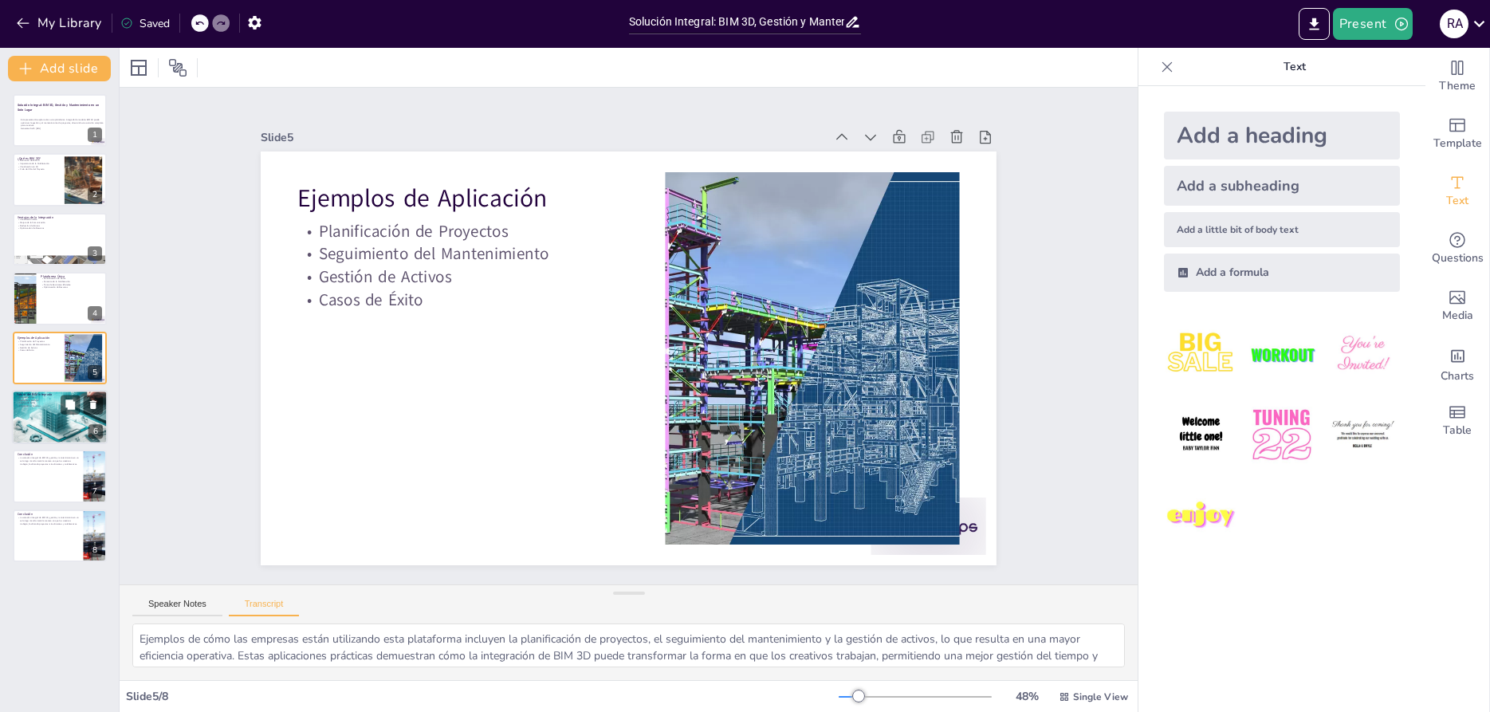
click at [42, 419] on div at bounding box center [60, 417] width 96 height 64
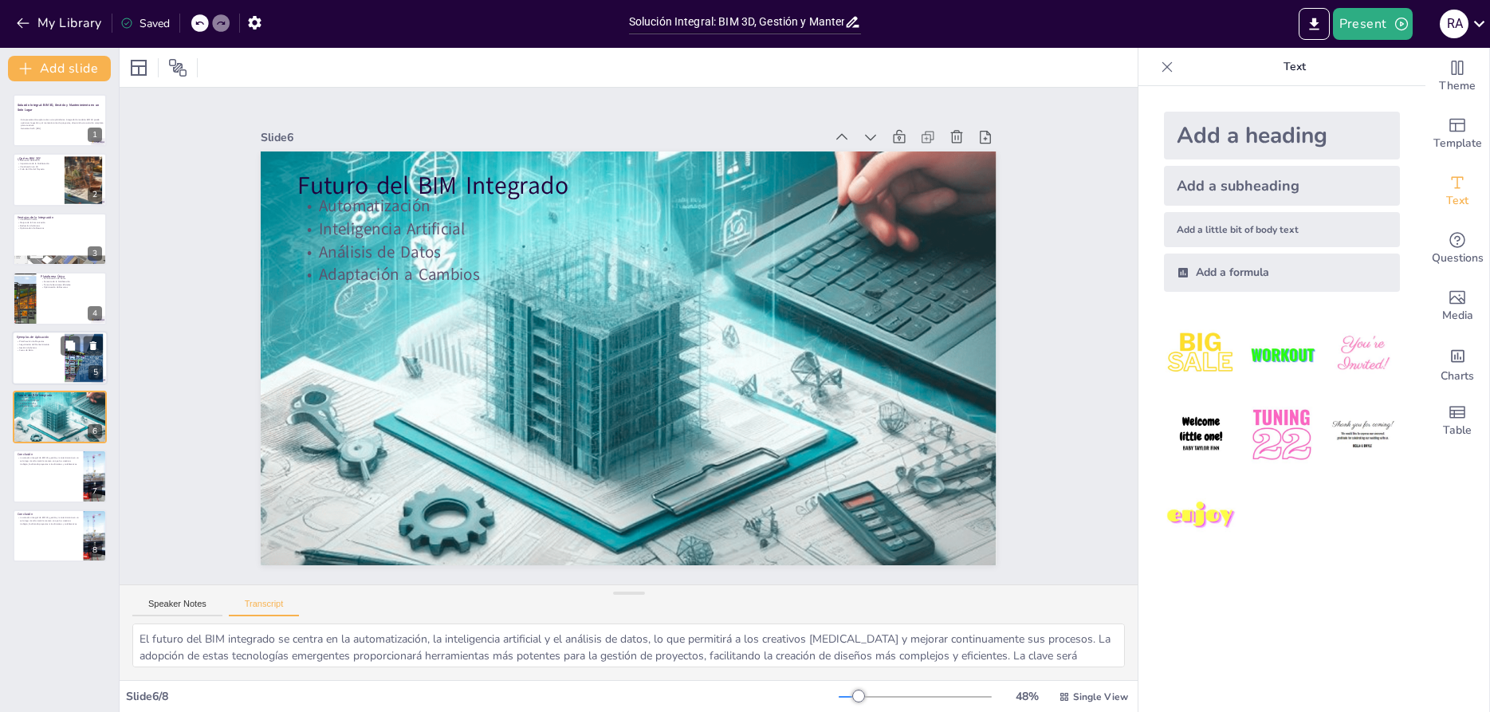
click at [34, 363] on div at bounding box center [60, 358] width 96 height 54
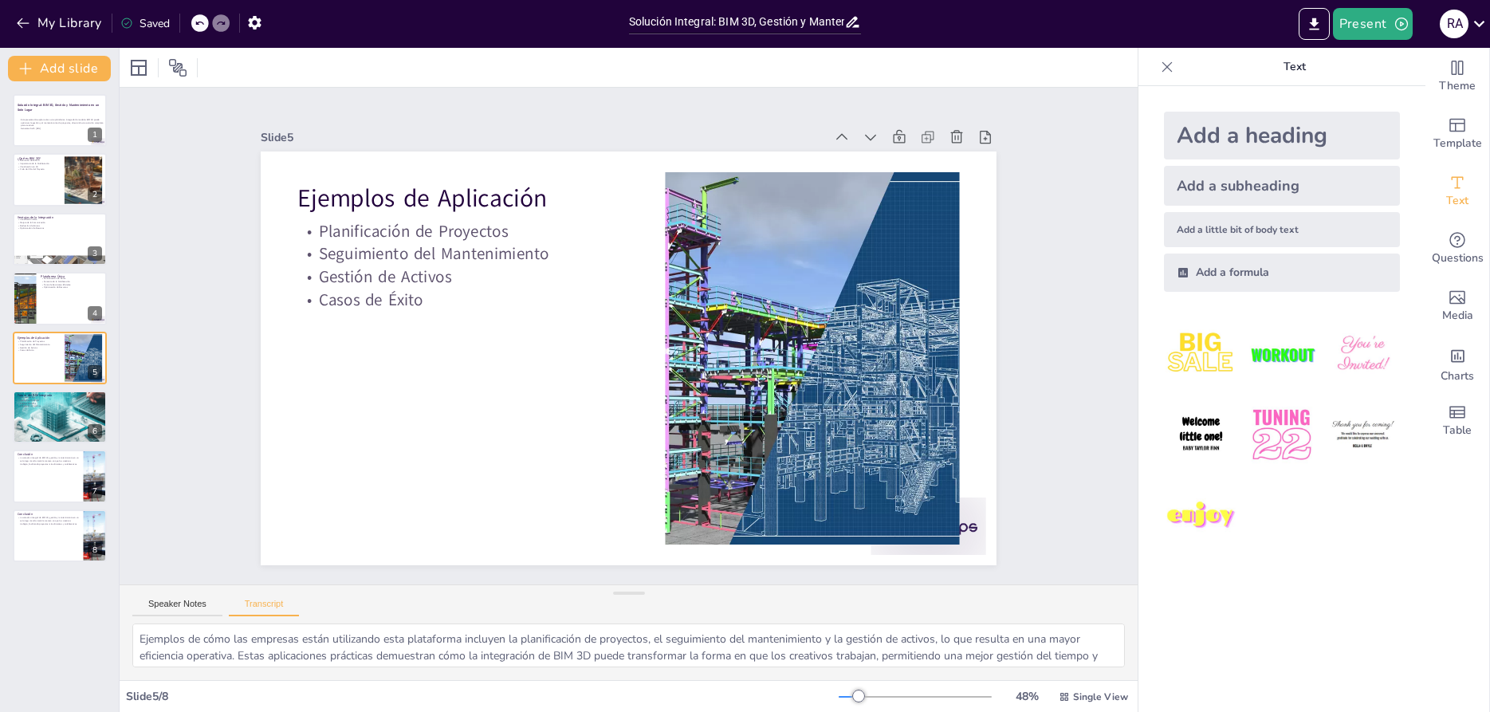
click at [1209, 363] on img at bounding box center [1201, 354] width 74 height 74
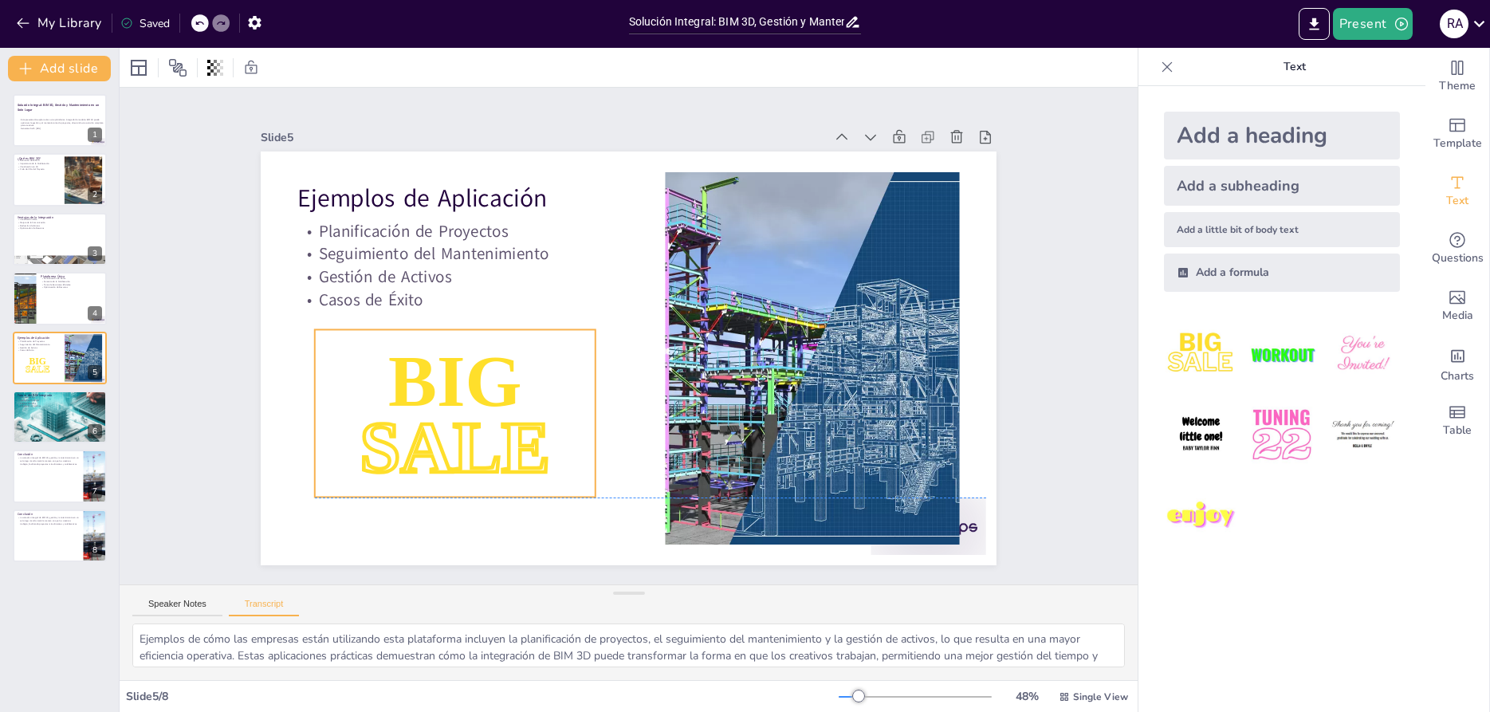
drag, startPoint x: 575, startPoint y: 379, endPoint x: 457, endPoint y: 473, distance: 149.7
click at [457, 473] on span "SALE" at bounding box center [445, 428] width 198 height 100
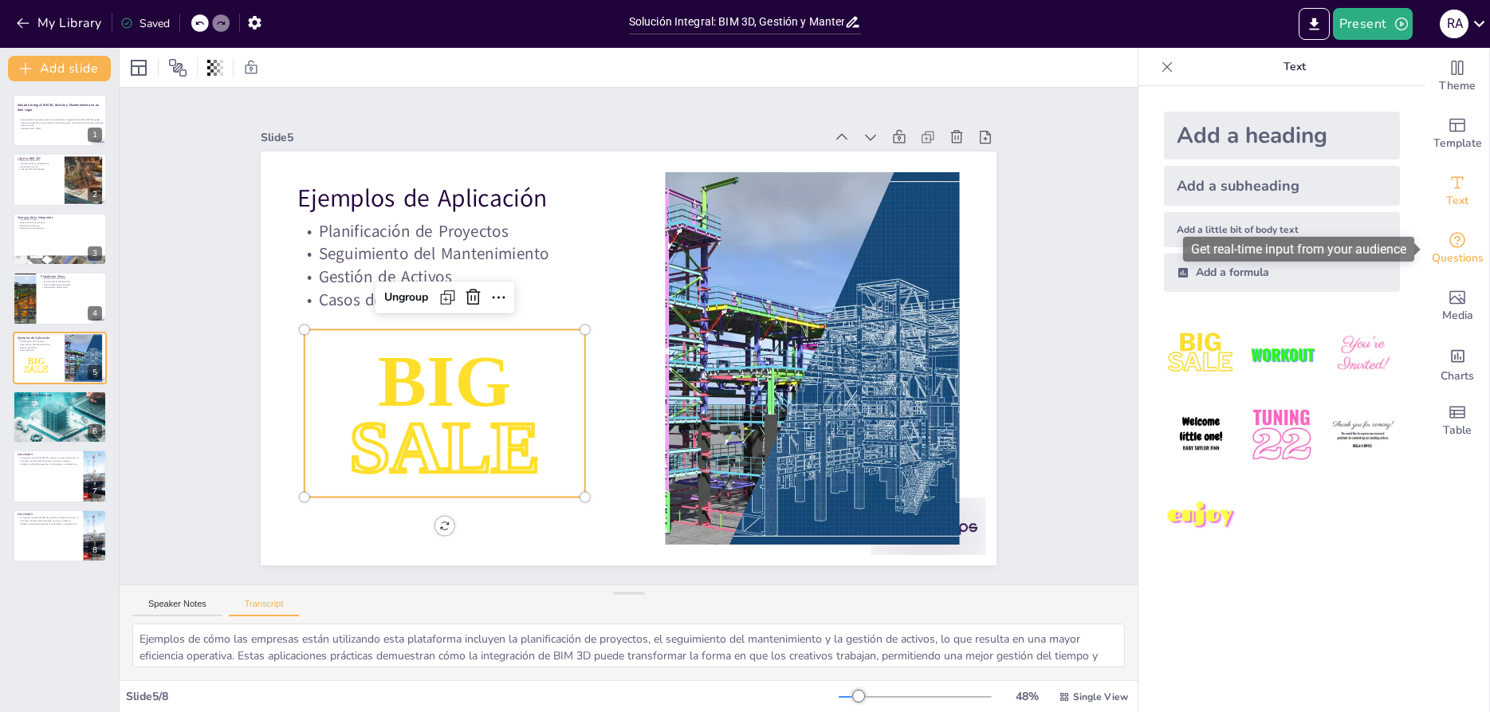
click at [1463, 260] on span "Questions" at bounding box center [1457, 258] width 52 height 18
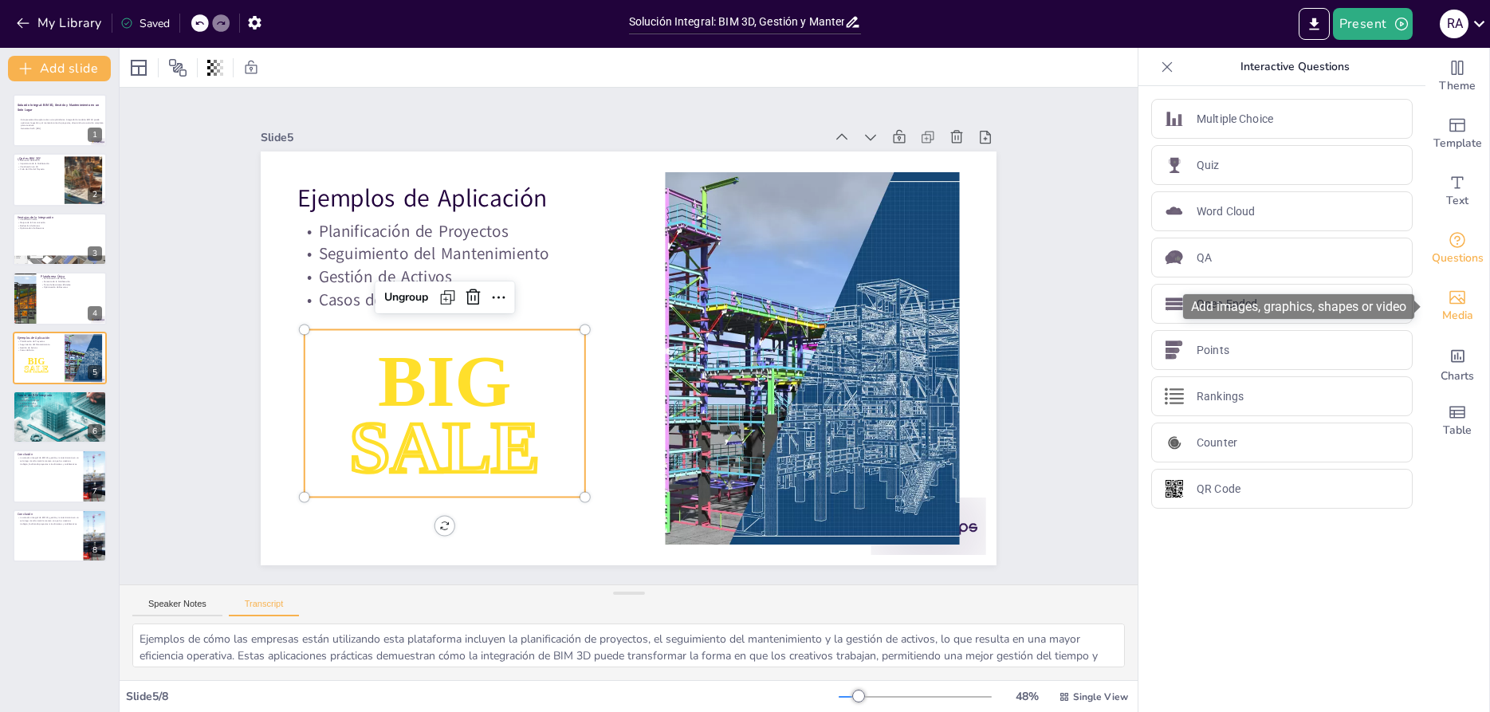
click at [1462, 320] on span "Media" at bounding box center [1457, 316] width 31 height 18
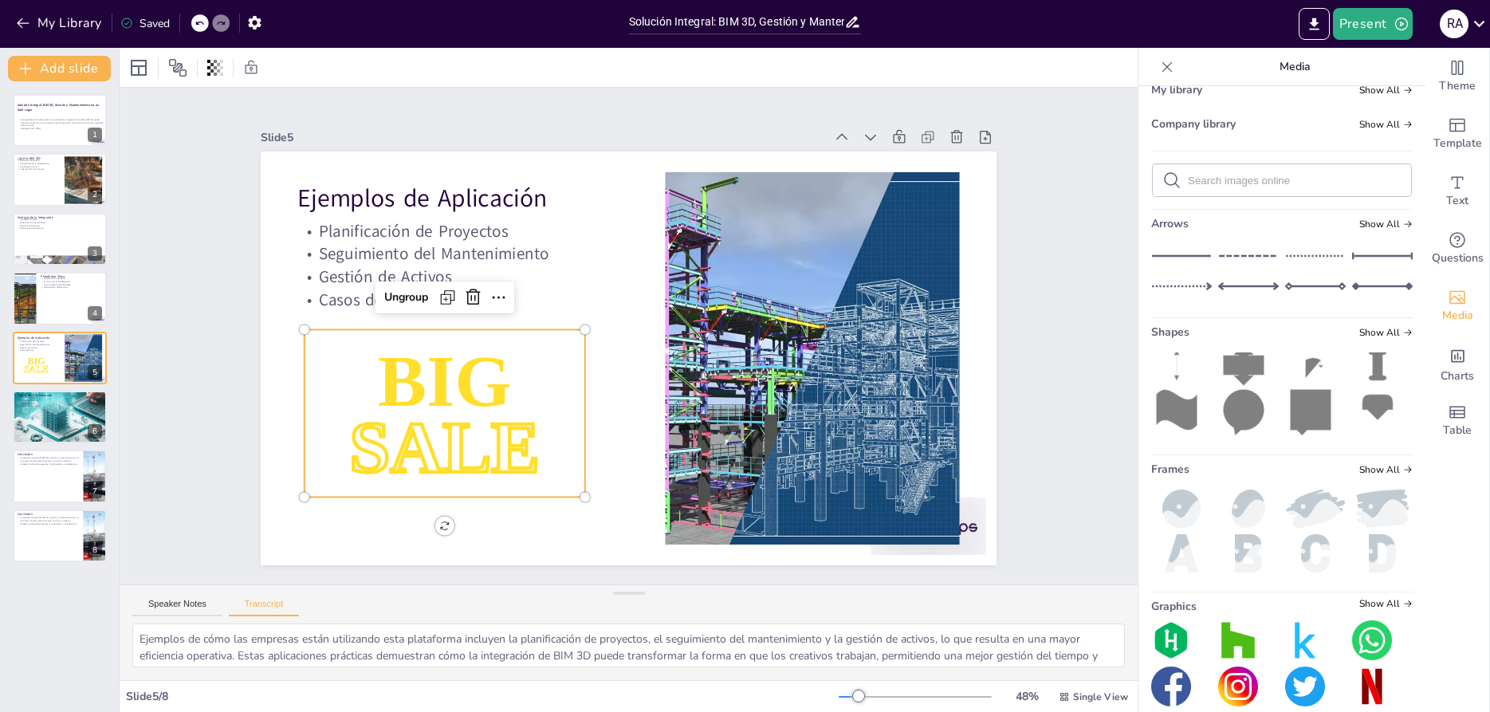
scroll to position [120, 0]
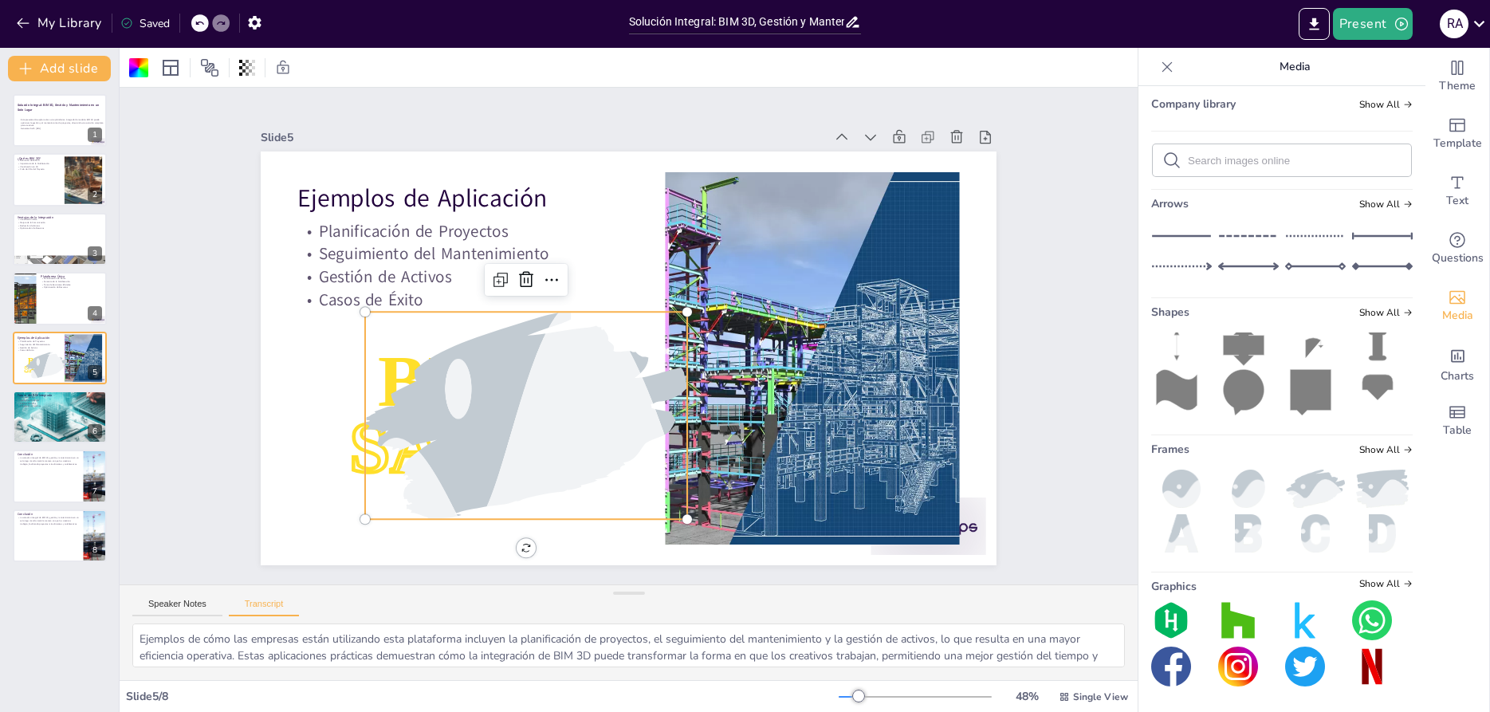
click at [1322, 395] on icon at bounding box center [1310, 392] width 41 height 46
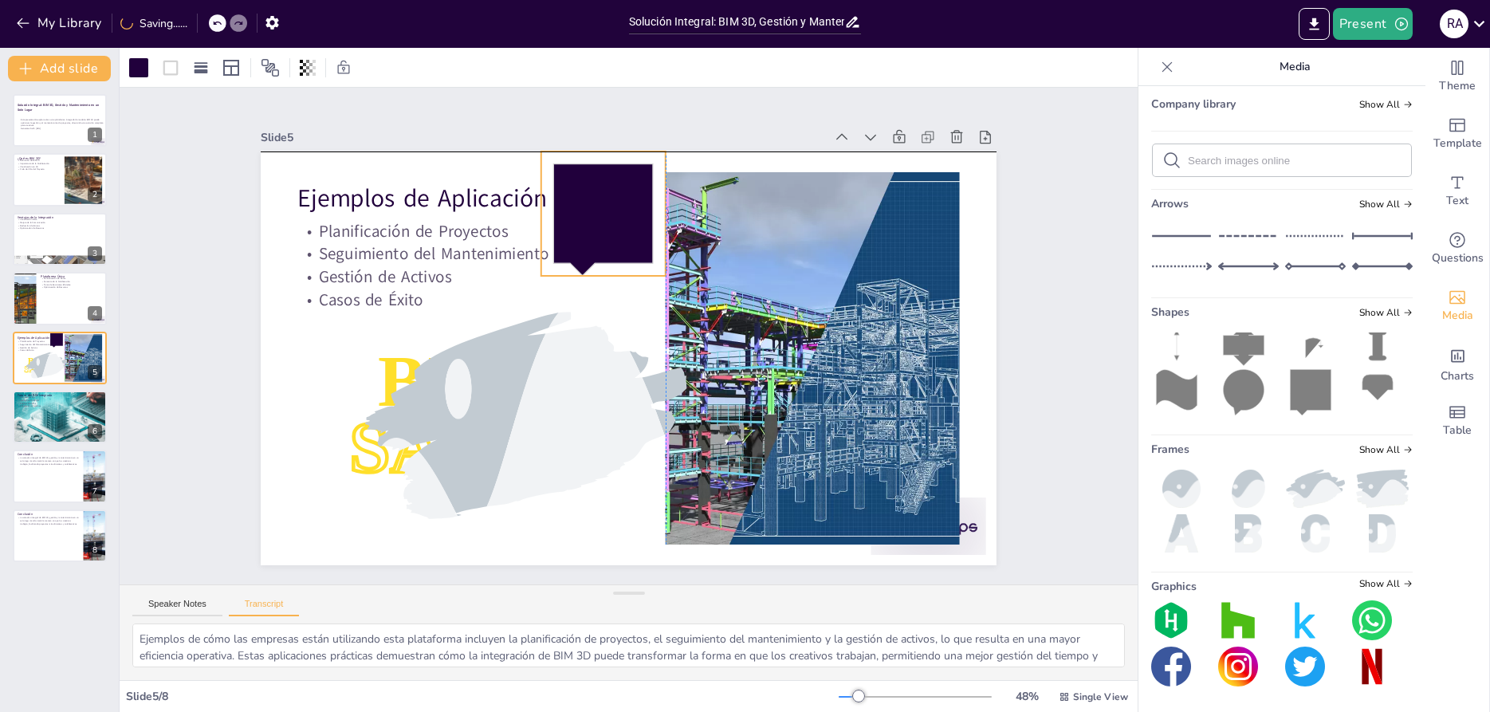
drag, startPoint x: 666, startPoint y: 408, endPoint x: 588, endPoint y: 218, distance: 205.6
click at [588, 218] on icon at bounding box center [615, 217] width 111 height 121
click at [44, 179] on div at bounding box center [60, 180] width 96 height 54
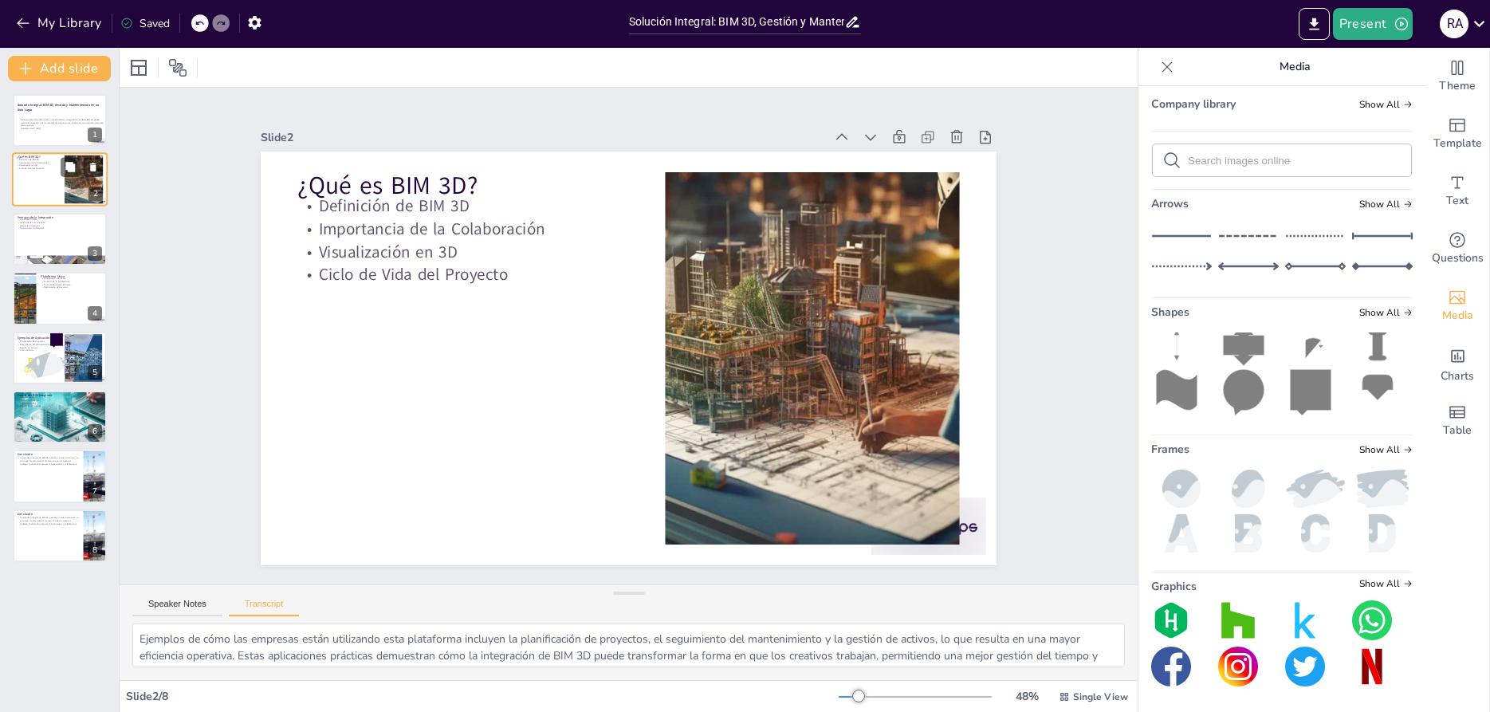
type textarea "BIM 3D, o Modelado de Información de Construcción en tres dimensiones, es una m…"
click at [48, 124] on p "Esta presentación explora cómo una plataforma integrada de modelos BIM 3D puede…" at bounding box center [63, 122] width 86 height 9
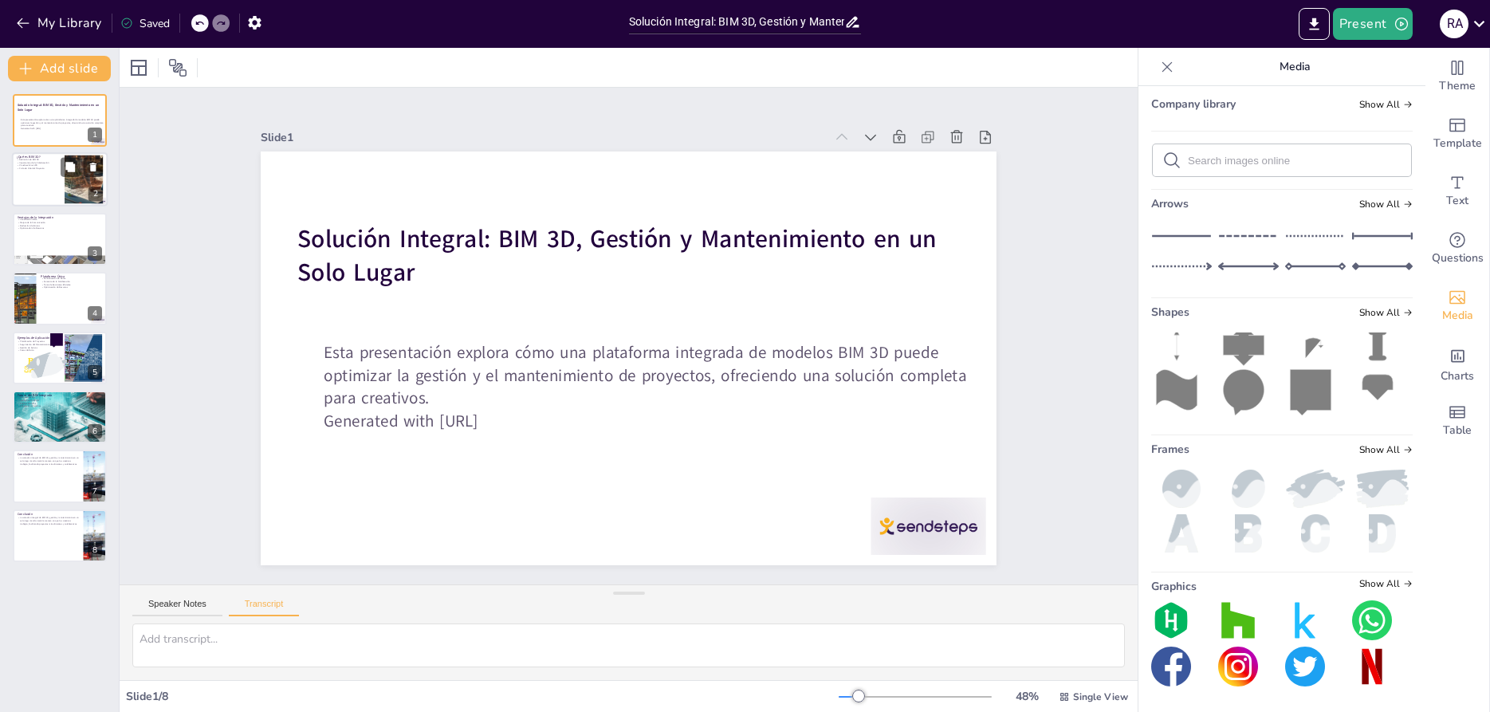
click at [55, 179] on div at bounding box center [60, 180] width 96 height 54
type textarea "BIM 3D, o Modelado de Información de Construcción en tres dimensiones, es una m…"
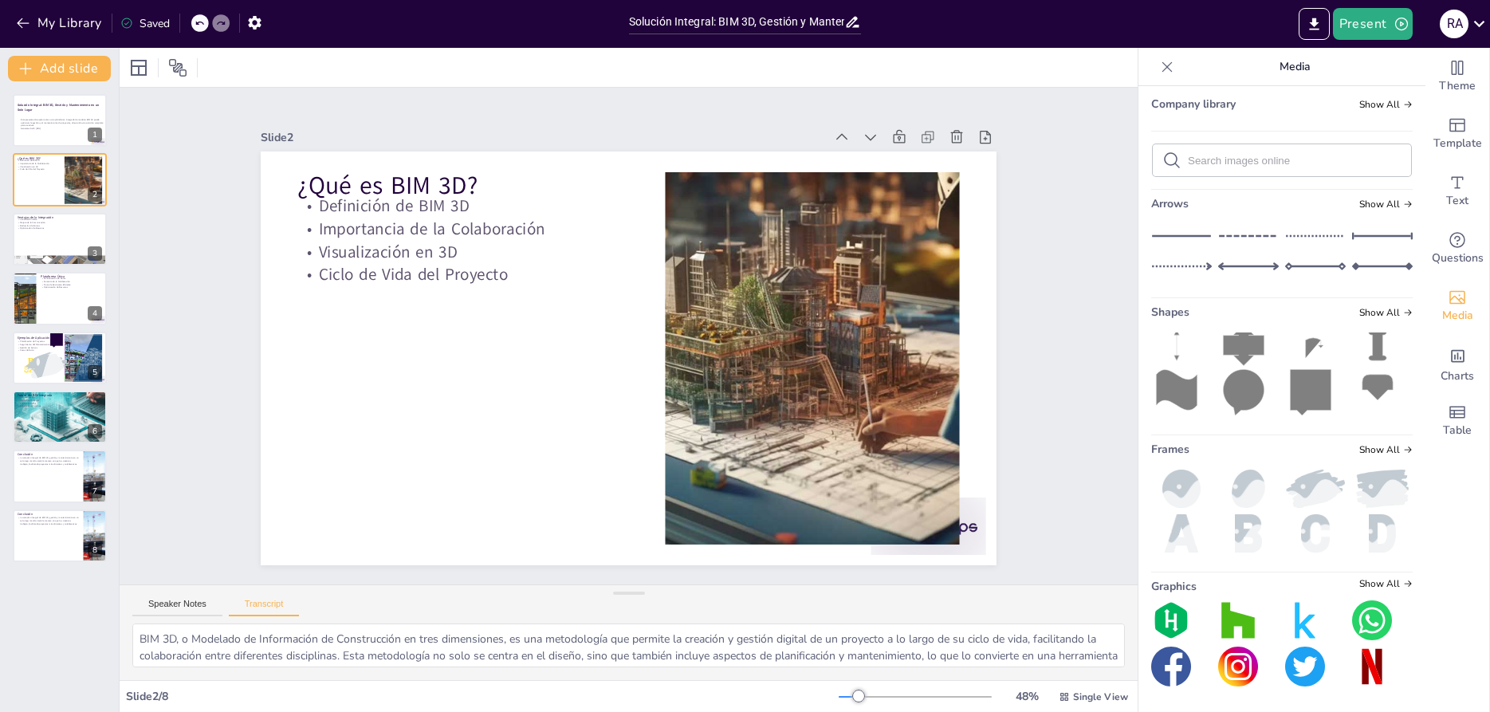
click at [171, 617] on div "Speaker Notes Transcript" at bounding box center [629, 604] width 1018 height 38
click at [183, 601] on button "Speaker Notes" at bounding box center [177, 608] width 90 height 18
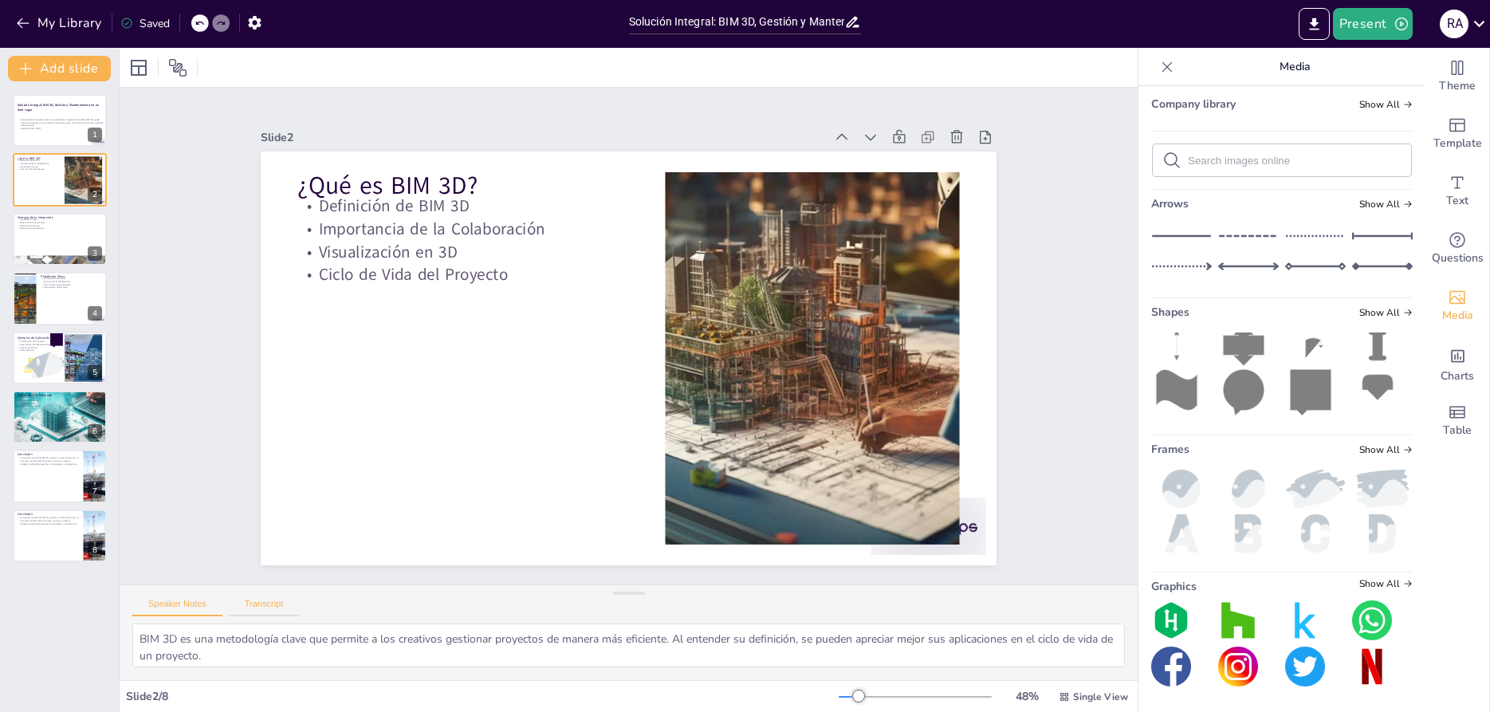
click at [265, 606] on button "Transcript" at bounding box center [264, 608] width 71 height 18
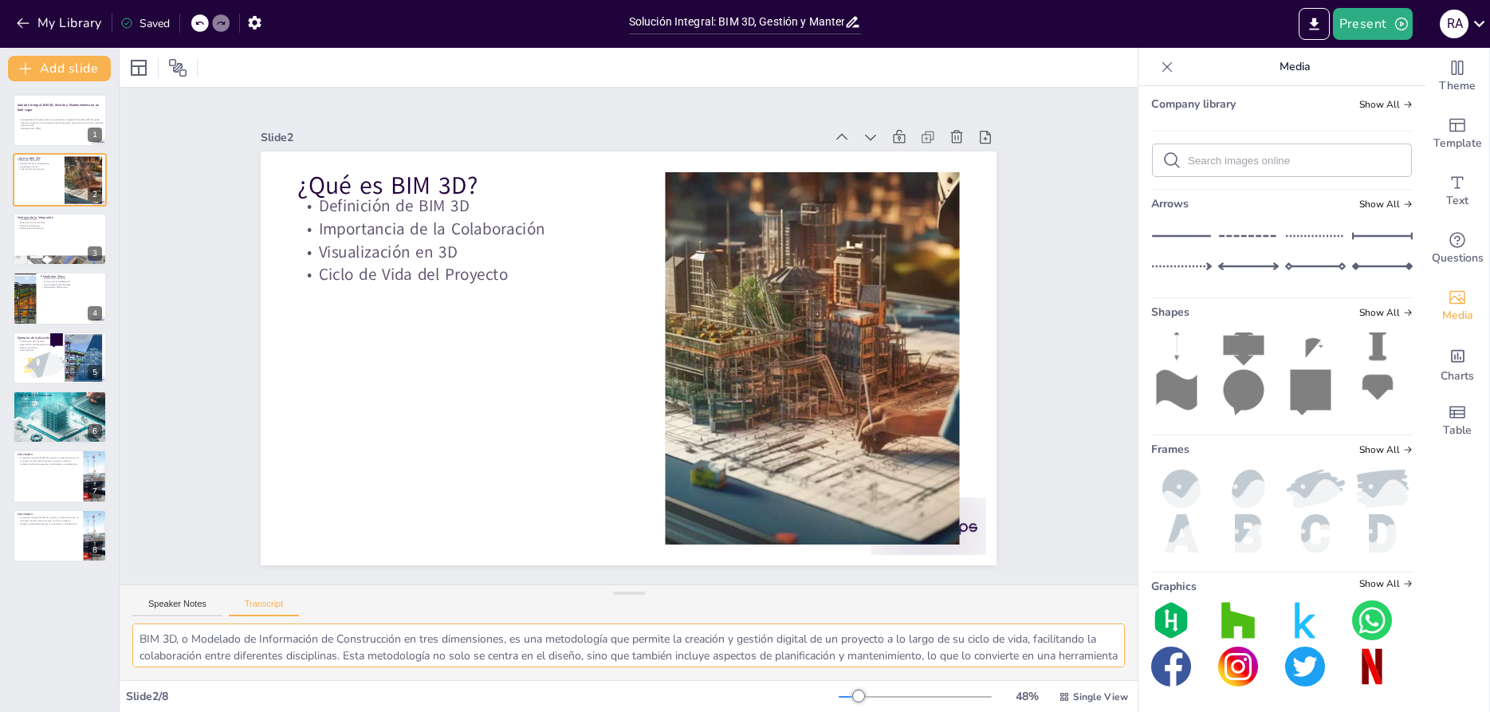
scroll to position [22, 0]
drag, startPoint x: 140, startPoint y: 639, endPoint x: 1101, endPoint y: 679, distance: 962.0
click at [1101, 667] on textarea "BIM 3D, o Modelado de Información de Construcción en tres dimensiones, es una m…" at bounding box center [628, 645] width 992 height 44
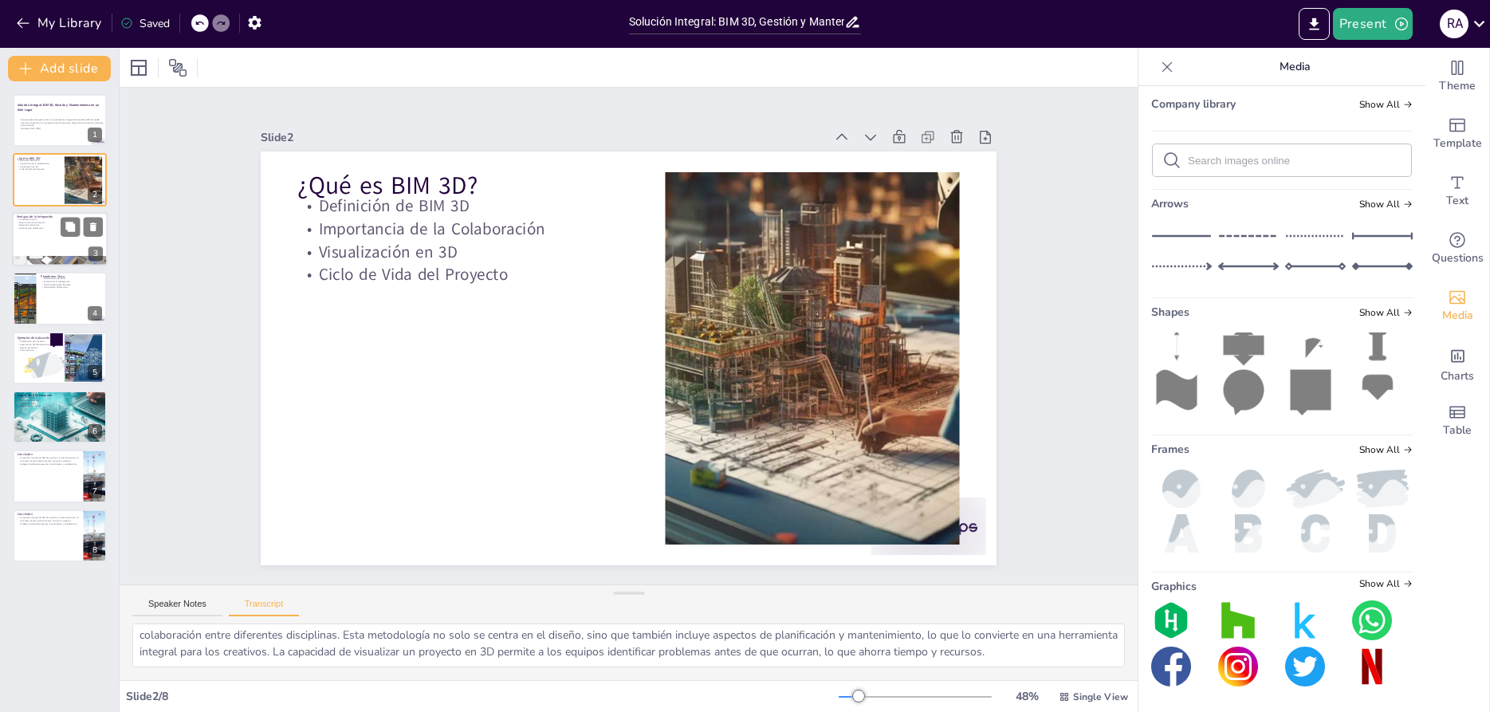
click at [51, 242] on div at bounding box center [60, 239] width 96 height 54
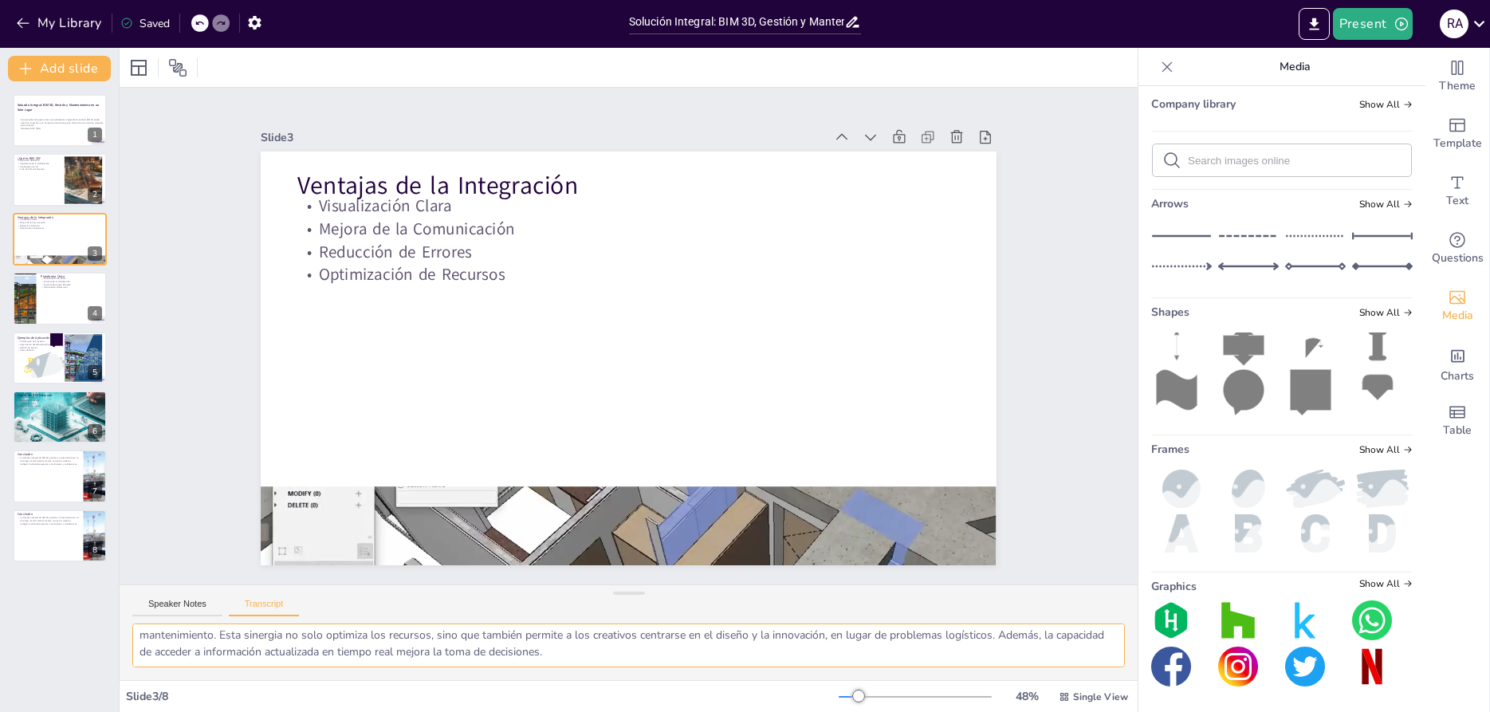
drag, startPoint x: 562, startPoint y: 654, endPoint x: 111, endPoint y: 625, distance: 452.0
click at [132, 625] on textarea "La integración de BIM 3D con gestión y mantenimiento permite una visualización …" at bounding box center [628, 645] width 992 height 44
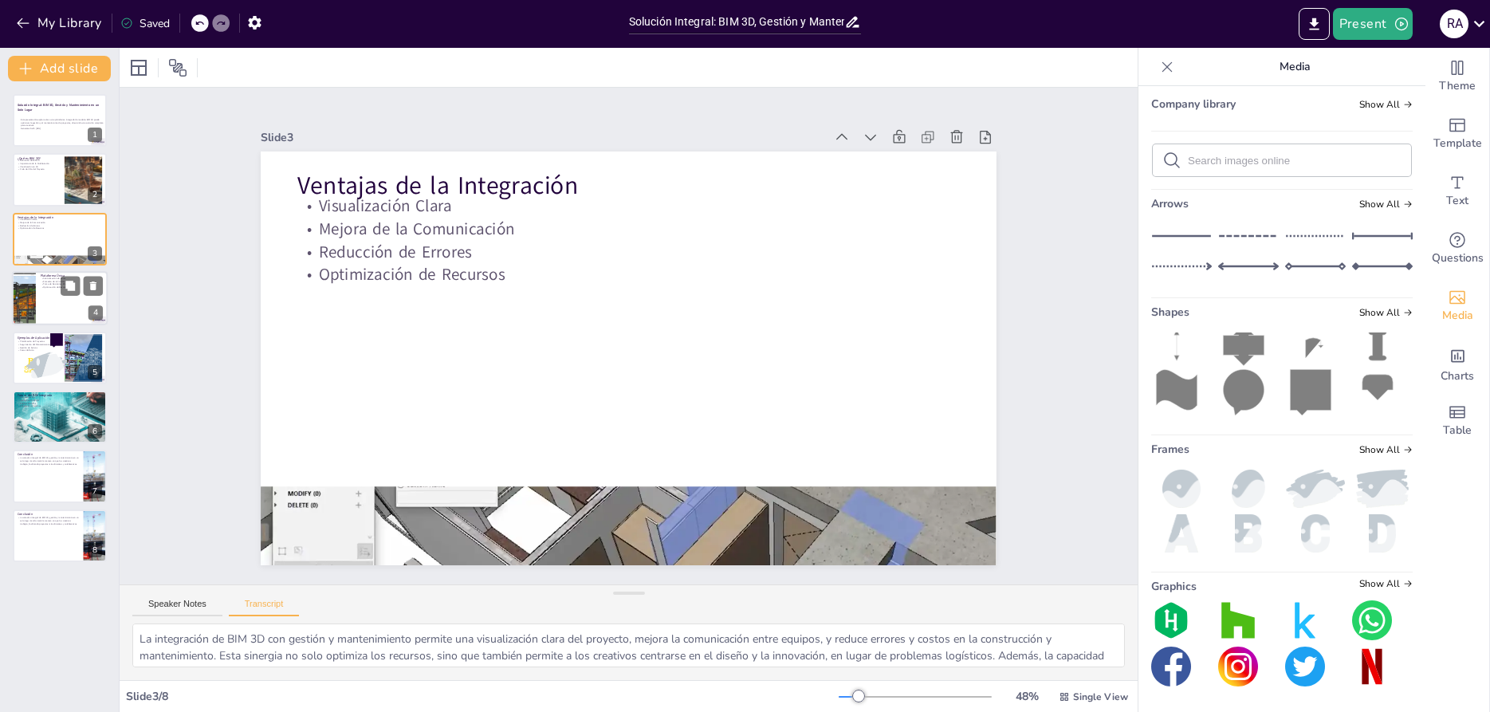
click at [31, 300] on div at bounding box center [24, 298] width 92 height 54
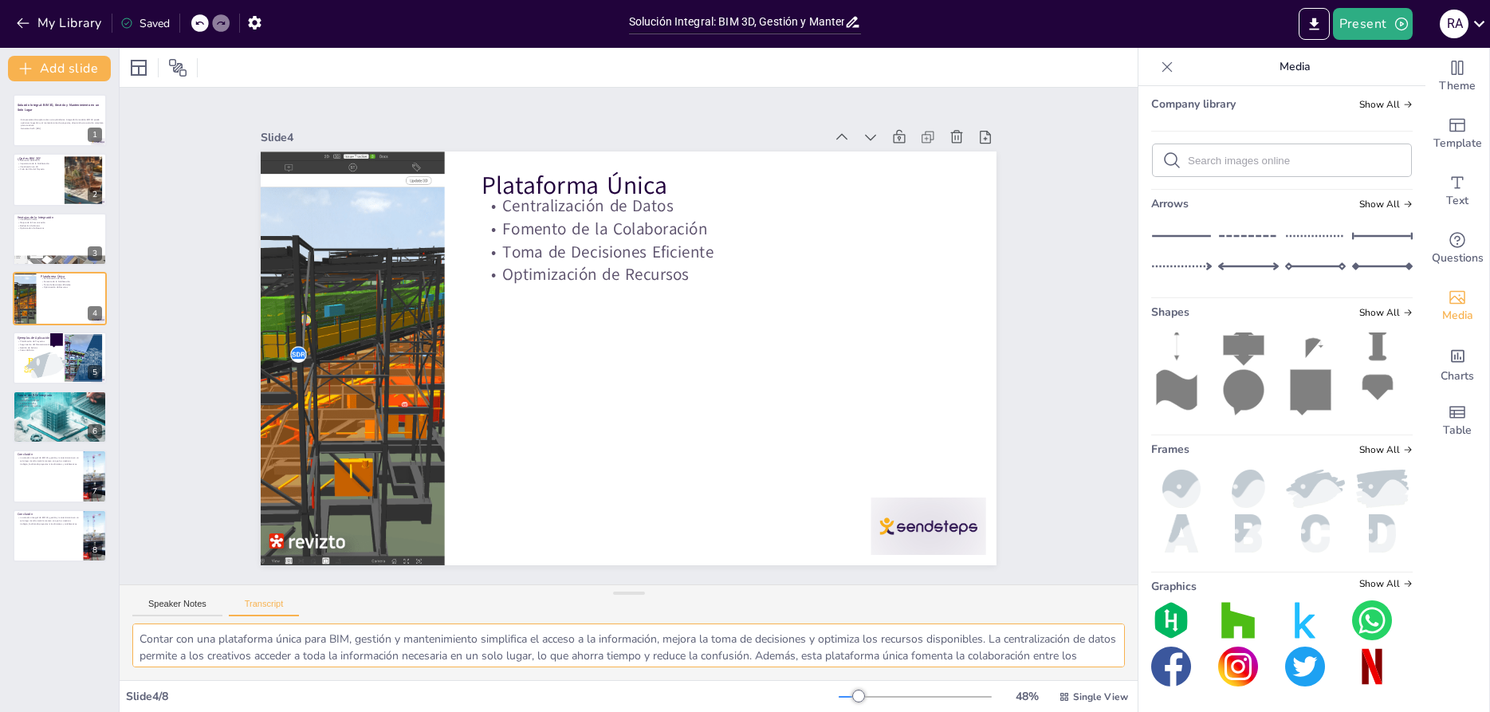
click at [315, 642] on textarea "Contar con una plataforma única para BIM, gestión y mantenimiento simplifica el…" at bounding box center [628, 645] width 992 height 44
drag, startPoint x: 142, startPoint y: 640, endPoint x: 544, endPoint y: 649, distance: 401.8
click at [544, 649] on textarea "Contar con una plataforma única para BIM, gestión y mantenimiento simplifica el…" at bounding box center [628, 645] width 992 height 44
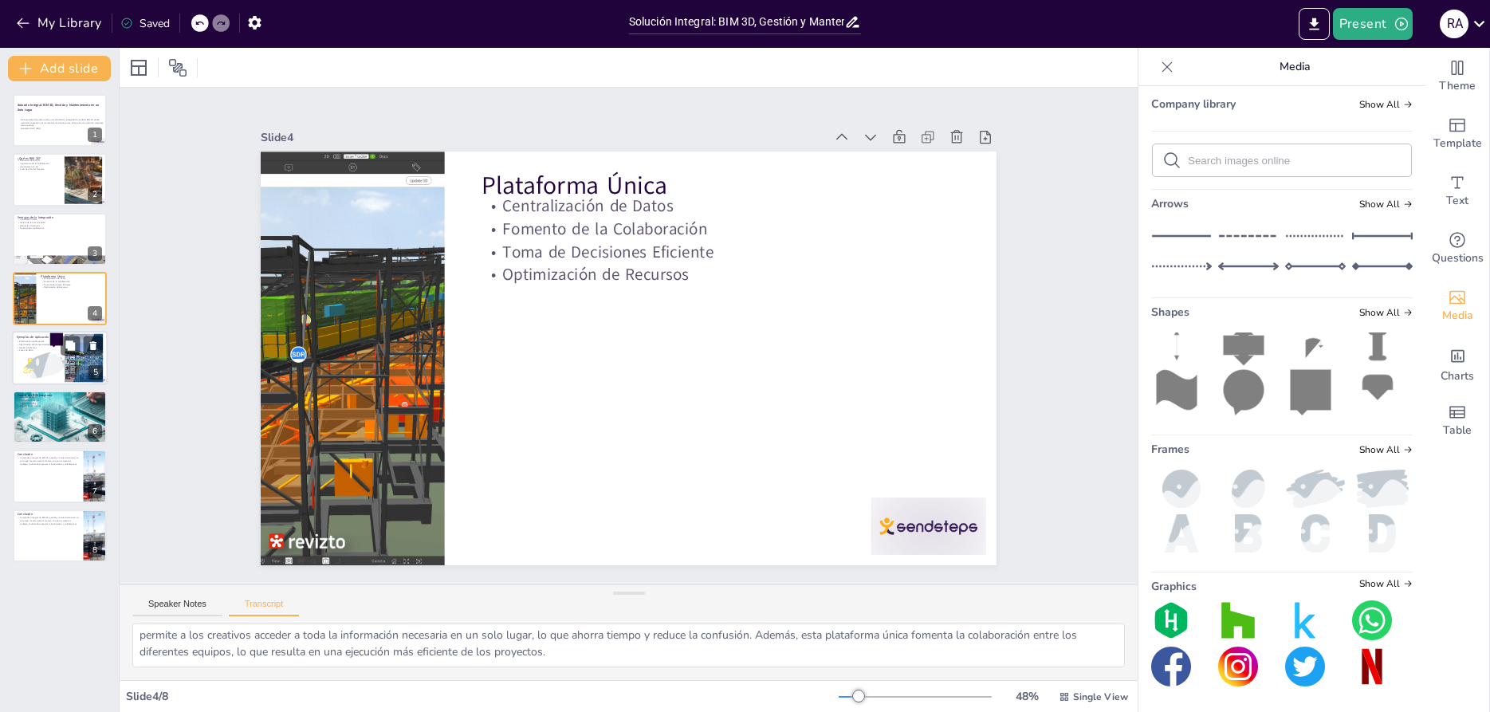
click at [47, 364] on div at bounding box center [47, 365] width 42 height 63
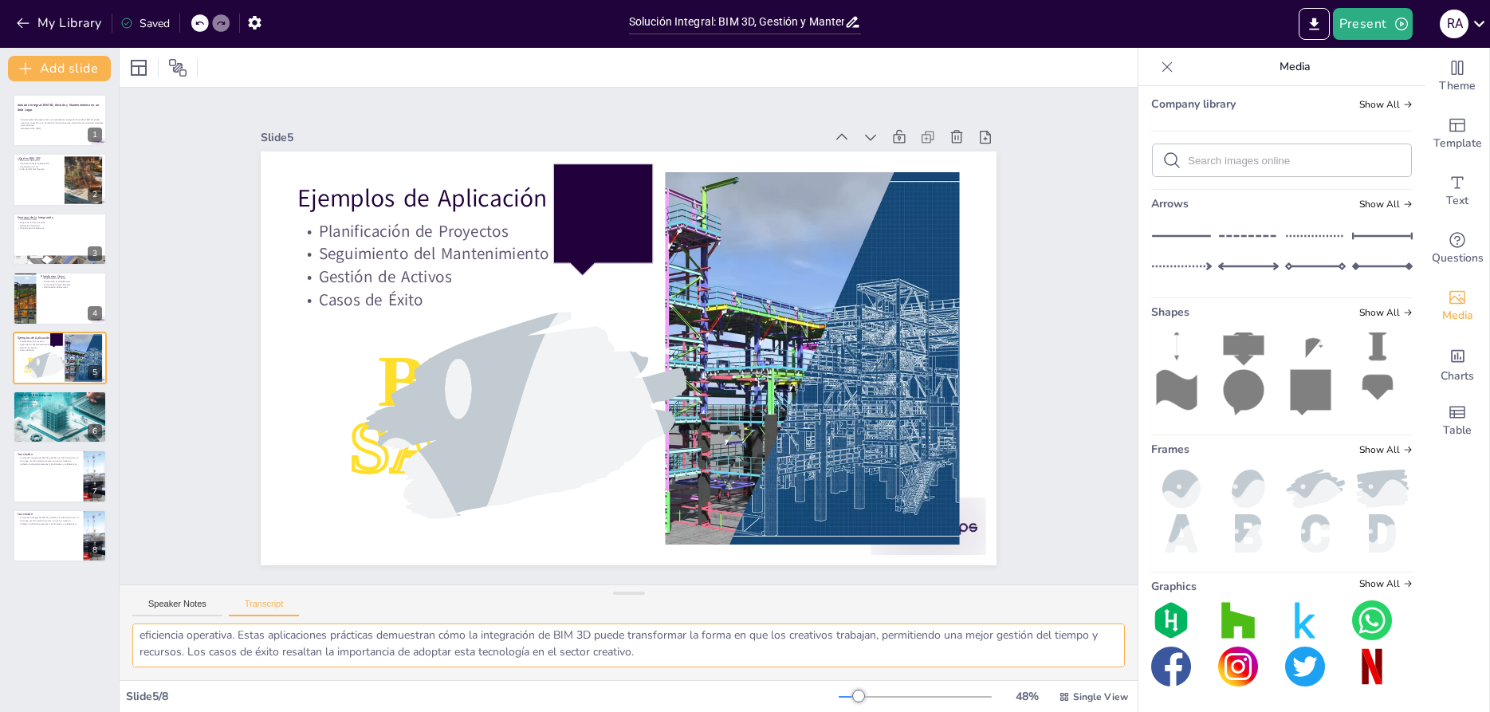
click at [202, 656] on textarea "Ejemplos de cómo las empresas están utilizando esta plataforma incluyen la plan…" at bounding box center [628, 645] width 992 height 44
drag, startPoint x: 641, startPoint y: 651, endPoint x: 103, endPoint y: 589, distance: 541.6
click at [132, 623] on textarea "Ejemplos de cómo las empresas están utilizando esta plataforma incluyen la plan…" at bounding box center [628, 645] width 992 height 44
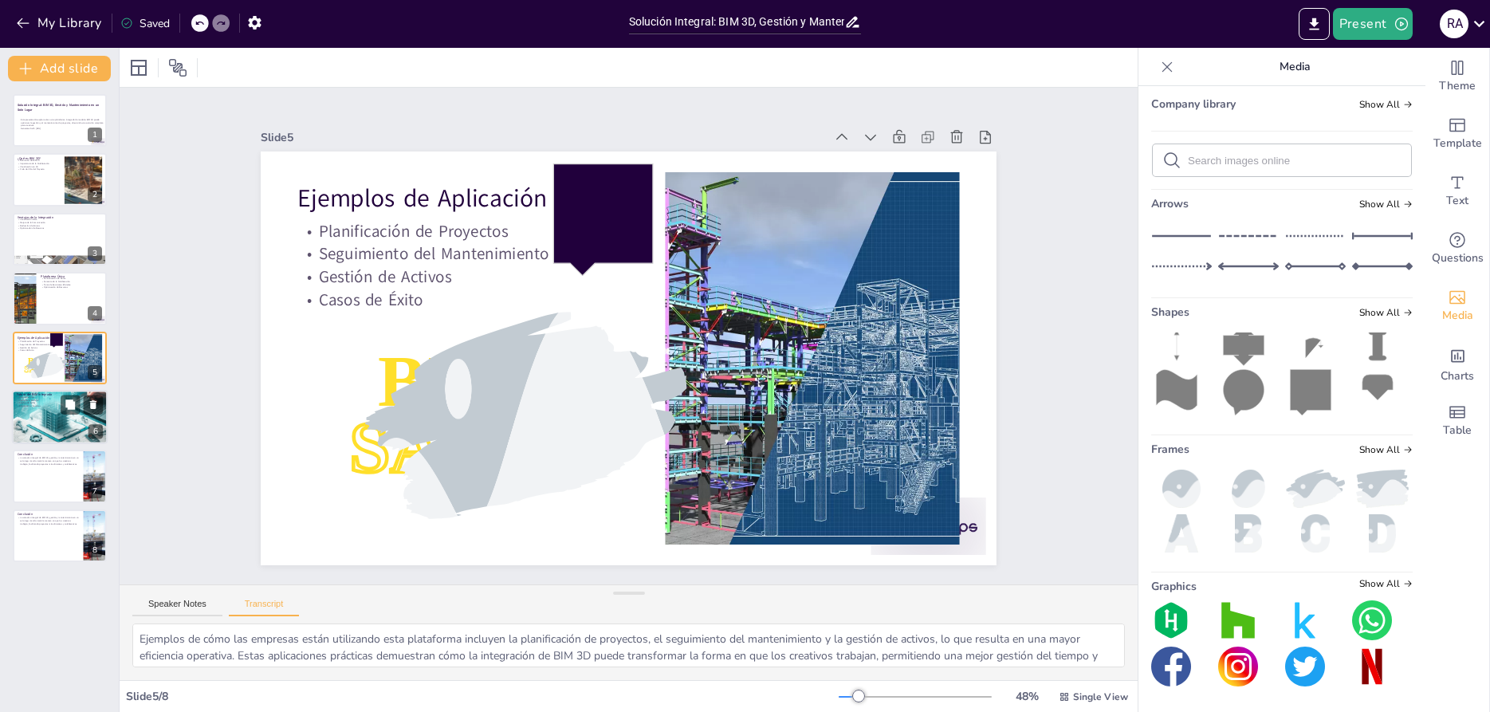
click at [42, 434] on div at bounding box center [60, 417] width 96 height 64
type textarea "El futuro del BIM integrado se centra en la automatización, la inteligencia art…"
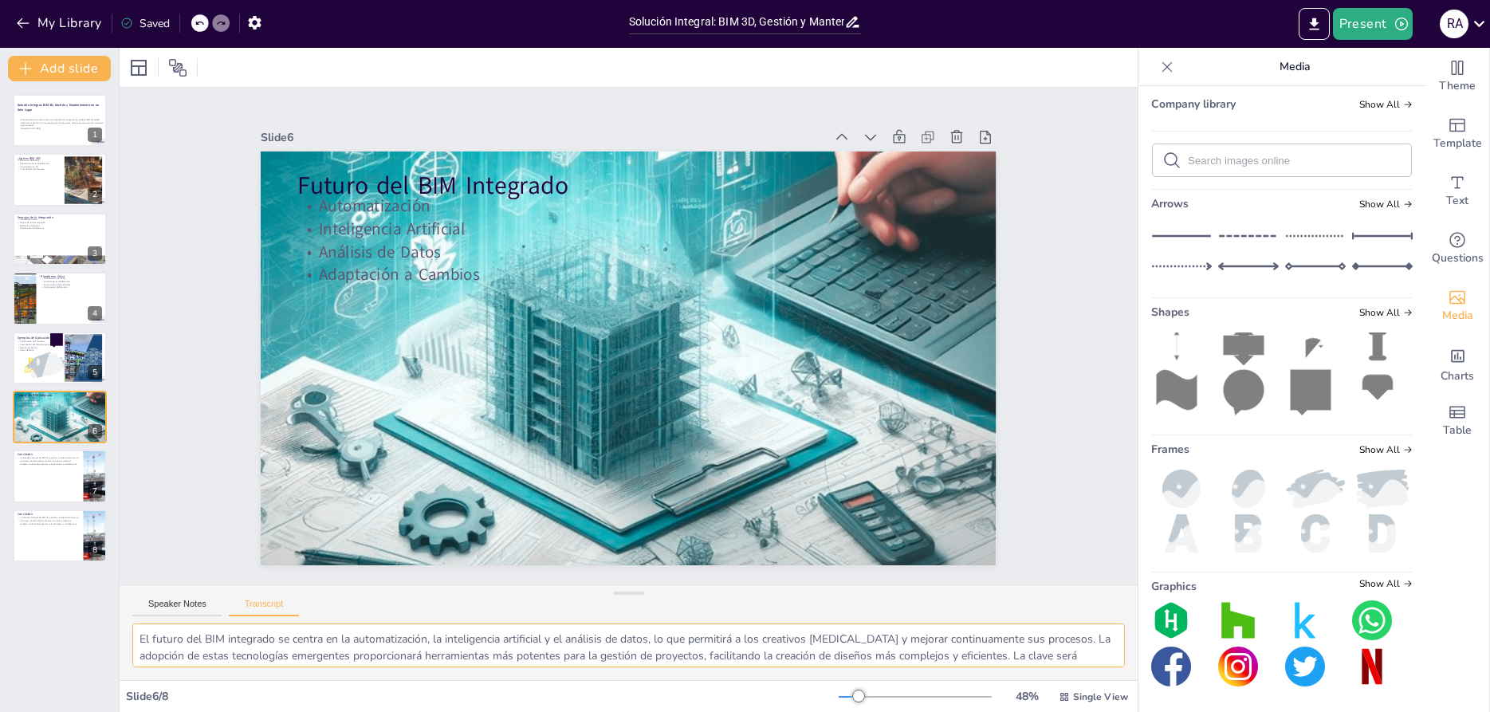
scroll to position [22, 0]
drag, startPoint x: 136, startPoint y: 638, endPoint x: 1139, endPoint y: 696, distance: 1004.3
click at [1125, 667] on textarea "El futuro del BIM integrado se centra en la automatización, la inteligencia art…" at bounding box center [628, 645] width 992 height 44
click at [509, 649] on textarea "El futuro del BIM integrado se centra en la automatización, la inteligencia art…" at bounding box center [628, 645] width 992 height 44
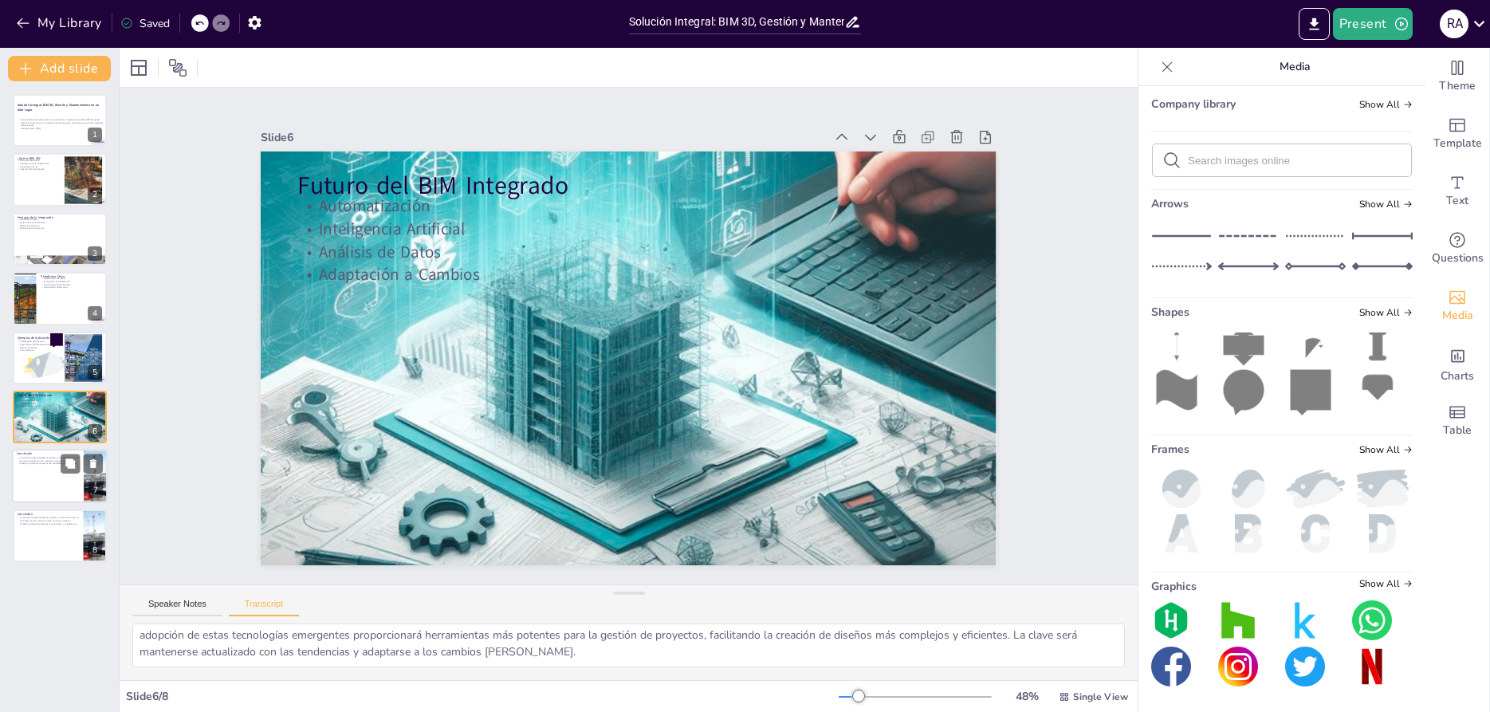
click at [53, 479] on div at bounding box center [60, 477] width 96 height 54
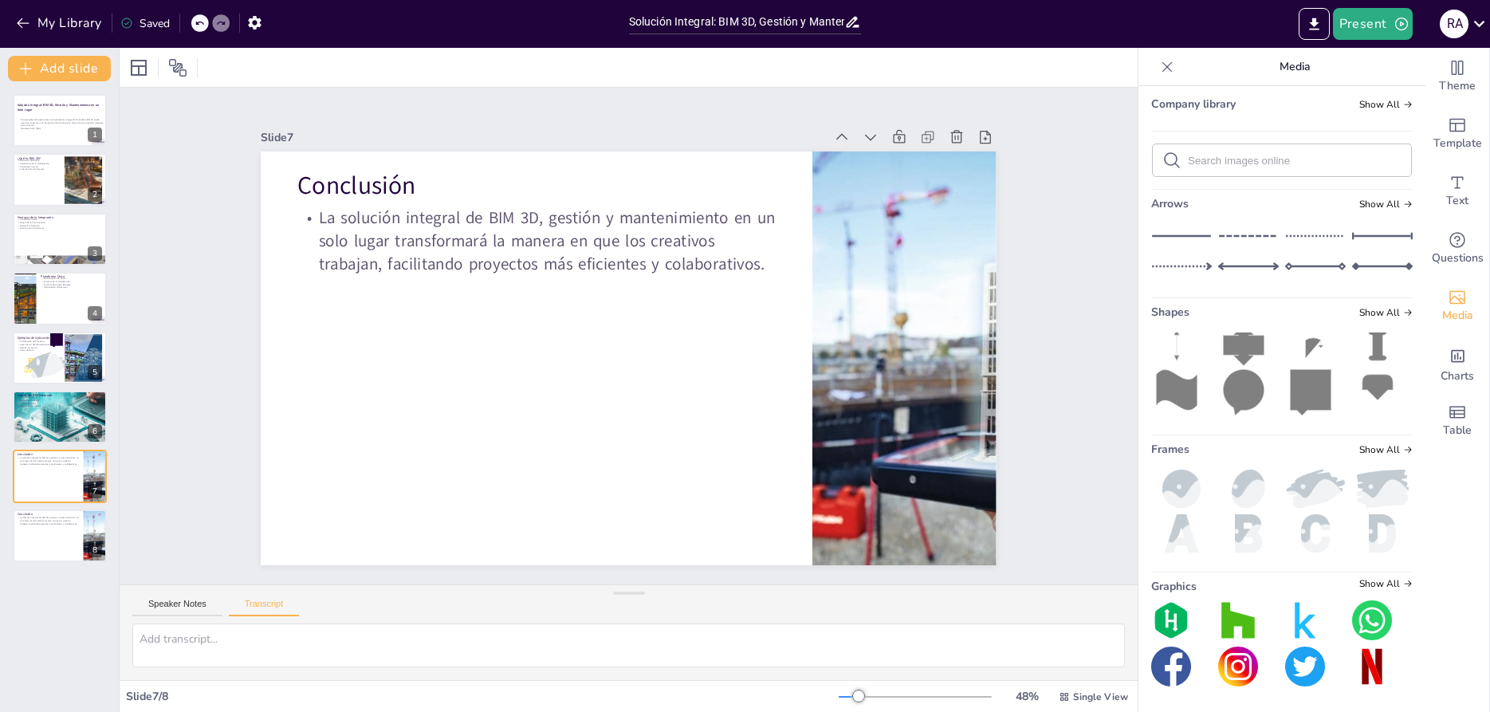
scroll to position [0, 0]
click at [185, 604] on button "Speaker Notes" at bounding box center [177, 608] width 90 height 18
click at [38, 532] on div at bounding box center [60, 536] width 96 height 54
